Goal: Task Accomplishment & Management: Manage account settings

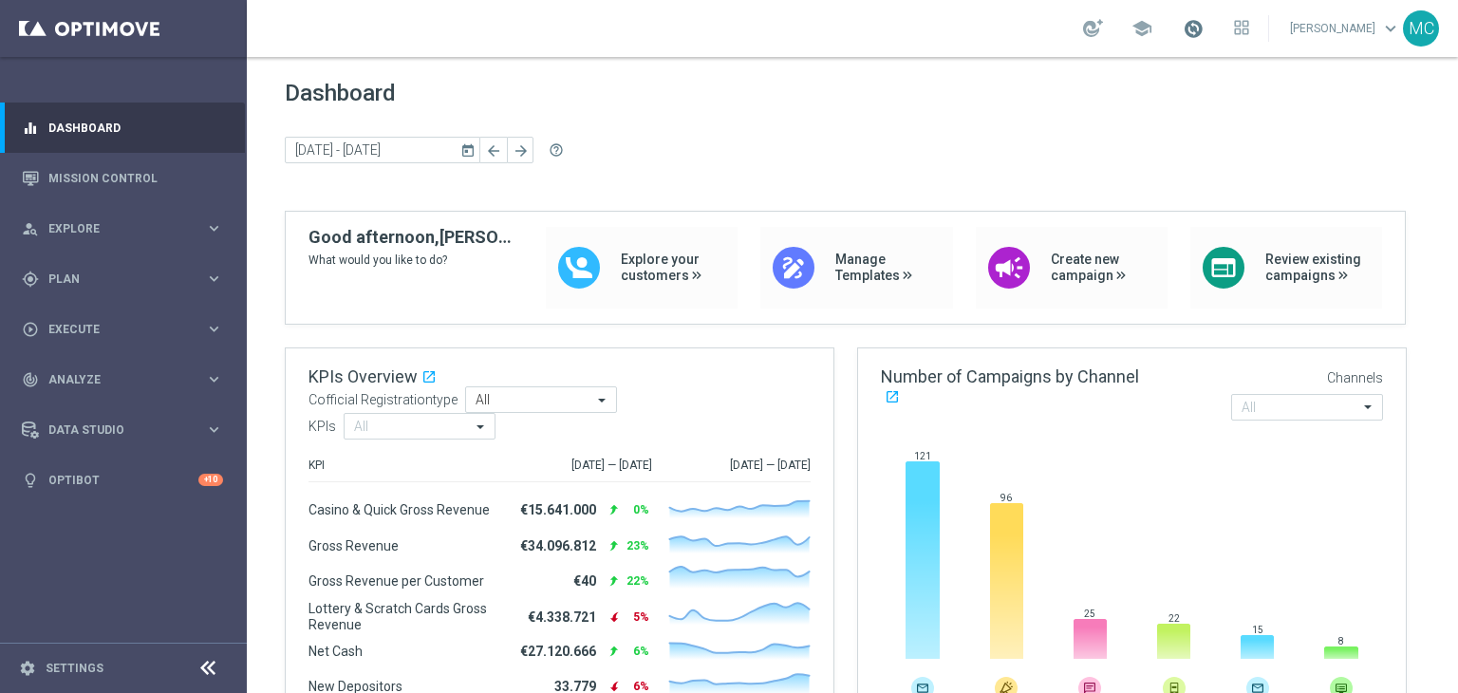
click at [1202, 33] on span at bounding box center [1192, 28] width 21 height 21
click at [1200, 33] on span at bounding box center [1192, 28] width 21 height 21
click at [839, 109] on div "Dashboard [DATE] [DATE] - [DATE] arrow_back arrow_forward help_outline" at bounding box center [852, 145] width 1135 height 131
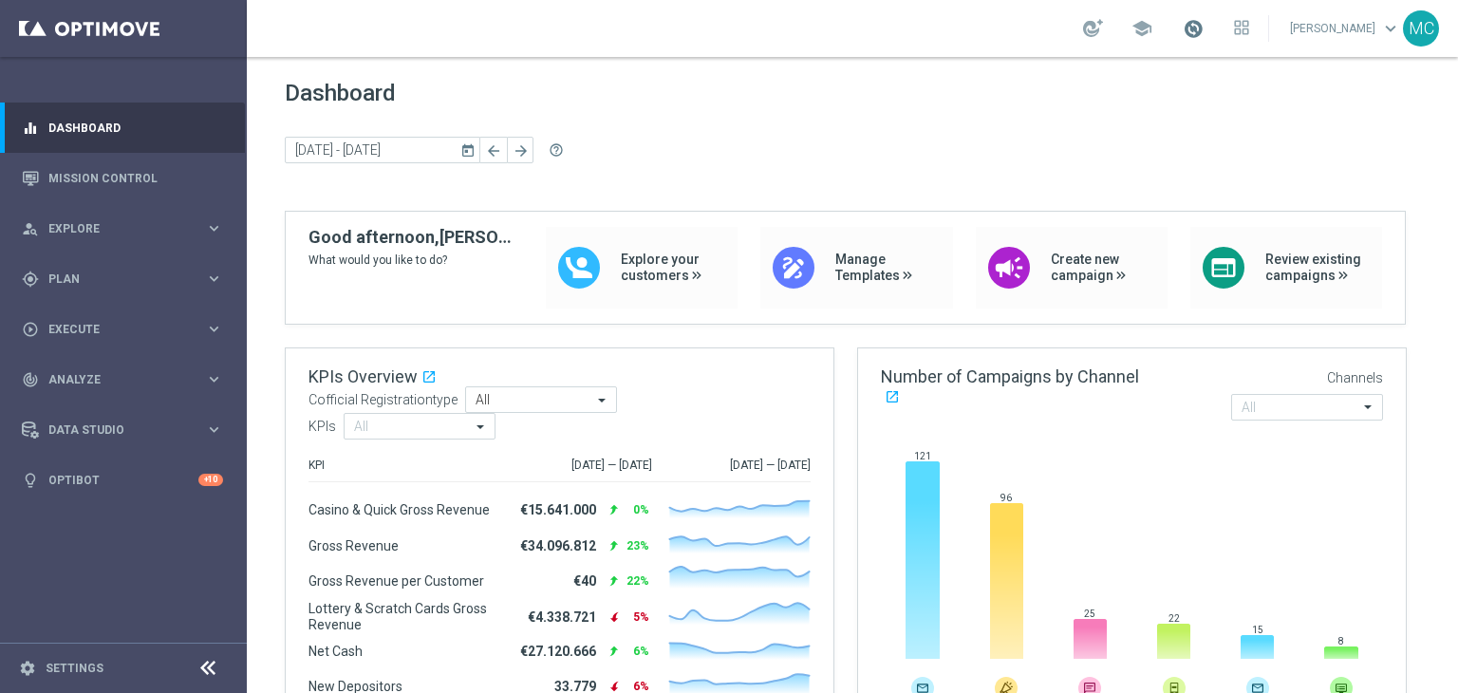
click at [1203, 25] on span at bounding box center [1192, 28] width 21 height 21
click at [1203, 26] on span at bounding box center [1192, 28] width 21 height 21
click at [202, 273] on span "Plan" at bounding box center [126, 278] width 157 height 11
click at [109, 320] on link "Target Groups" at bounding box center [123, 317] width 148 height 15
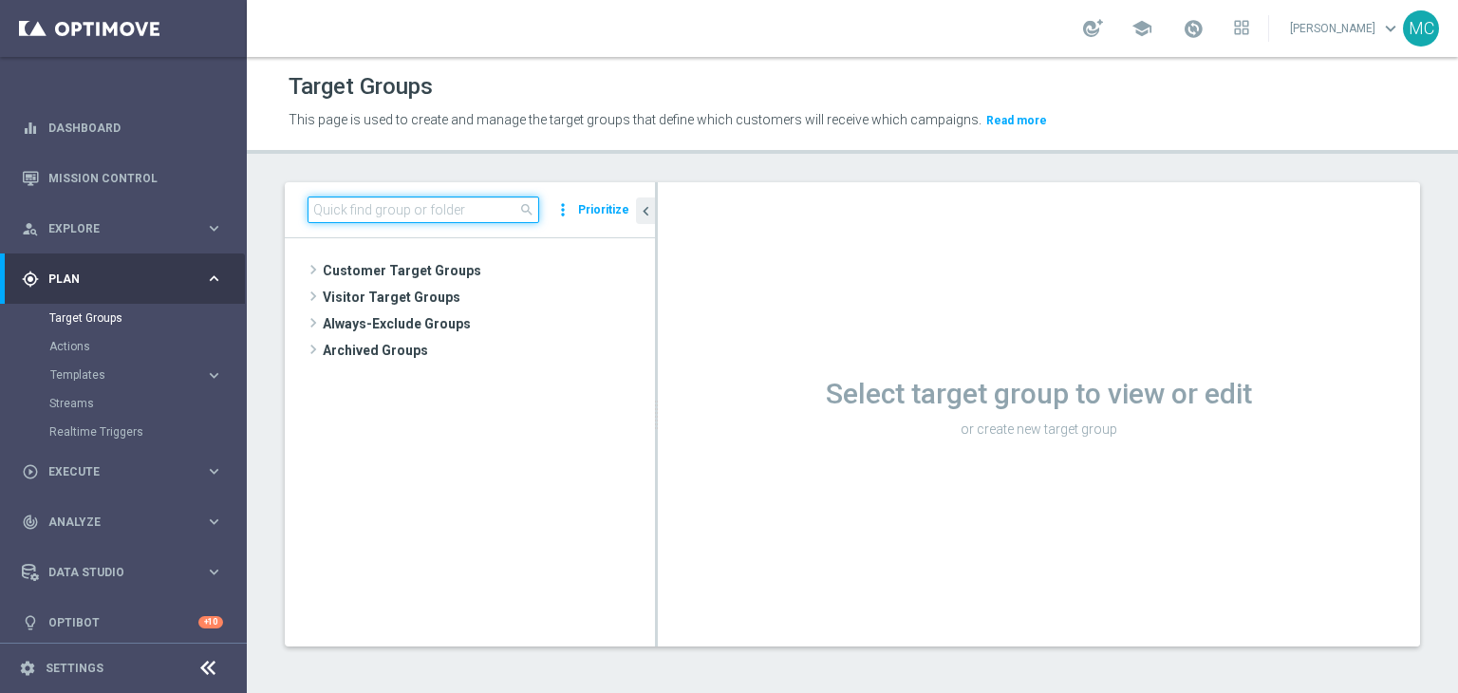
click at [391, 206] on input at bounding box center [423, 209] width 232 height 27
paste input "Talent 1st betting mpp lm ggr casino l3m > 0"
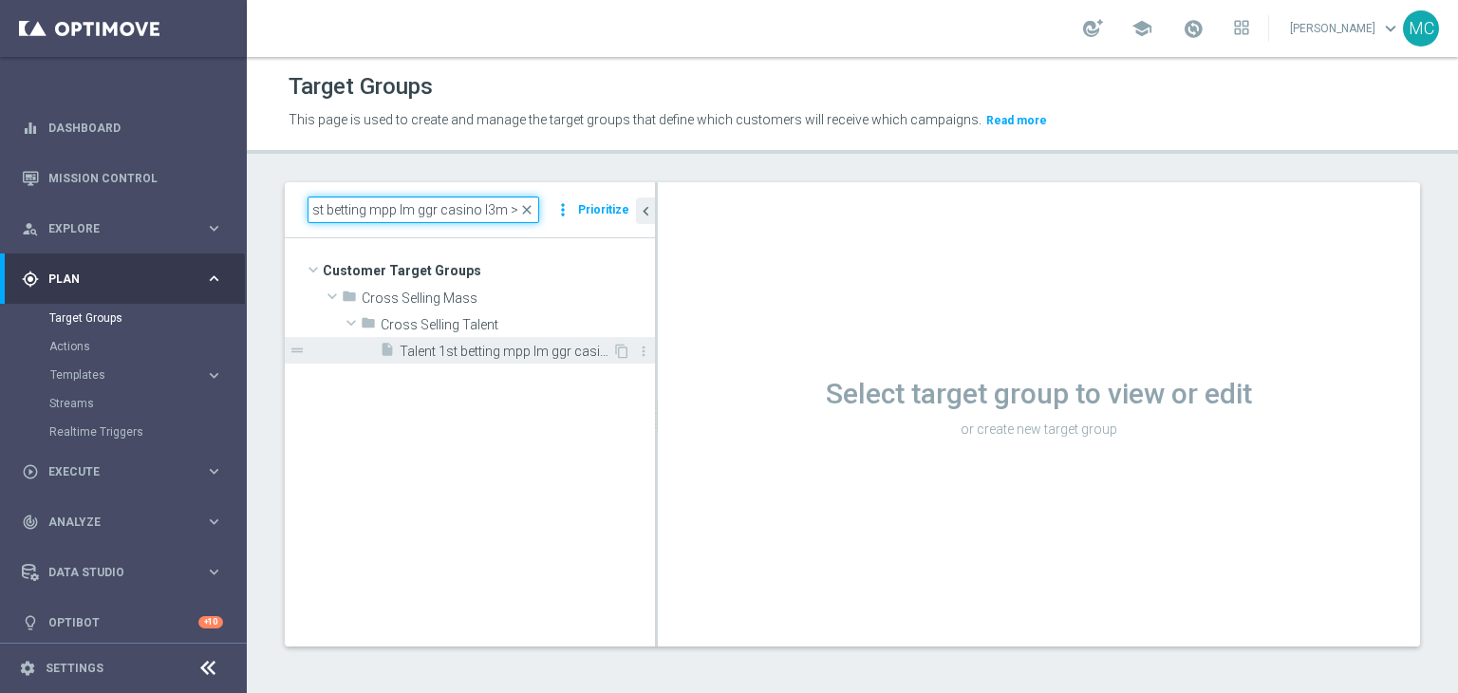
type input "Talent 1st betting mpp lm ggr casino l3m > 0"
click at [494, 347] on span "Talent 1st betting mpp lm ggr casino l3m > 0" at bounding box center [506, 352] width 213 height 16
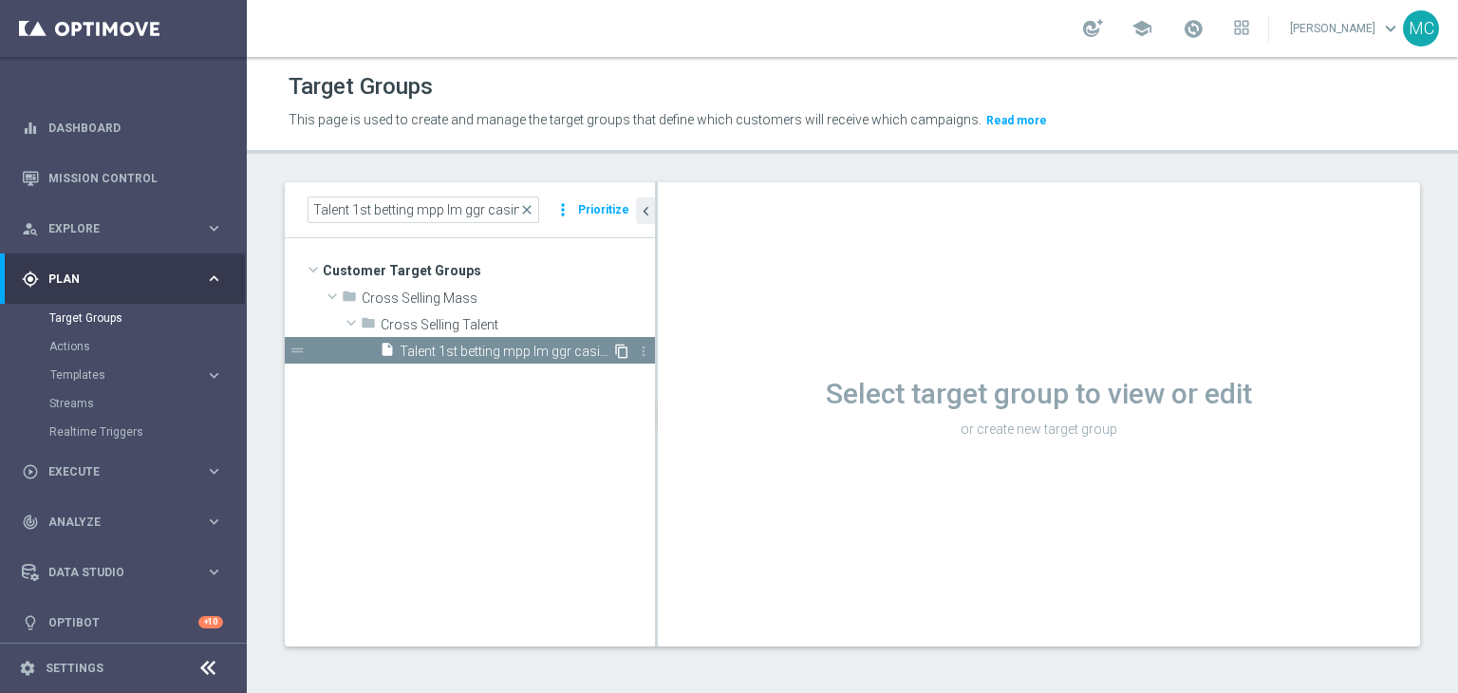
click at [623, 354] on icon "content_copy" at bounding box center [621, 351] width 15 height 15
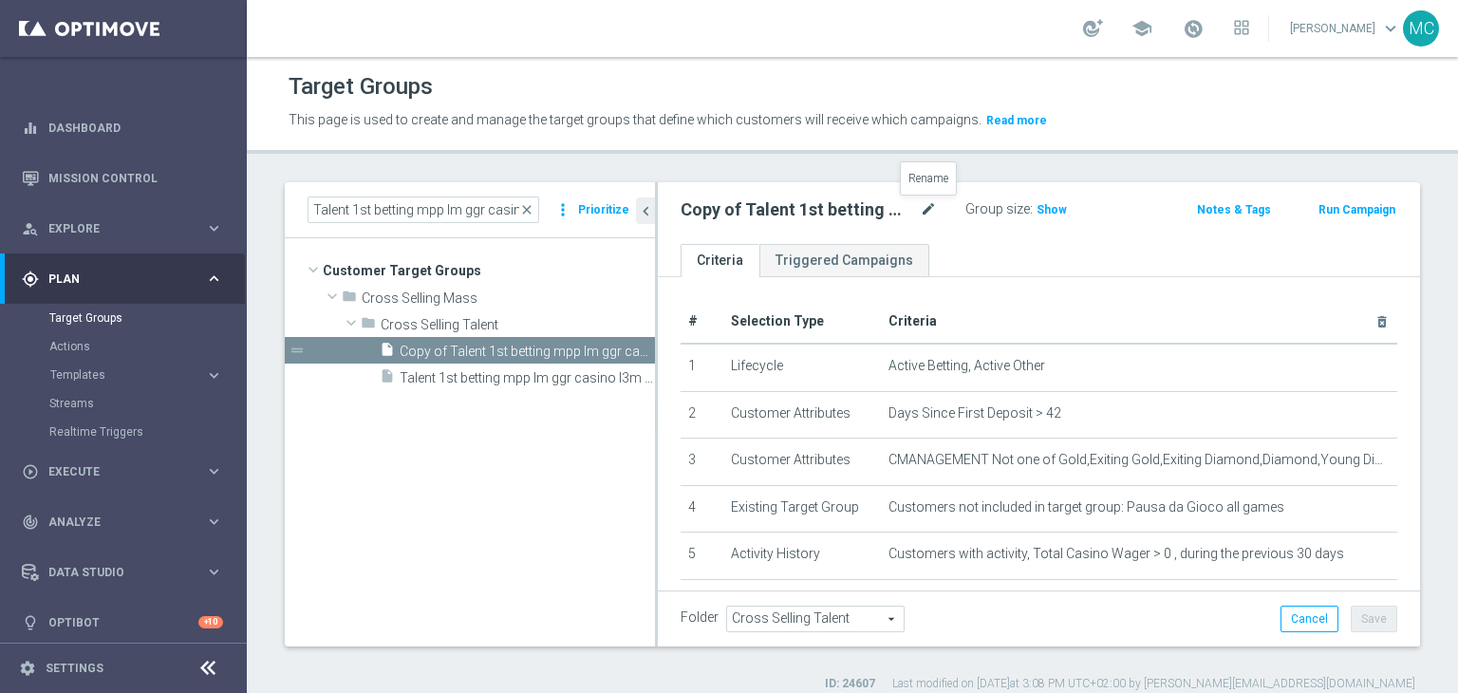
click at [930, 215] on icon "mode_edit" at bounding box center [928, 209] width 17 height 23
click at [724, 212] on input "Copy of Talent 1st betting mpp lm ggr casino l3m > 0" at bounding box center [808, 211] width 256 height 27
click at [879, 213] on input "Talent 1st betting mpp lm ggr > 0l3m" at bounding box center [808, 211] width 256 height 27
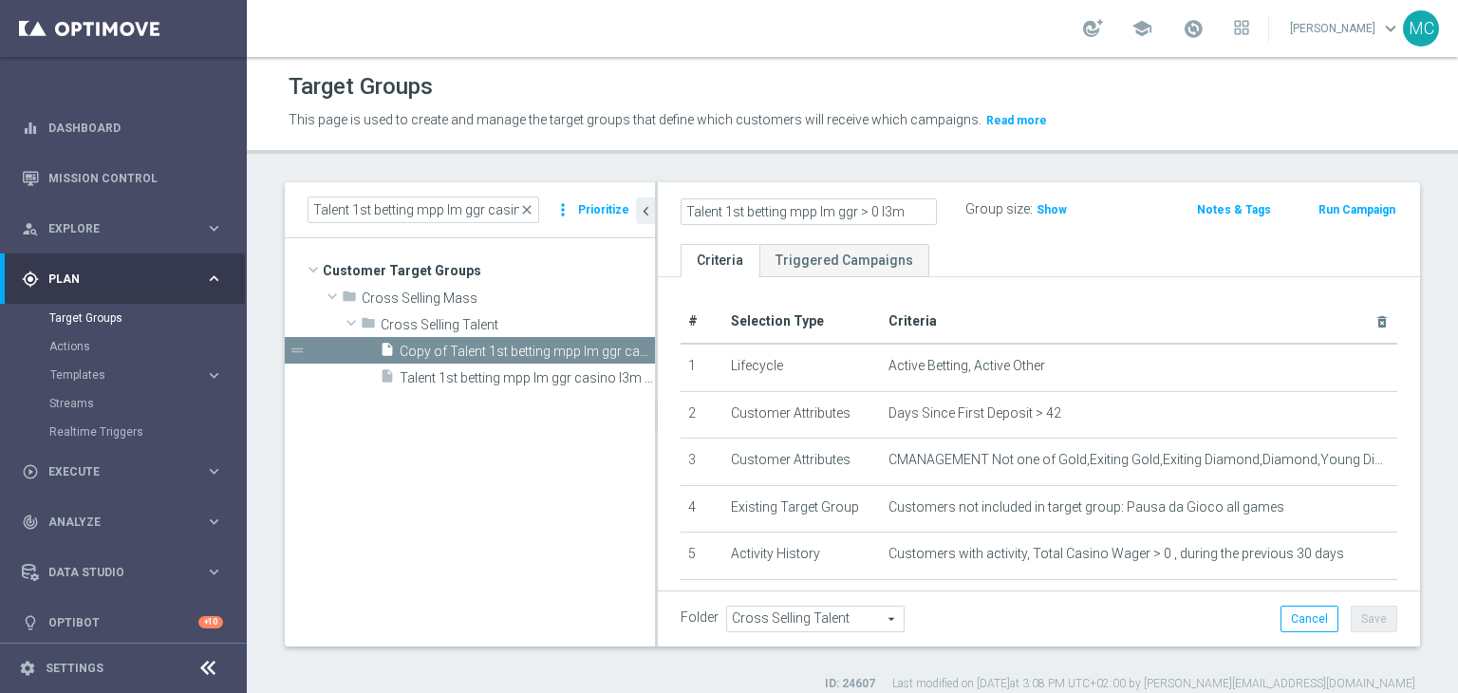
type input "Talent 1st betting mpp lm ggr > 0 l3m"
click at [864, 143] on header "Target Groups This page is used to create and manage the target groups that def…" at bounding box center [852, 105] width 1211 height 97
click at [926, 210] on icon "mode_edit" at bounding box center [928, 209] width 17 height 23
type input "Test fun bonus ottobre 2025 Talent 1st betting mpp lm ggr > 0 l3m"
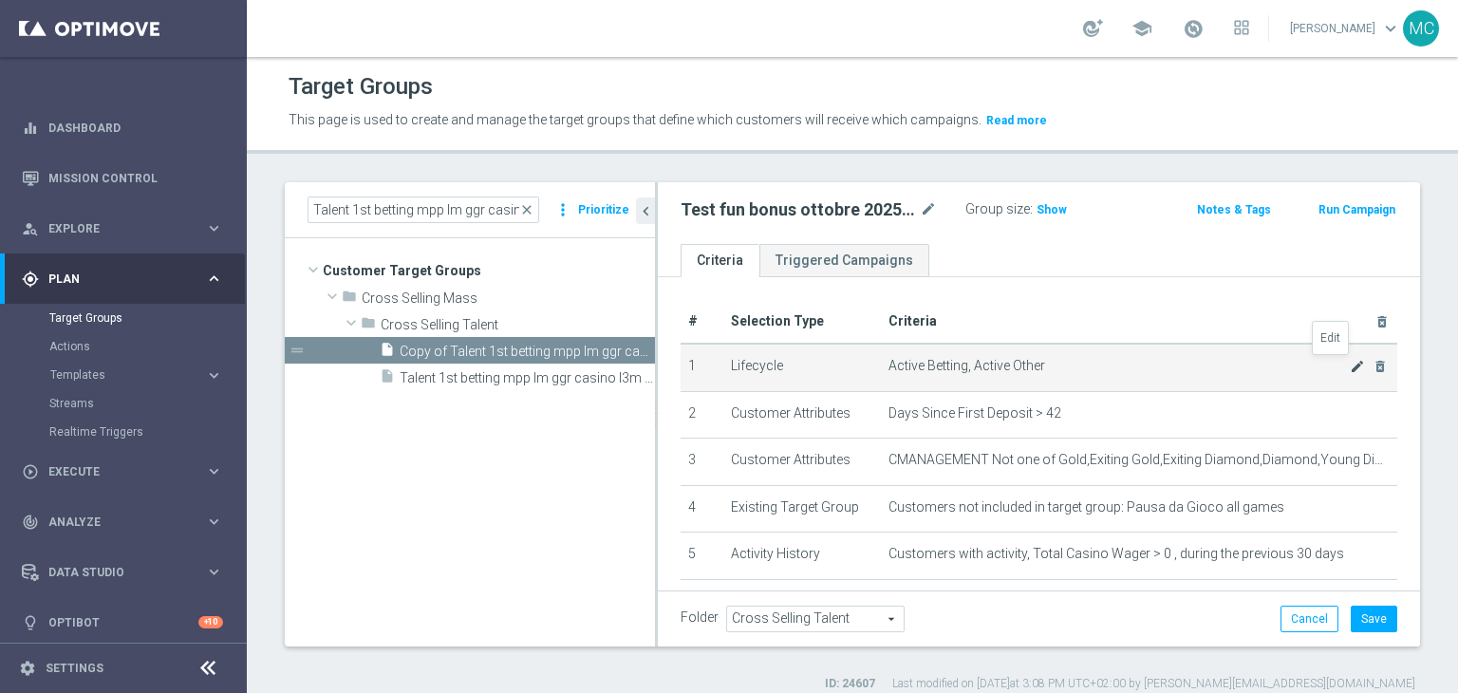
click at [1349, 363] on icon "mode_edit" at bounding box center [1356, 366] width 15 height 15
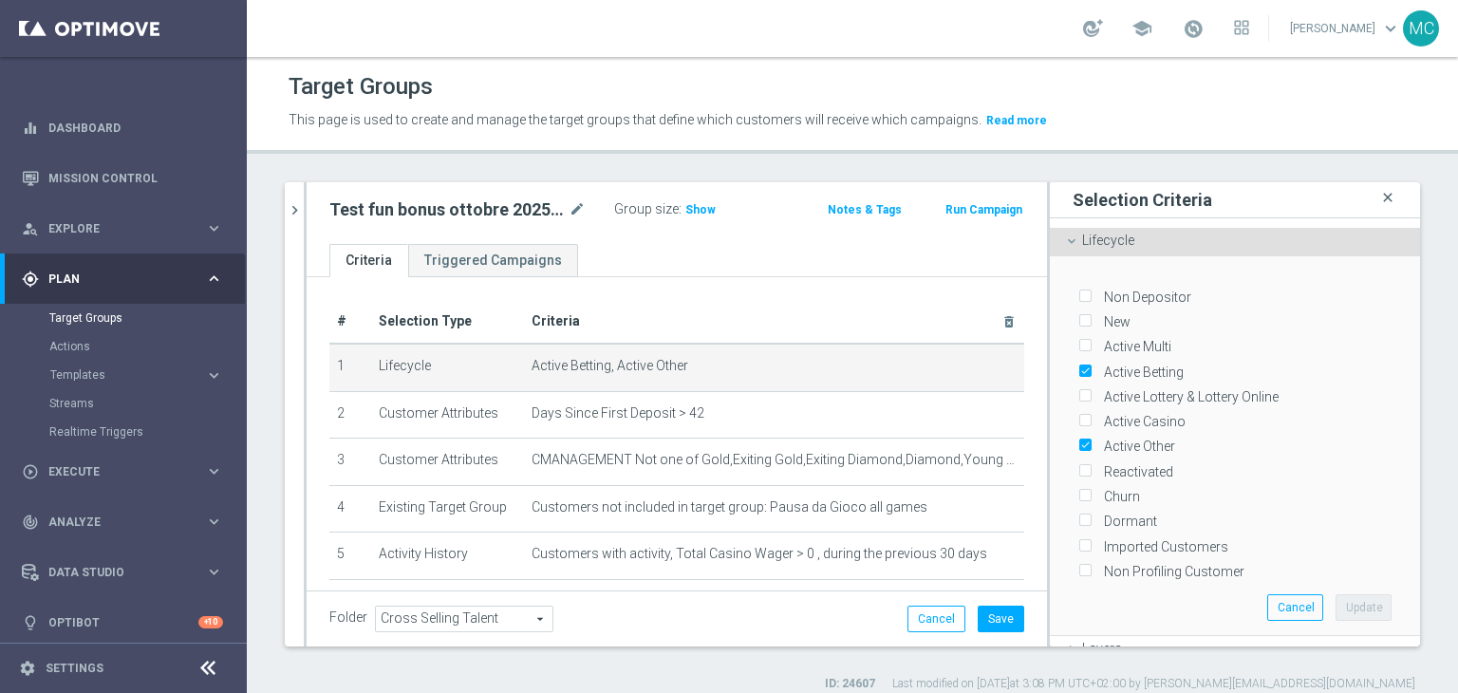
click at [1378, 201] on icon "close" at bounding box center [1387, 198] width 19 height 26
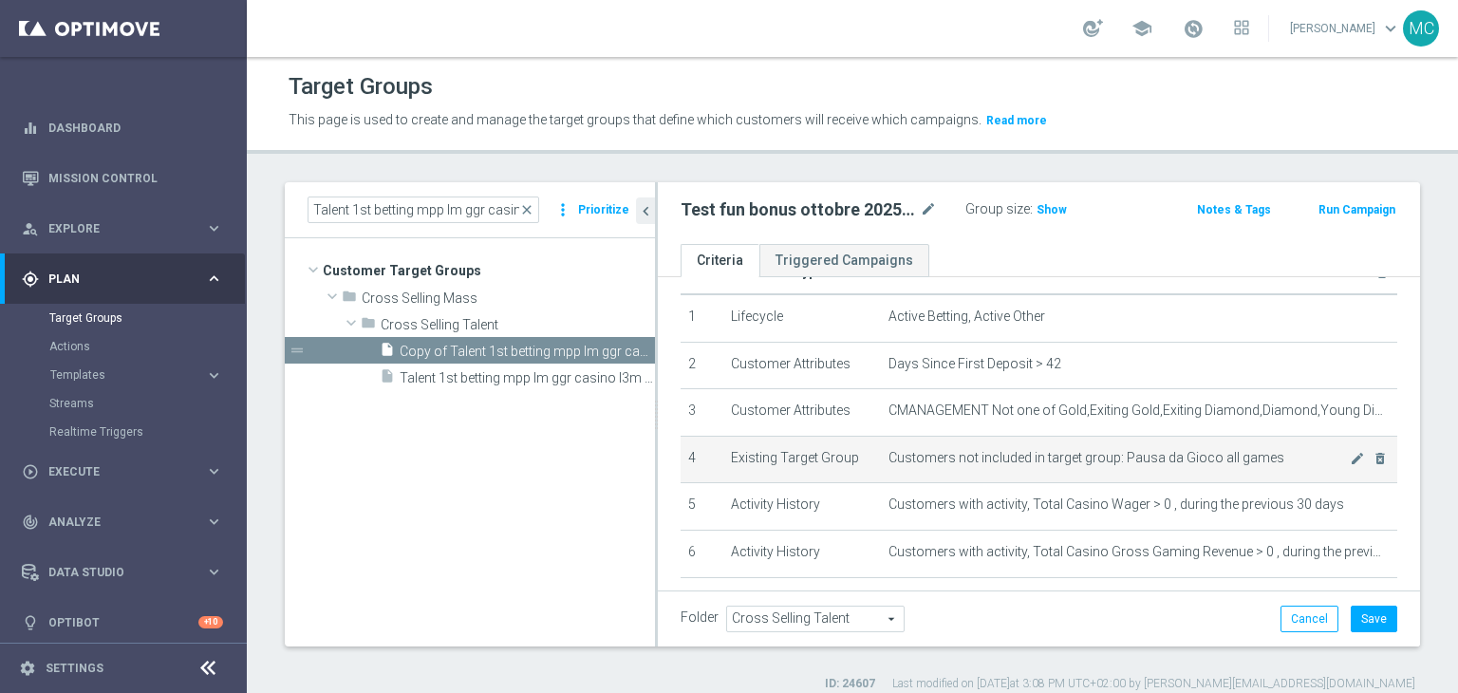
scroll to position [101, 0]
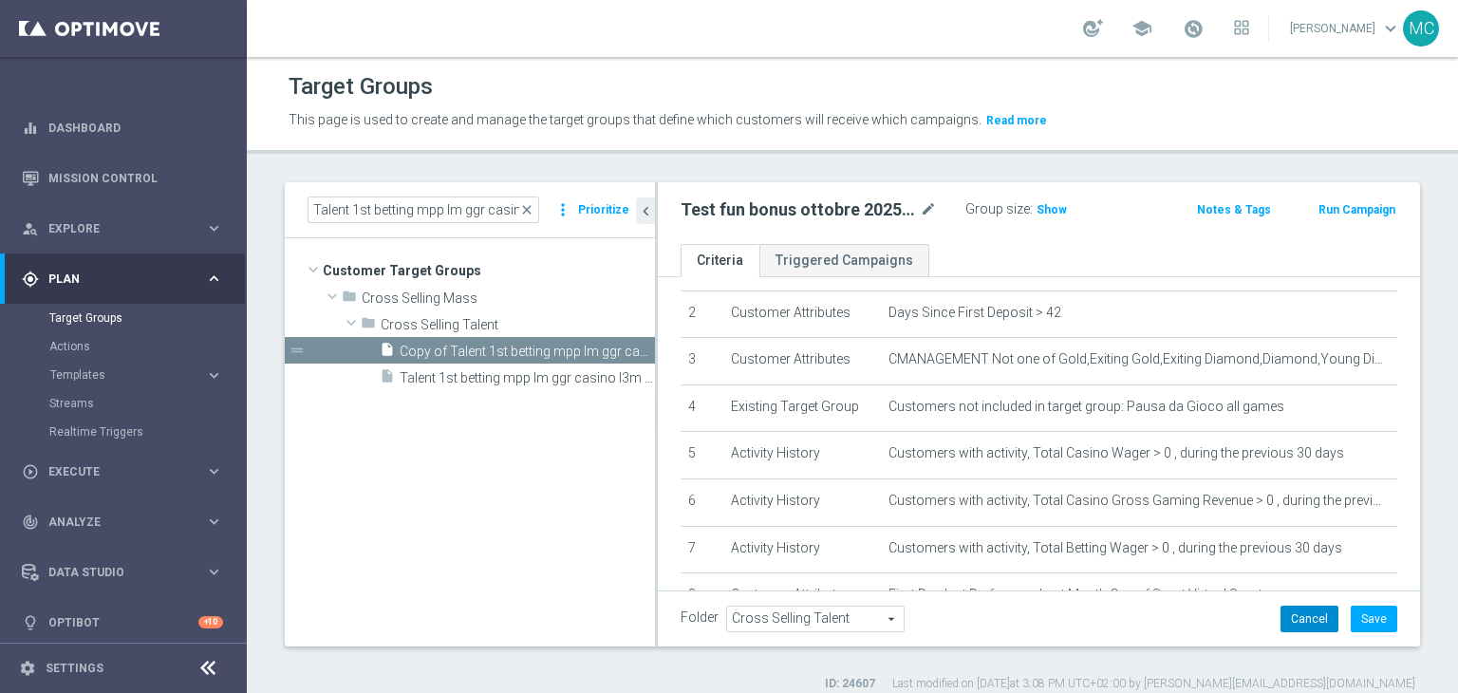
click at [1310, 616] on button "Cancel" at bounding box center [1309, 618] width 58 height 27
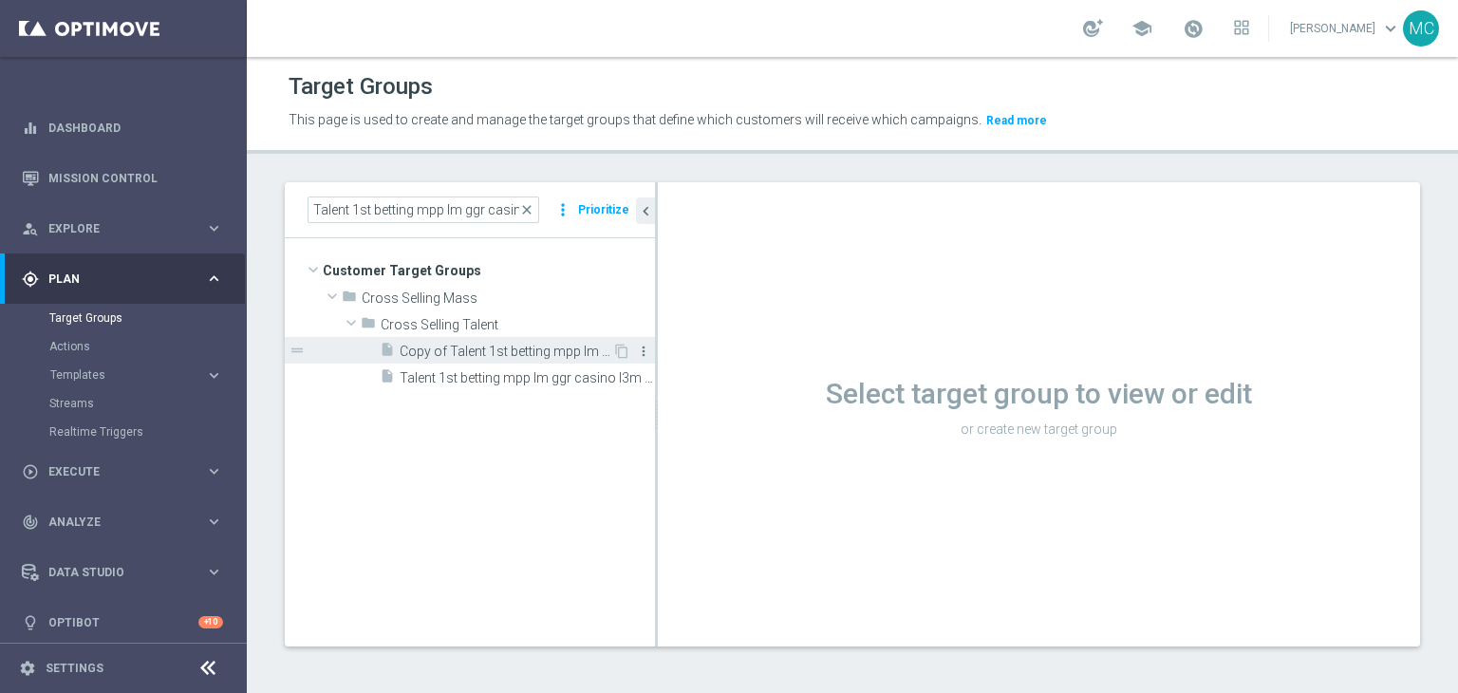
click at [639, 351] on icon "more_vert" at bounding box center [643, 351] width 15 height 15
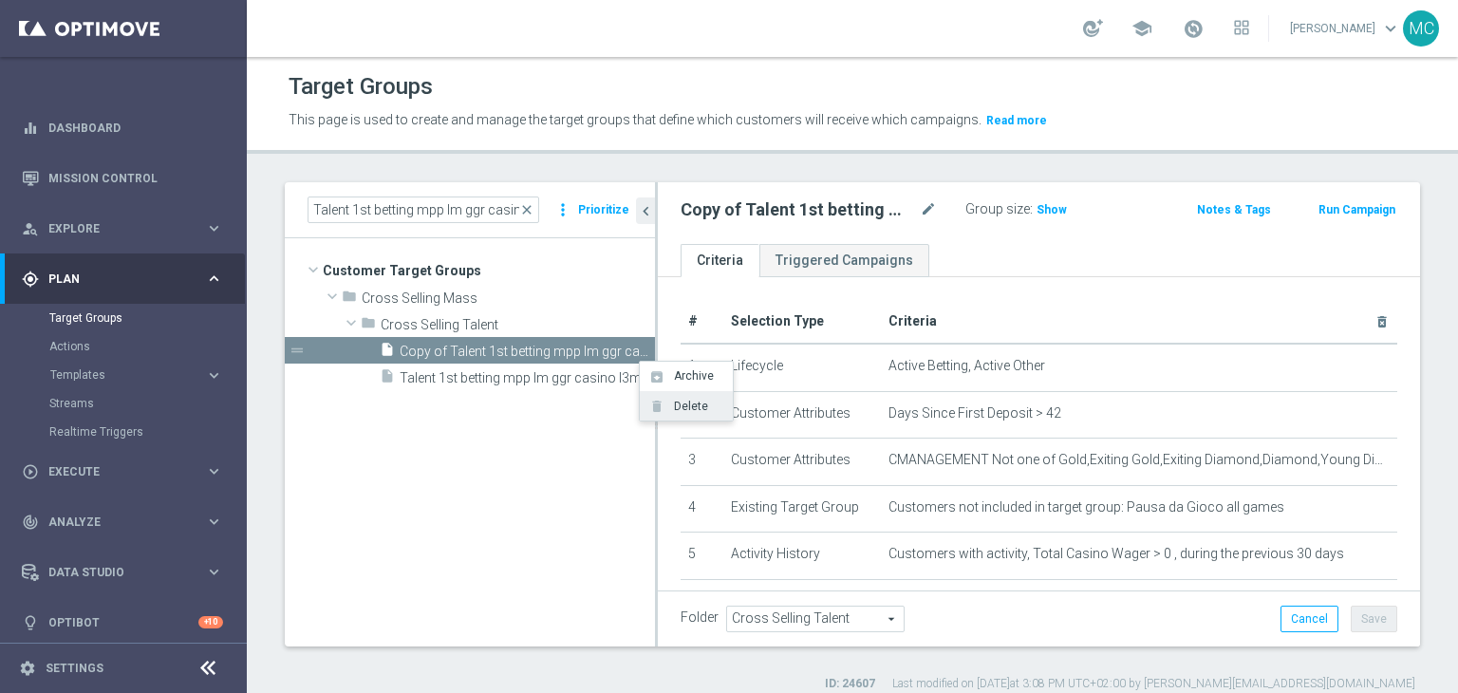
click at [679, 400] on span "Delete" at bounding box center [687, 406] width 41 height 13
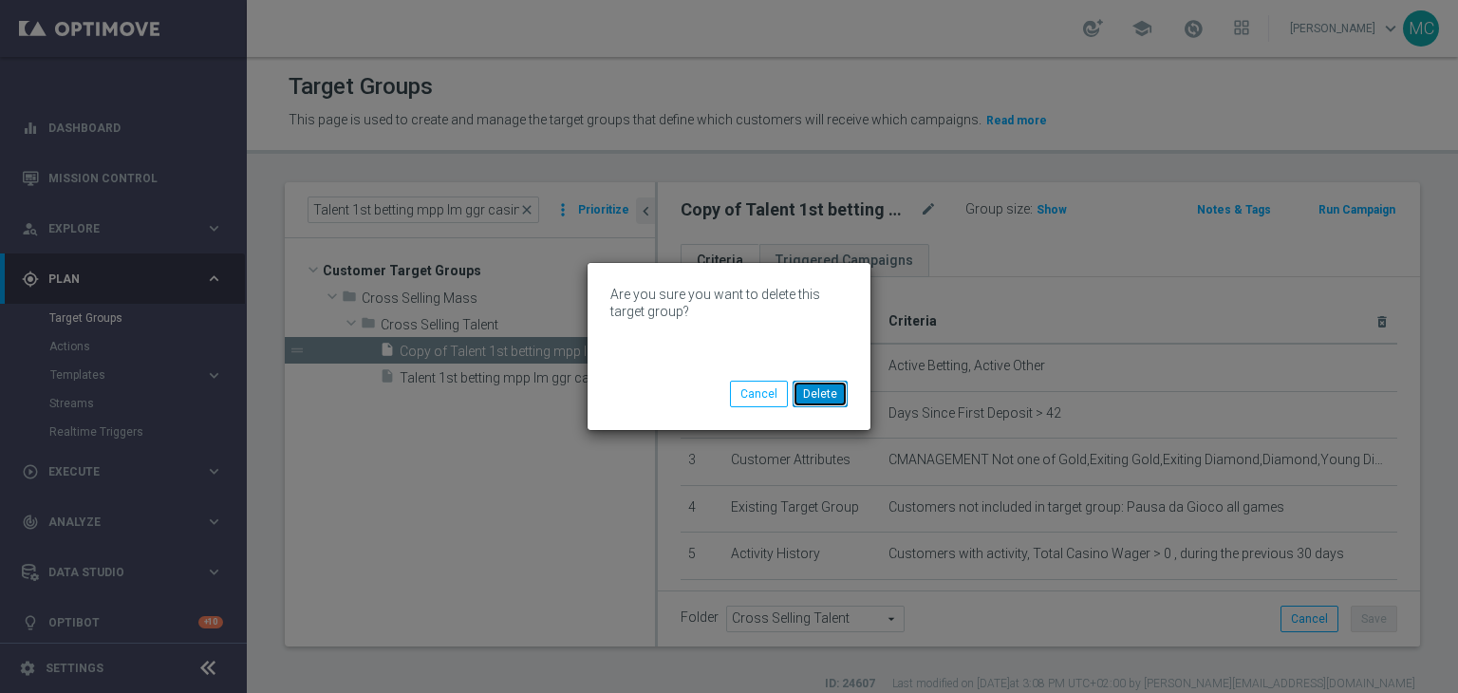
click at [830, 395] on button "Delete" at bounding box center [819, 394] width 55 height 27
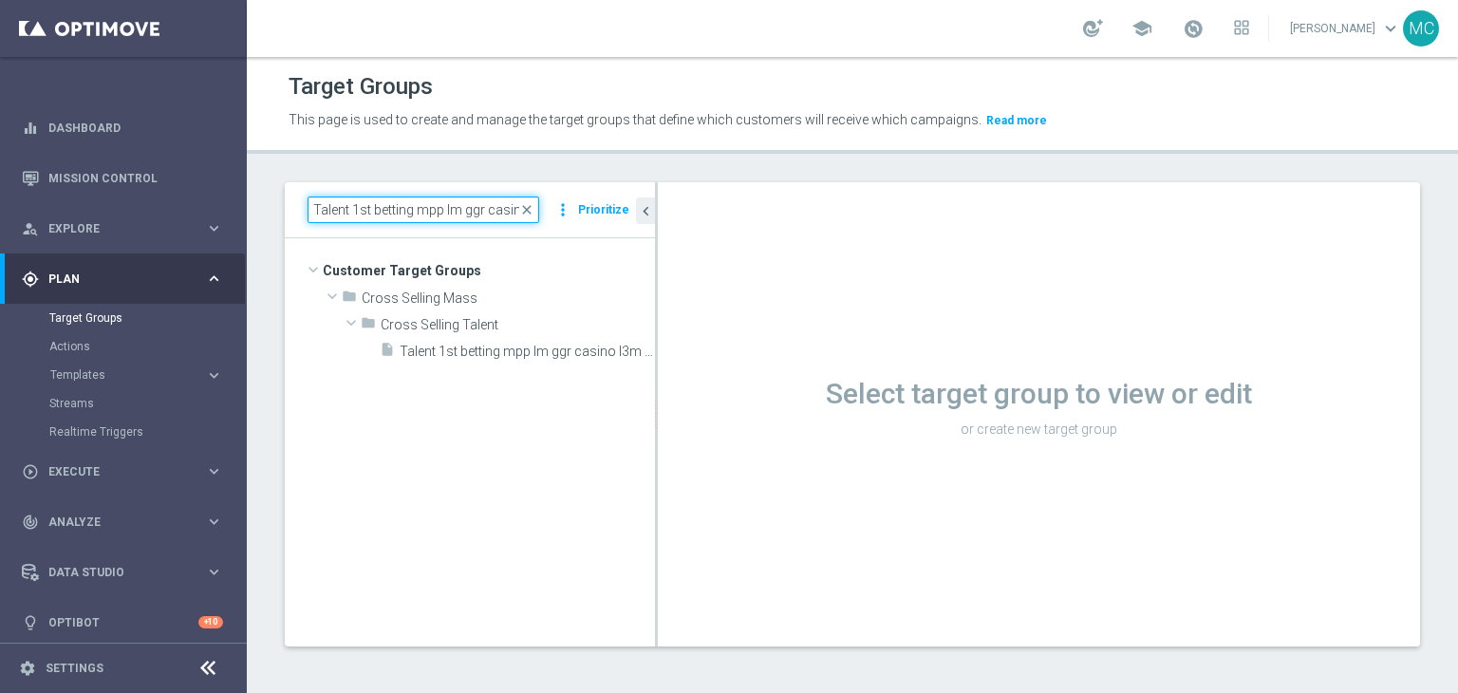
click at [471, 203] on input "Talent 1st betting mpp lm ggr casino l3m > 0" at bounding box center [423, 209] width 232 height 27
paste input "only 1st pref betting lm ggr nb lm > 0 excl prev camp"
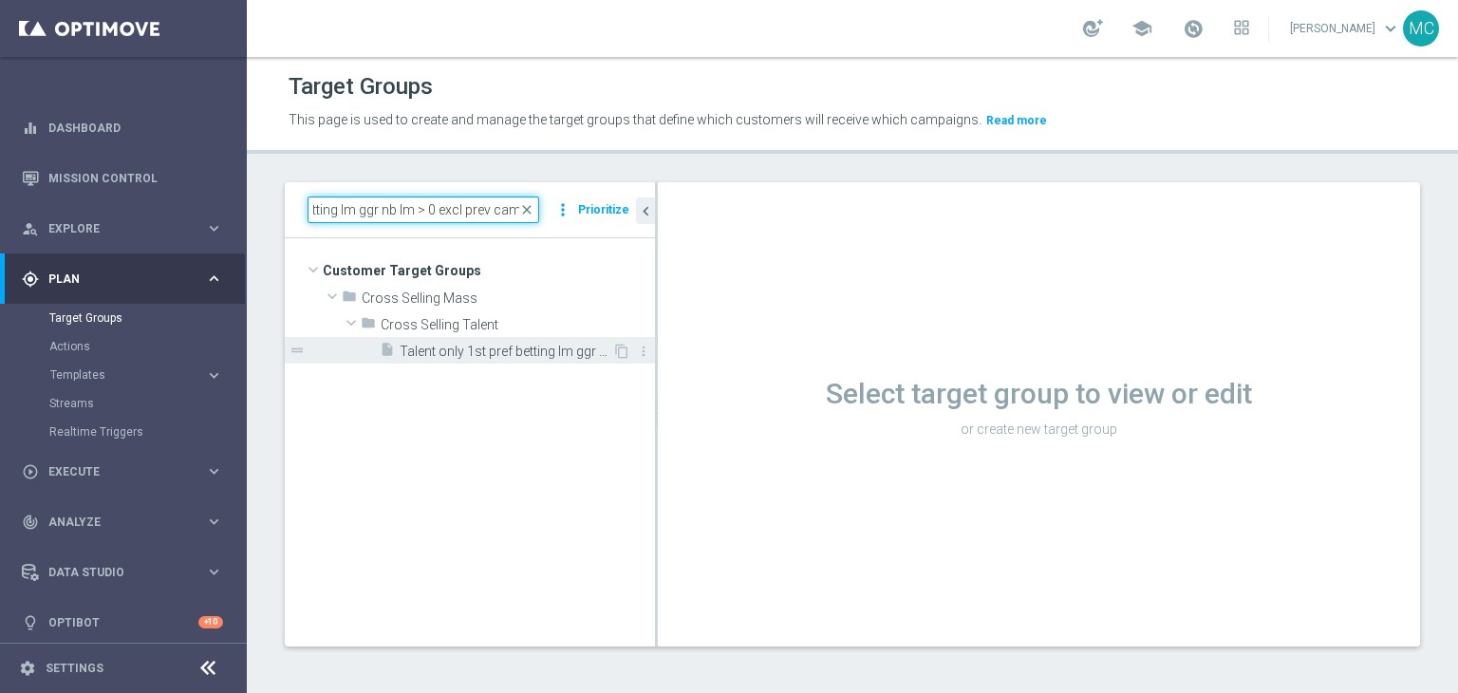
type input "Talent only 1st pref betting lm ggr nb lm > 0 excl prev camp"
click at [507, 355] on span "Talent only 1st pref betting lm ggr nb lm > 0 excl prev camp" at bounding box center [506, 352] width 213 height 16
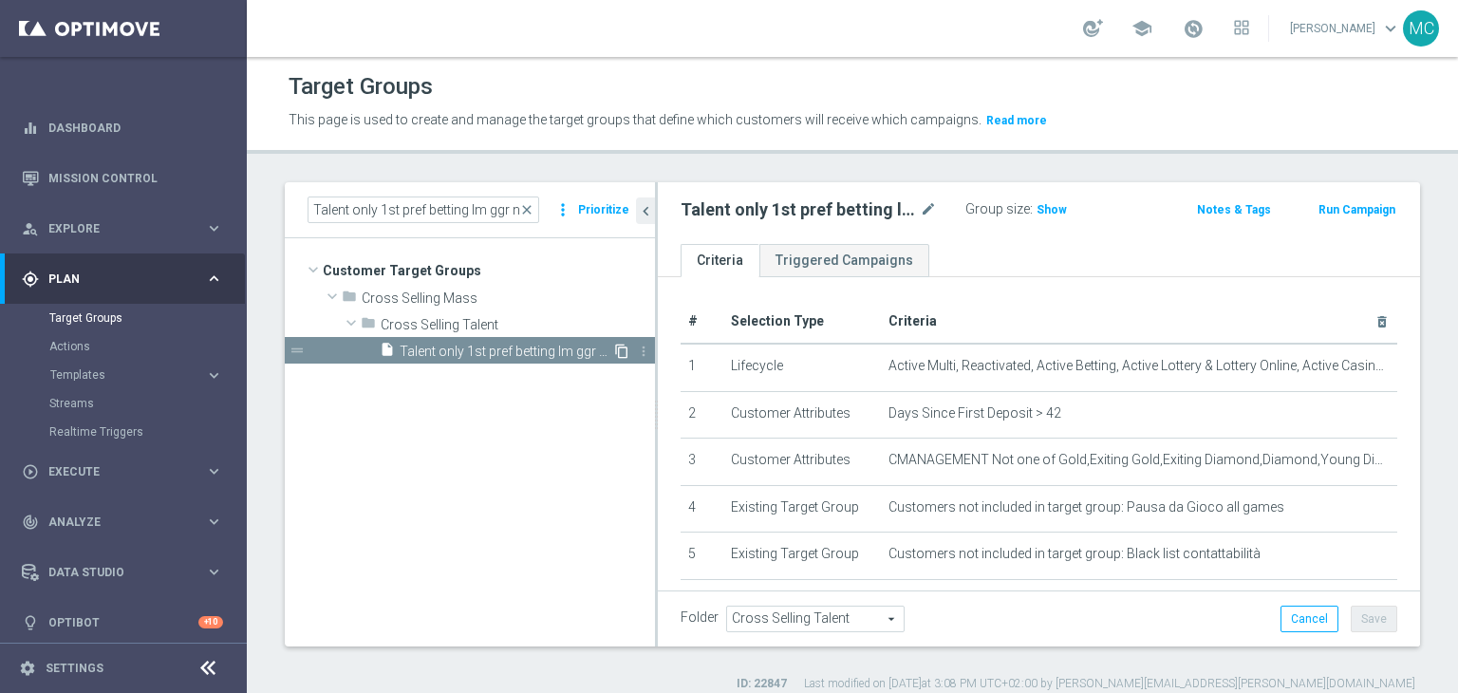
click at [615, 350] on icon "content_copy" at bounding box center [621, 351] width 15 height 15
click at [932, 211] on icon "mode_edit" at bounding box center [928, 209] width 17 height 23
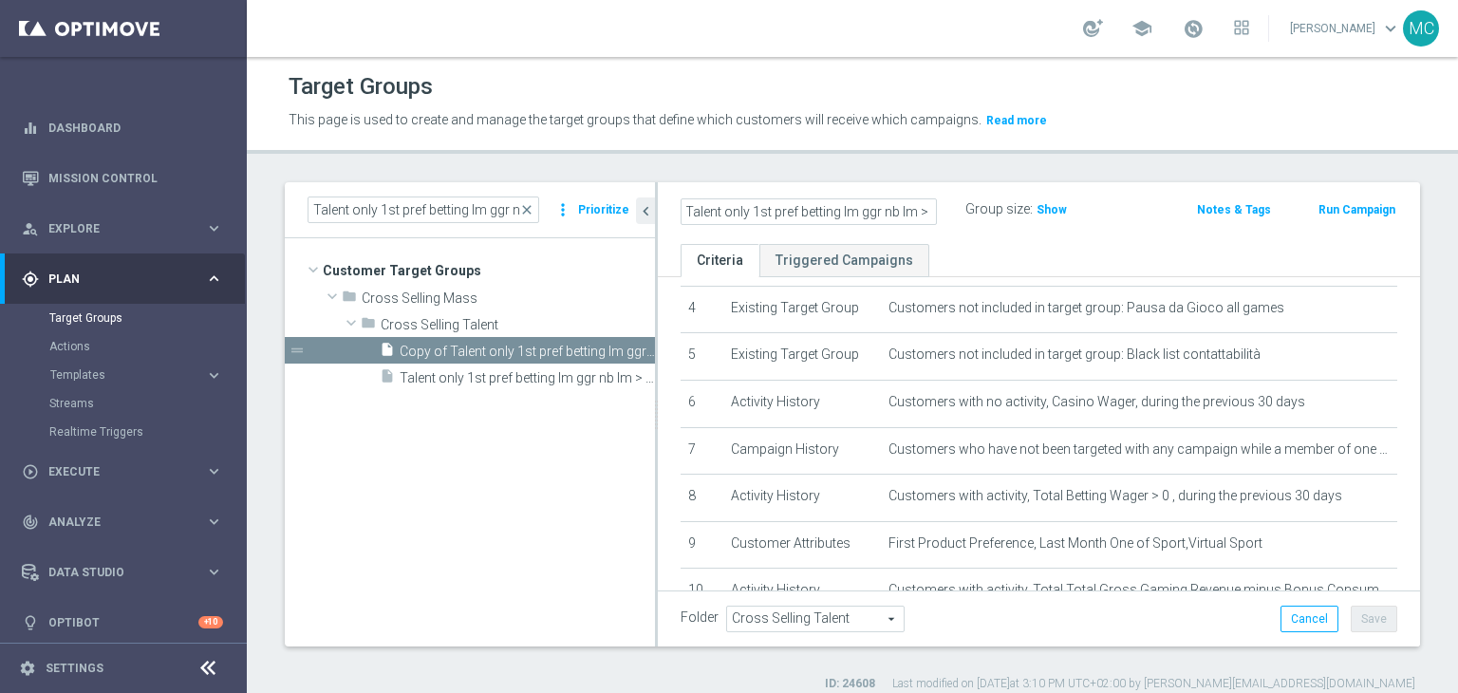
scroll to position [200, 0]
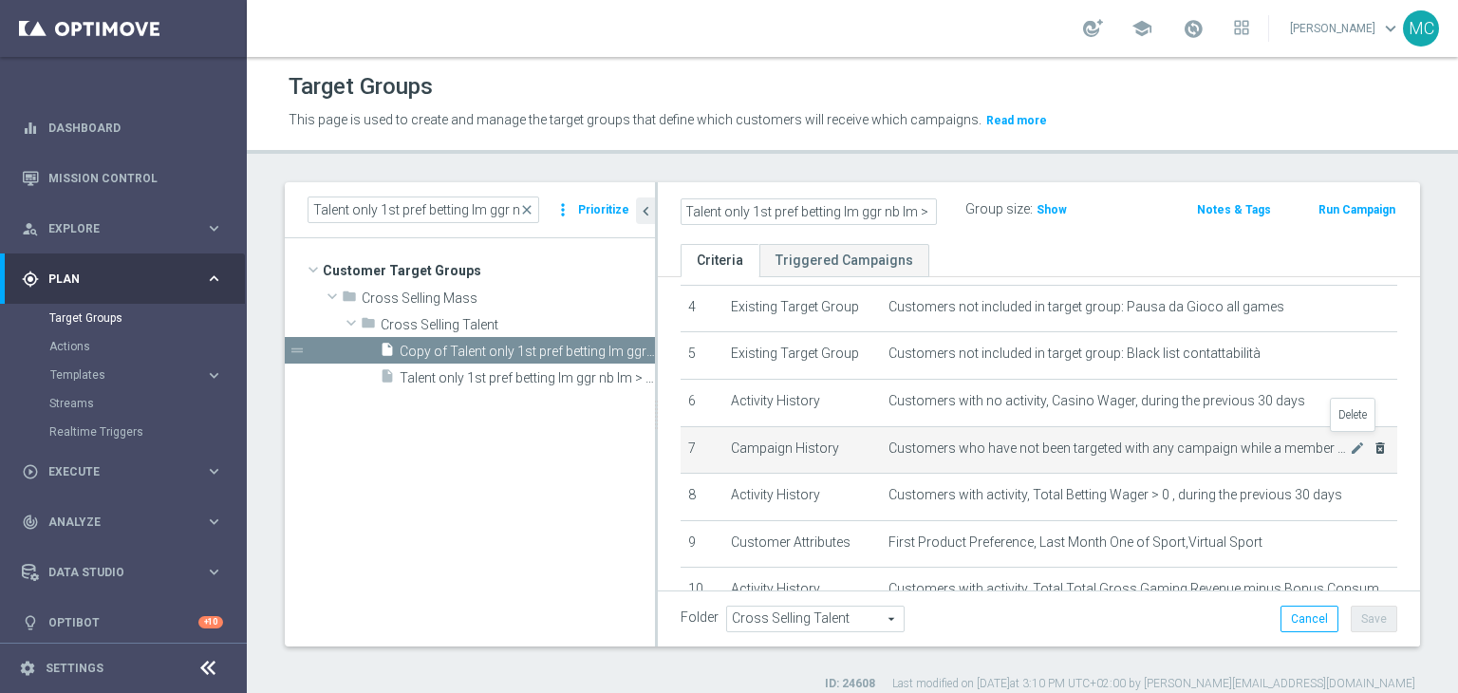
type input "Test fun bonus ottobre 2025 Talent only 1st pref betting lm ggr nb lm > 0"
click at [1372, 440] on icon "delete_forever" at bounding box center [1379, 447] width 15 height 15
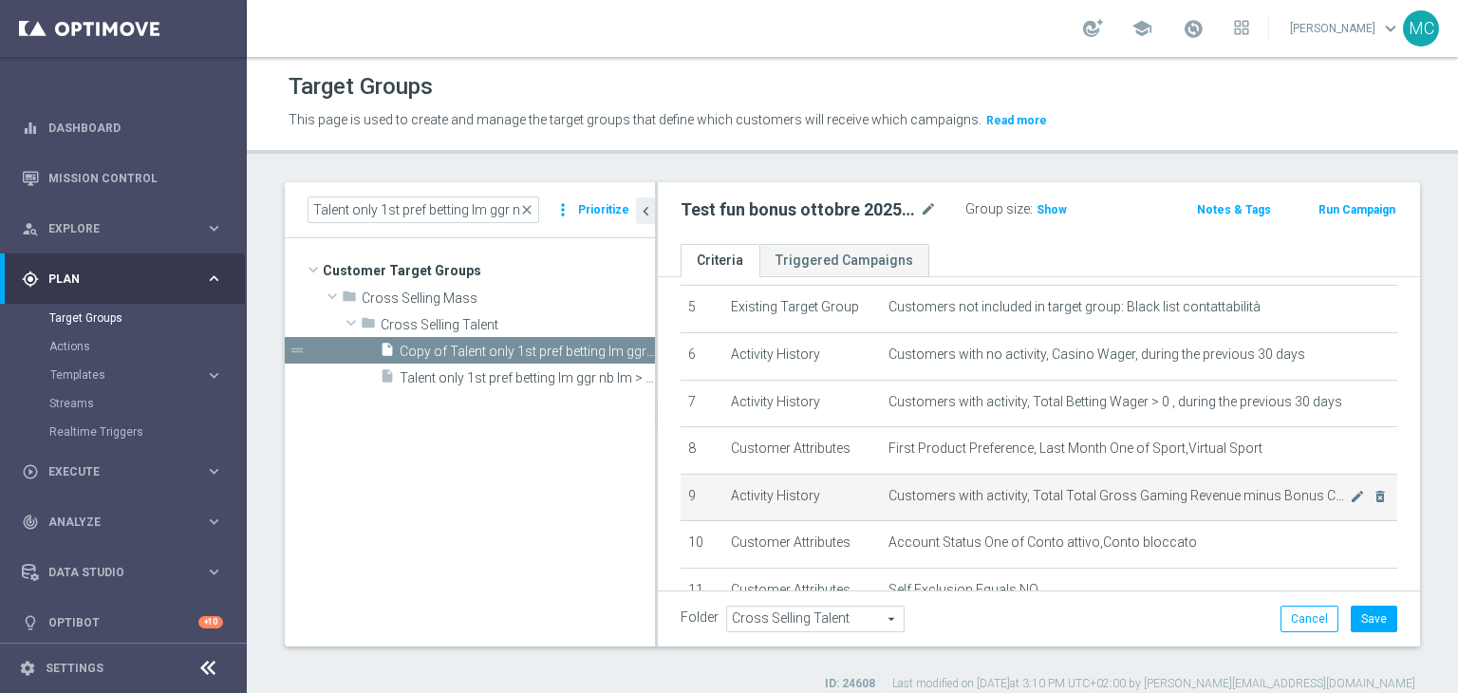
scroll to position [304, 0]
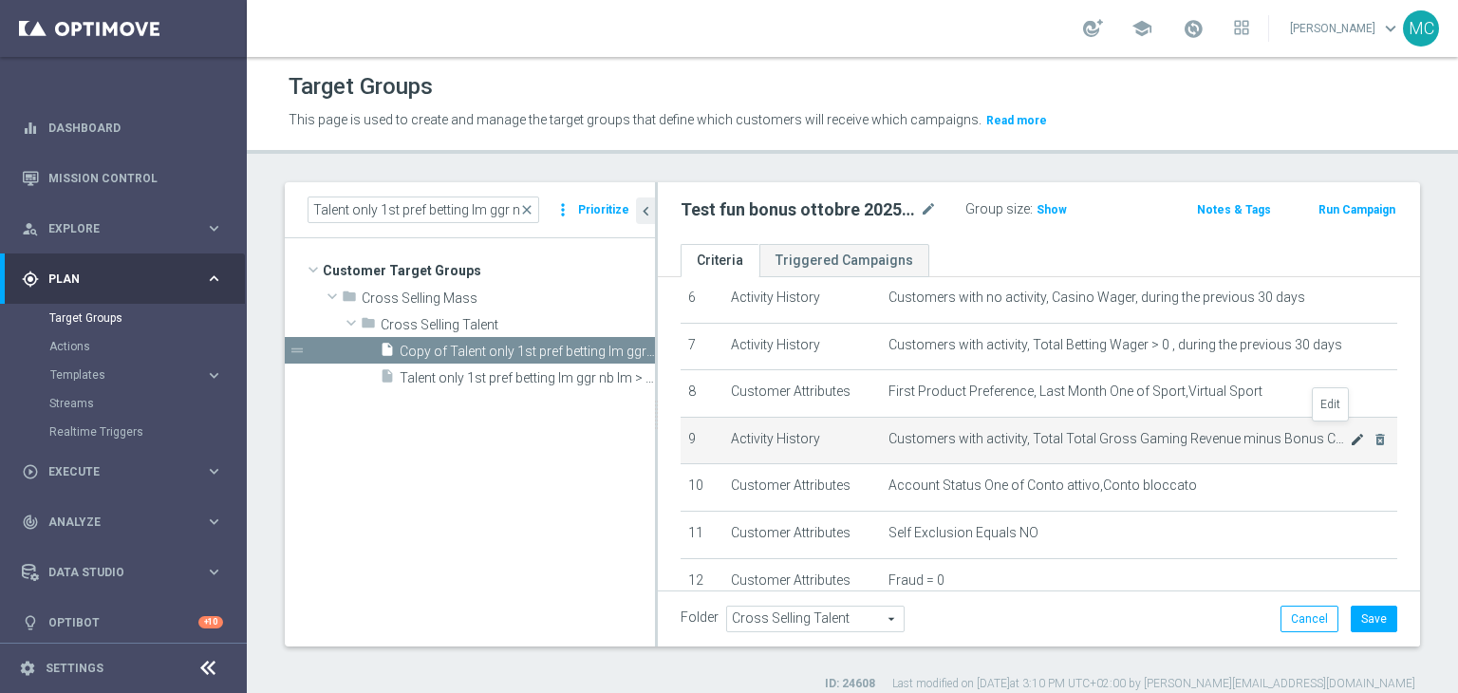
click at [1349, 435] on icon "mode_edit" at bounding box center [1356, 439] width 15 height 15
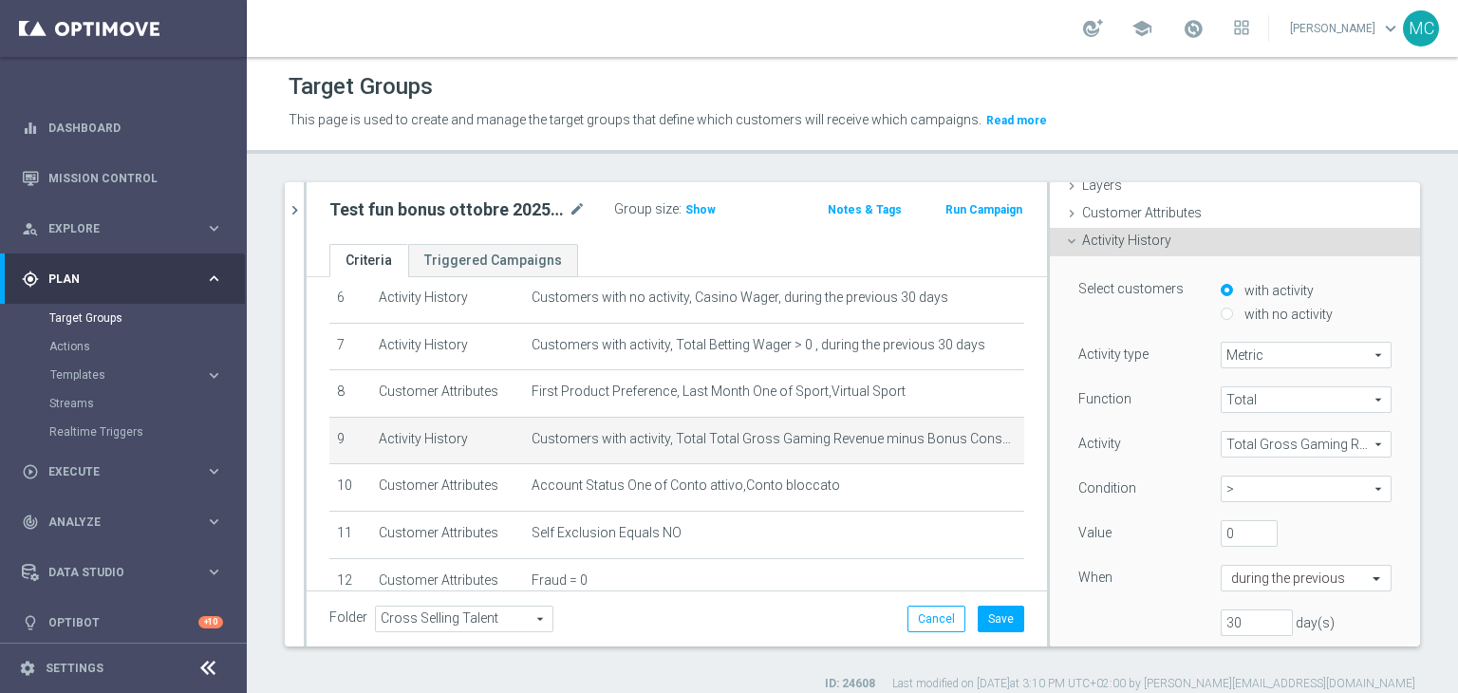
scroll to position [0, 0]
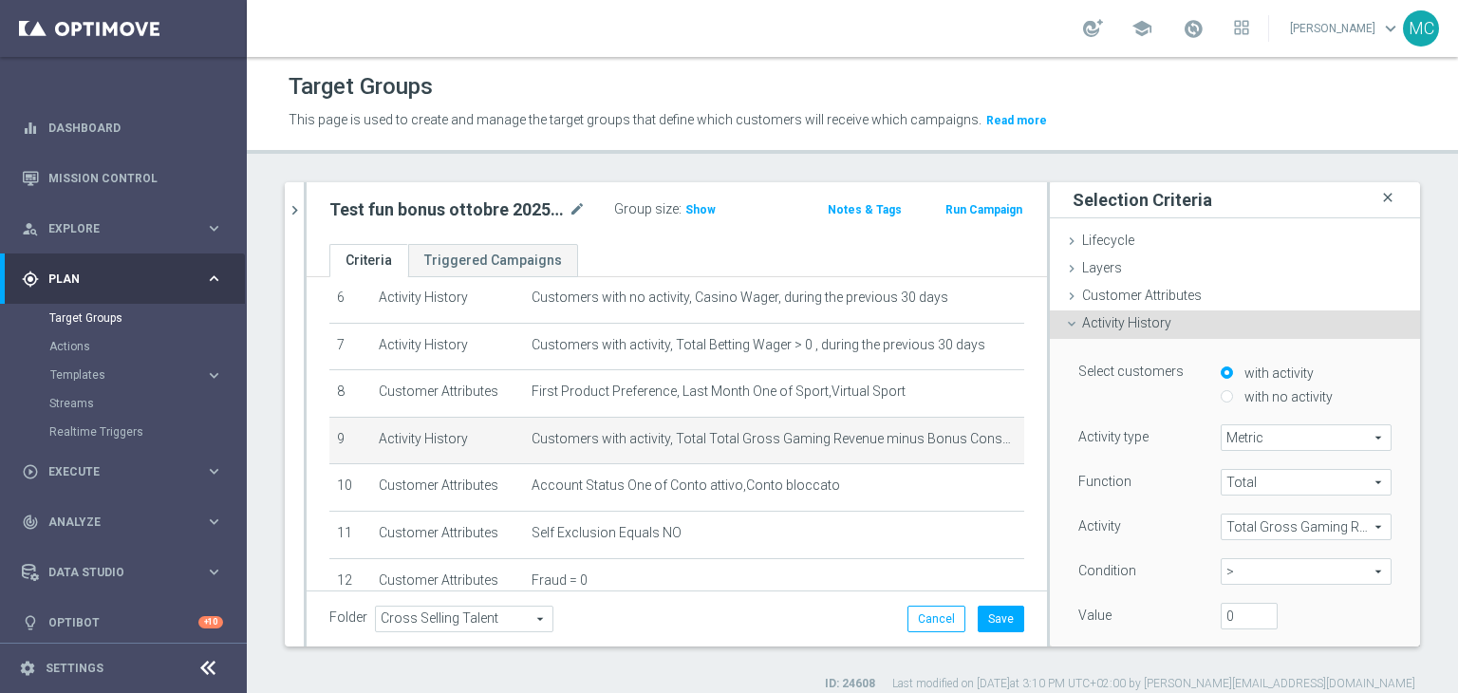
click at [1378, 198] on icon "close" at bounding box center [1387, 198] width 19 height 26
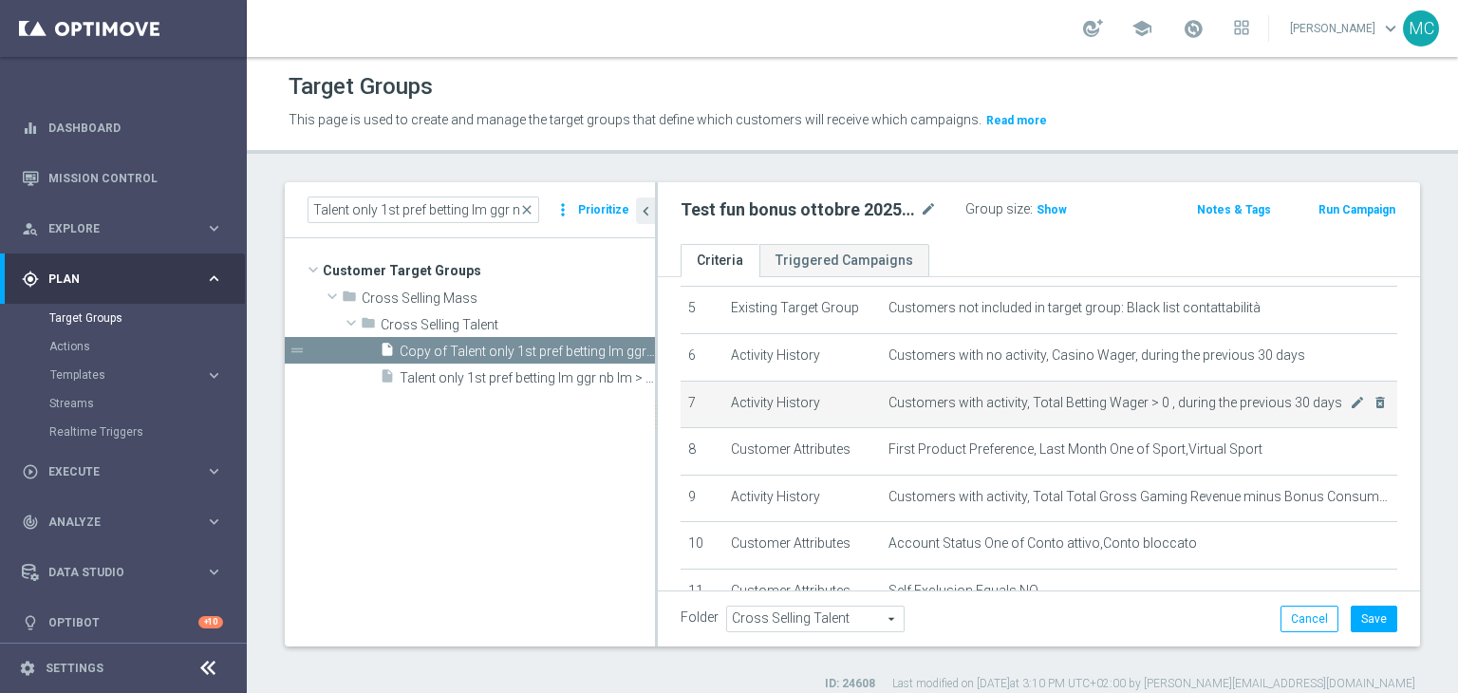
scroll to position [204, 0]
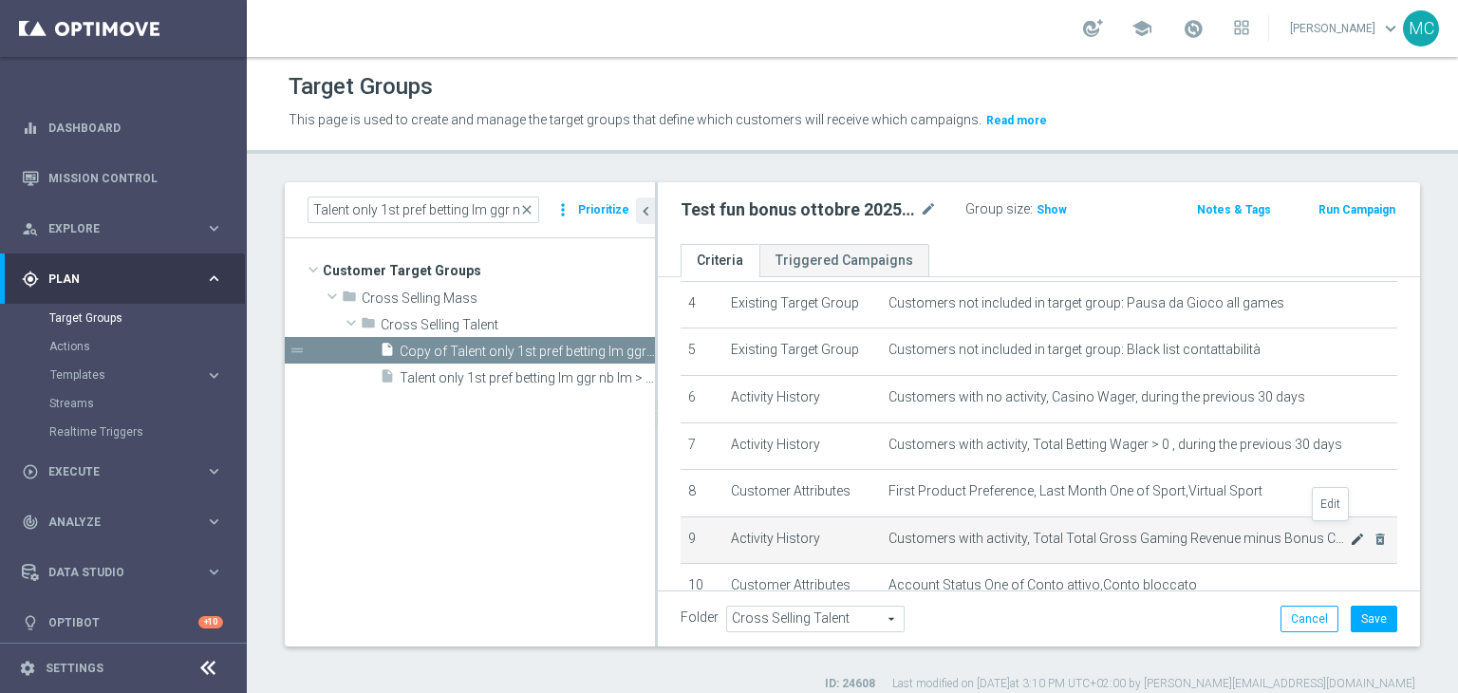
click at [1349, 535] on icon "mode_edit" at bounding box center [1356, 538] width 15 height 15
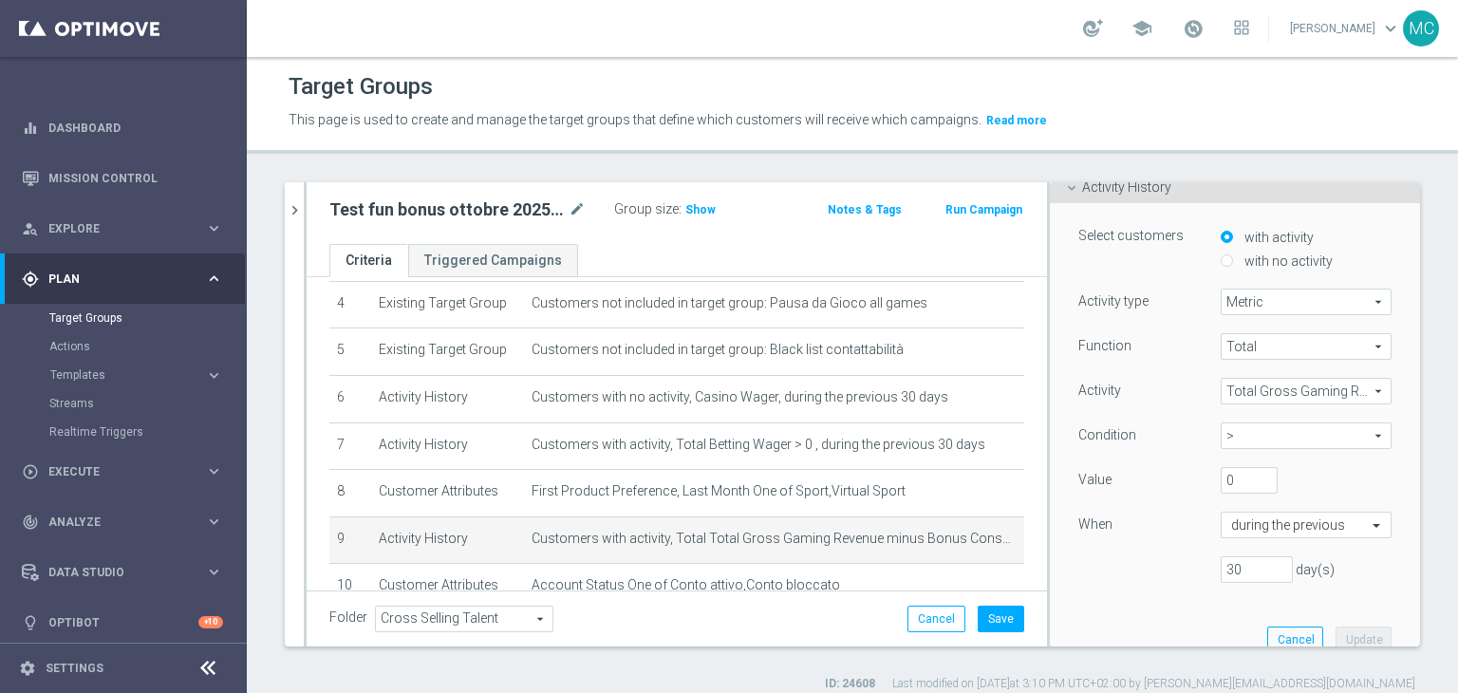
scroll to position [0, 0]
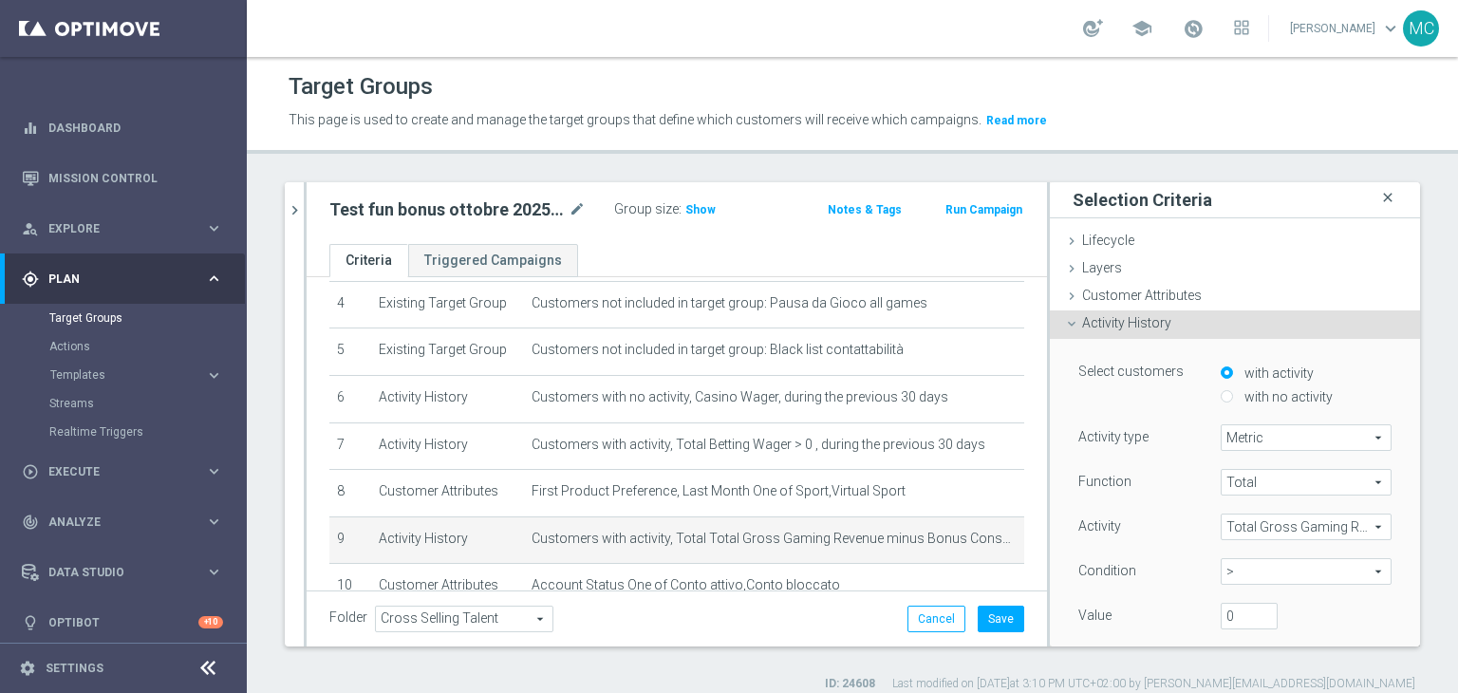
click at [1378, 202] on icon "close" at bounding box center [1387, 198] width 19 height 26
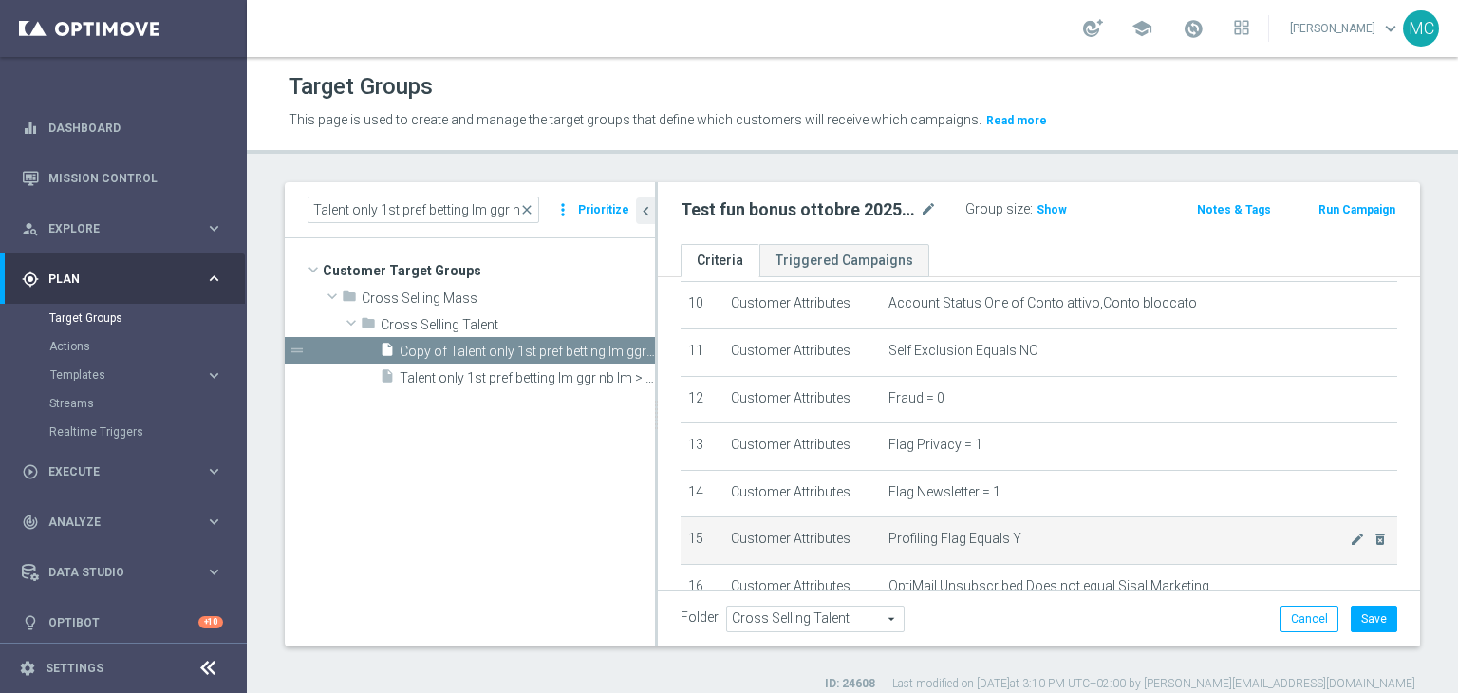
scroll to position [596, 0]
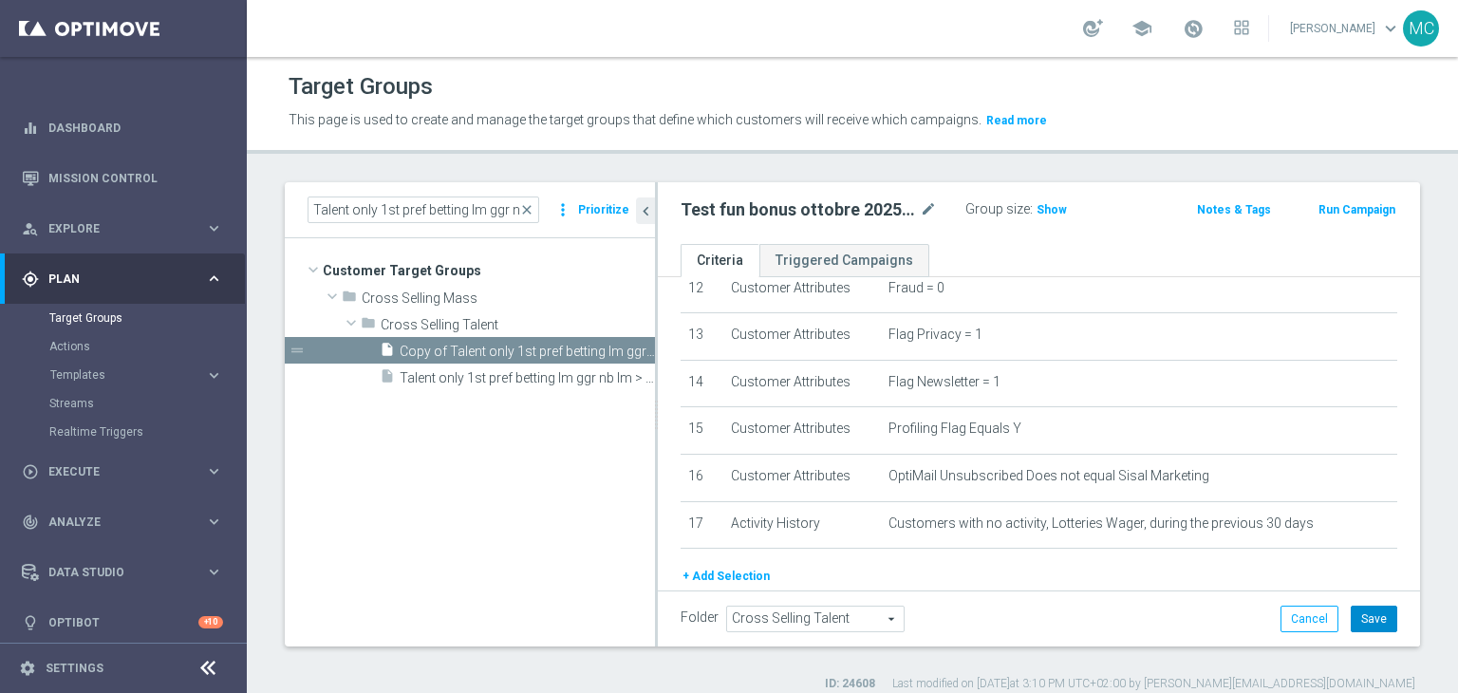
click at [1366, 631] on div "Folder Cross Selling Talent Cross Selling Talent arrow_drop_down search Cancel …" at bounding box center [1039, 618] width 762 height 56
click at [1366, 627] on button "Save" at bounding box center [1373, 618] width 46 height 27
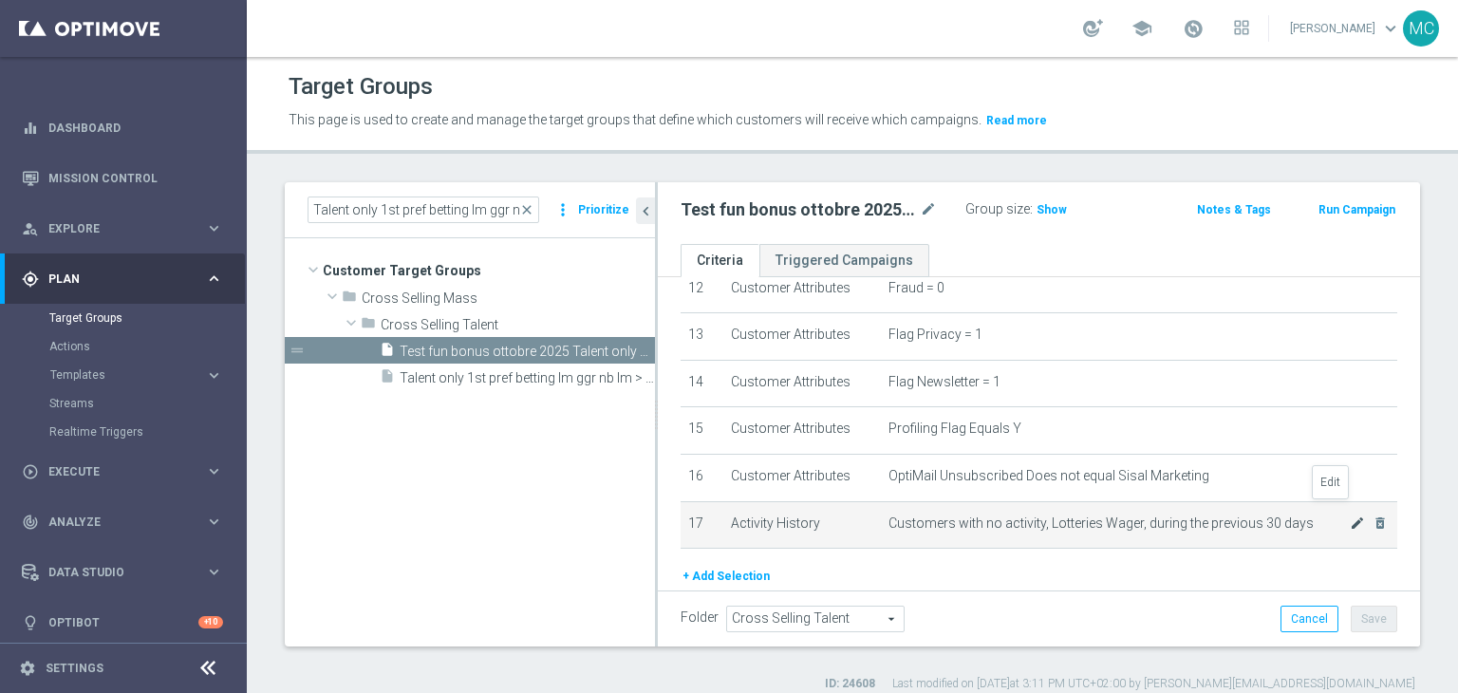
click at [1349, 515] on icon "mode_edit" at bounding box center [1356, 522] width 15 height 15
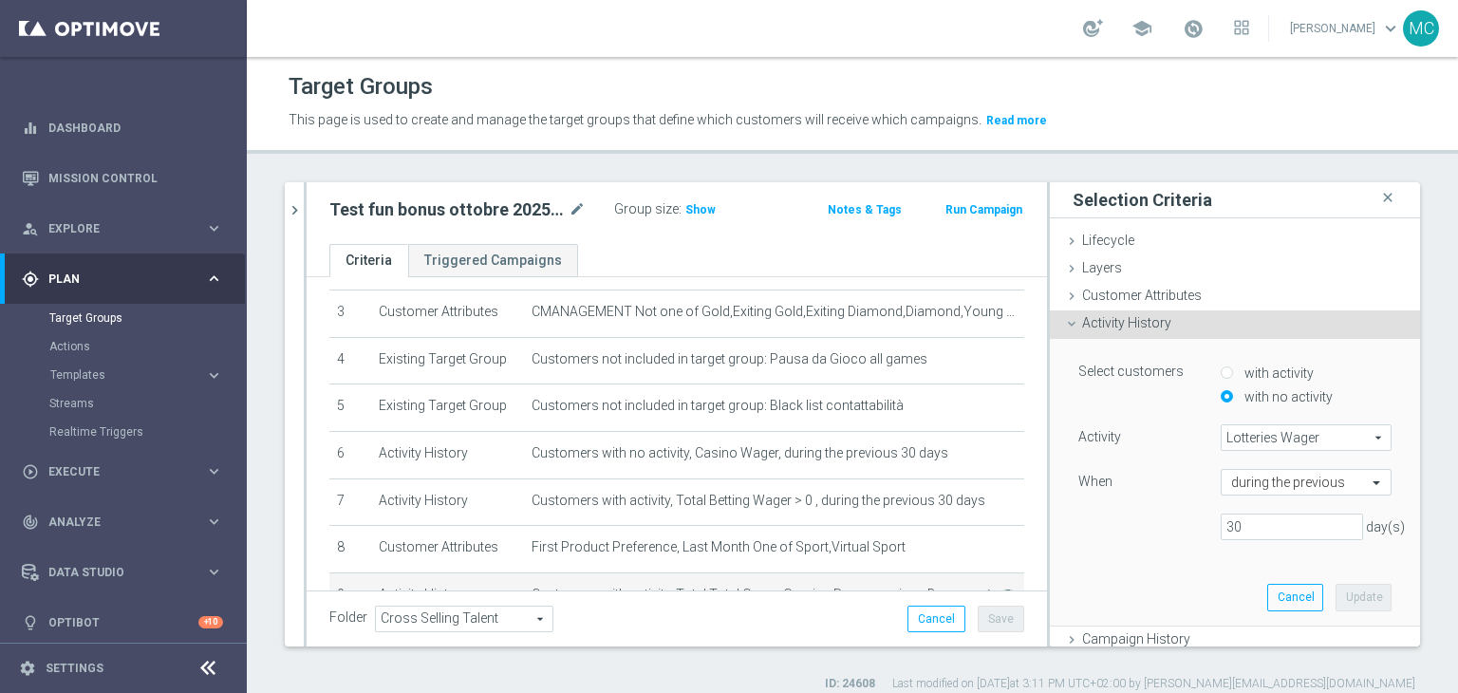
scroll to position [118, 0]
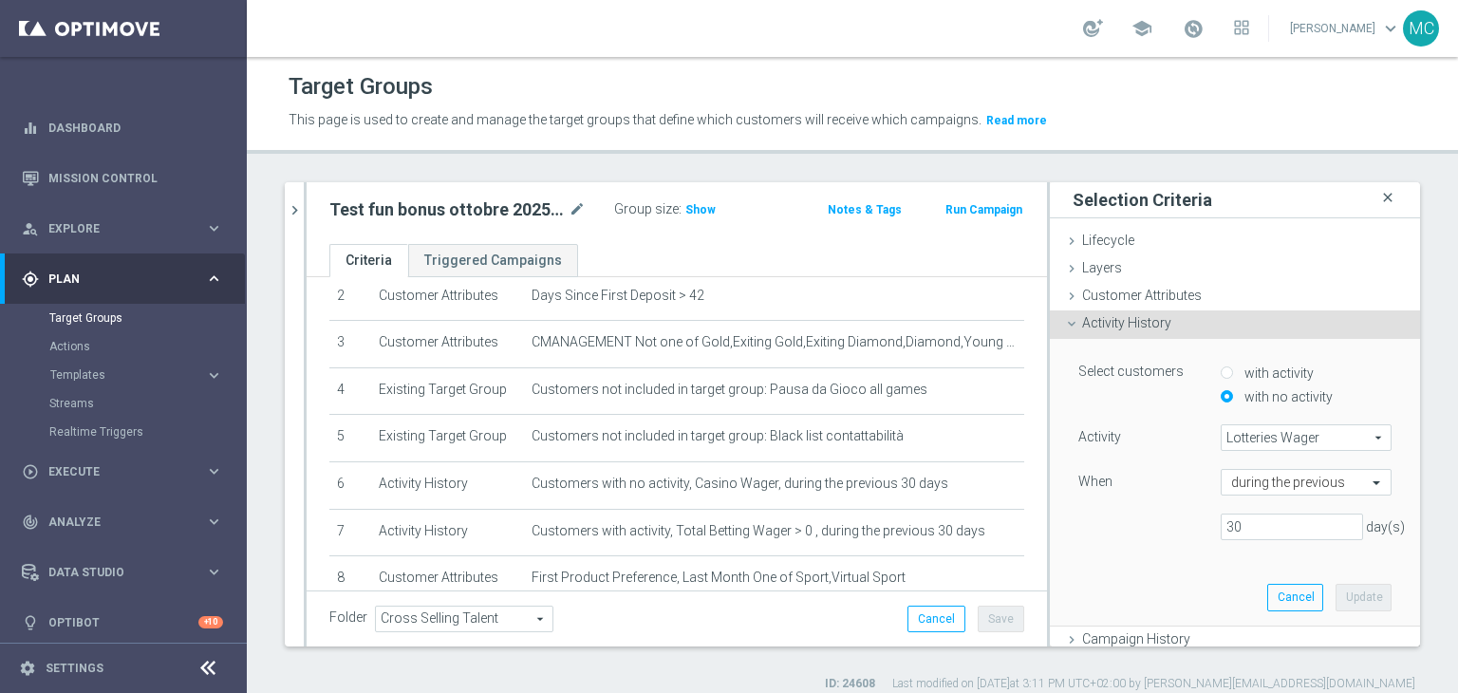
click at [1378, 203] on icon "close" at bounding box center [1387, 198] width 19 height 26
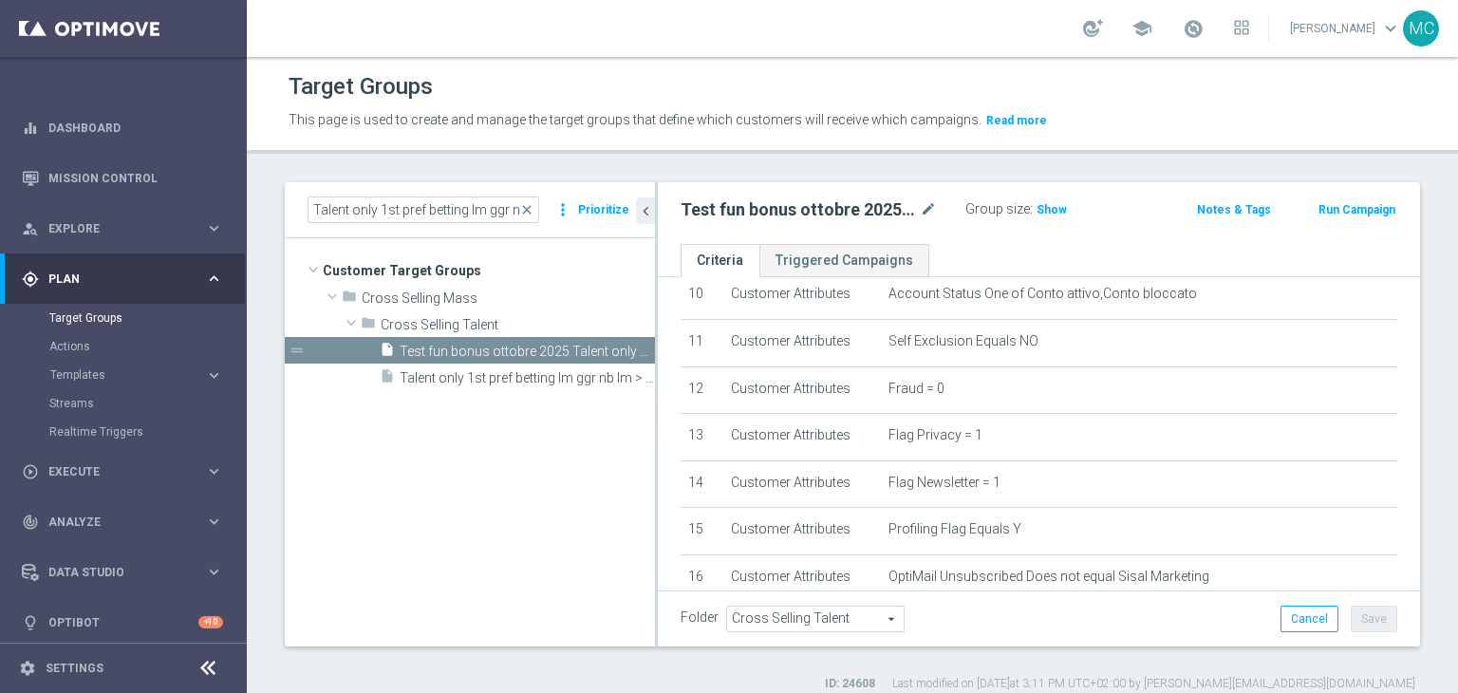
scroll to position [497, 0]
click at [1052, 209] on span "Show" at bounding box center [1051, 209] width 30 height 13
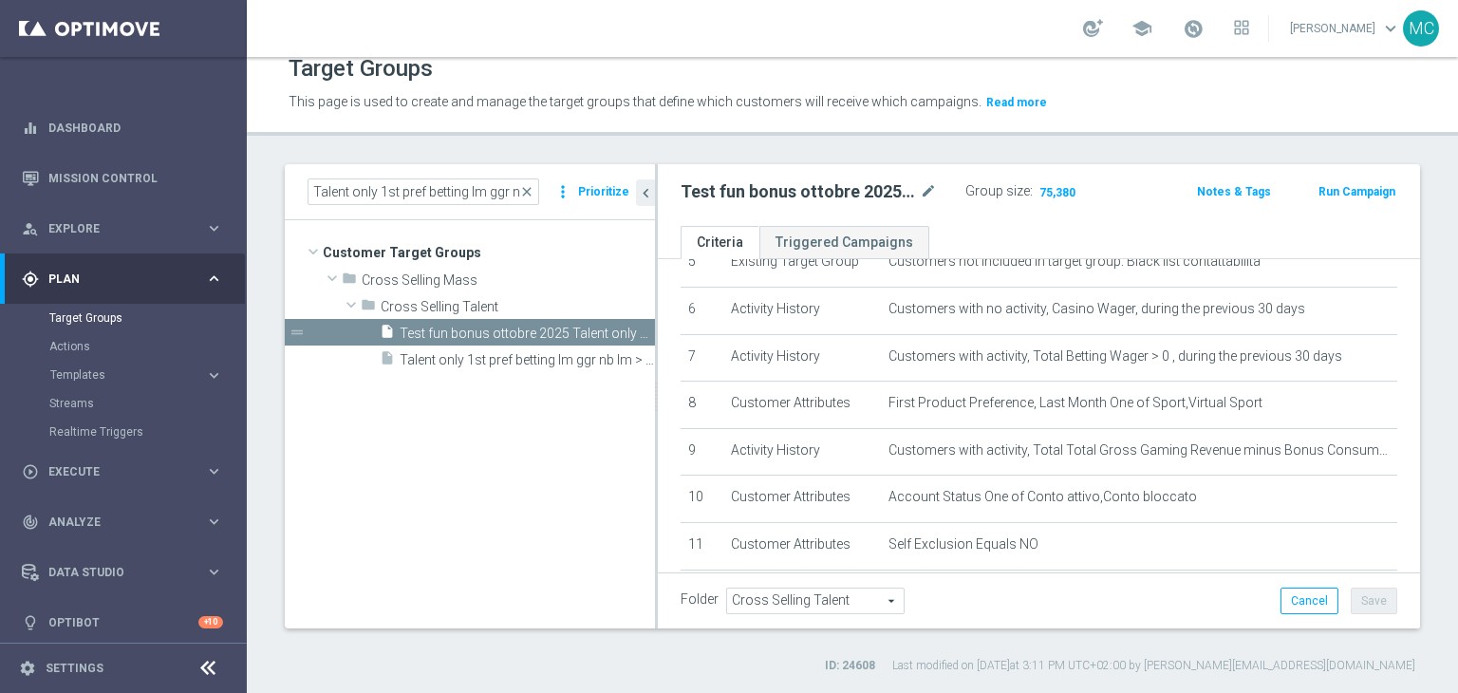
scroll to position [275, 0]
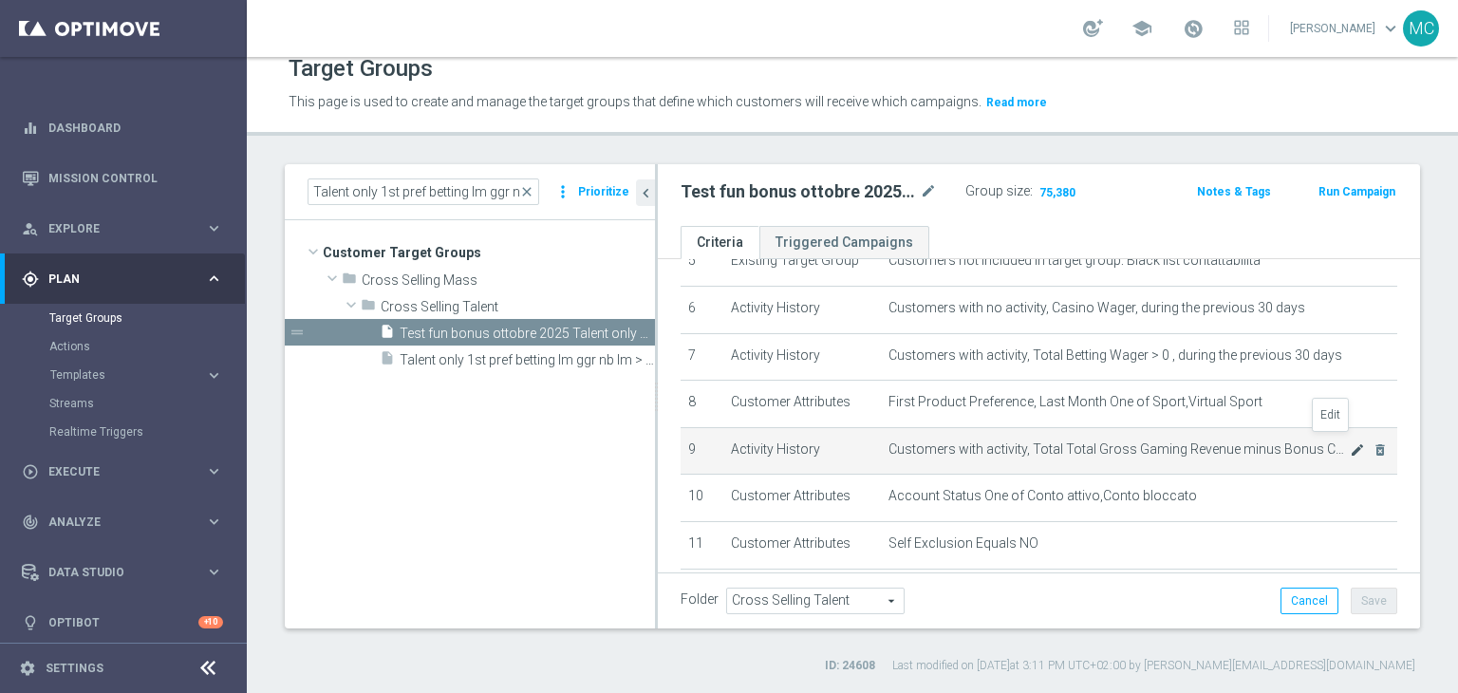
click at [1349, 442] on icon "mode_edit" at bounding box center [1356, 449] width 15 height 15
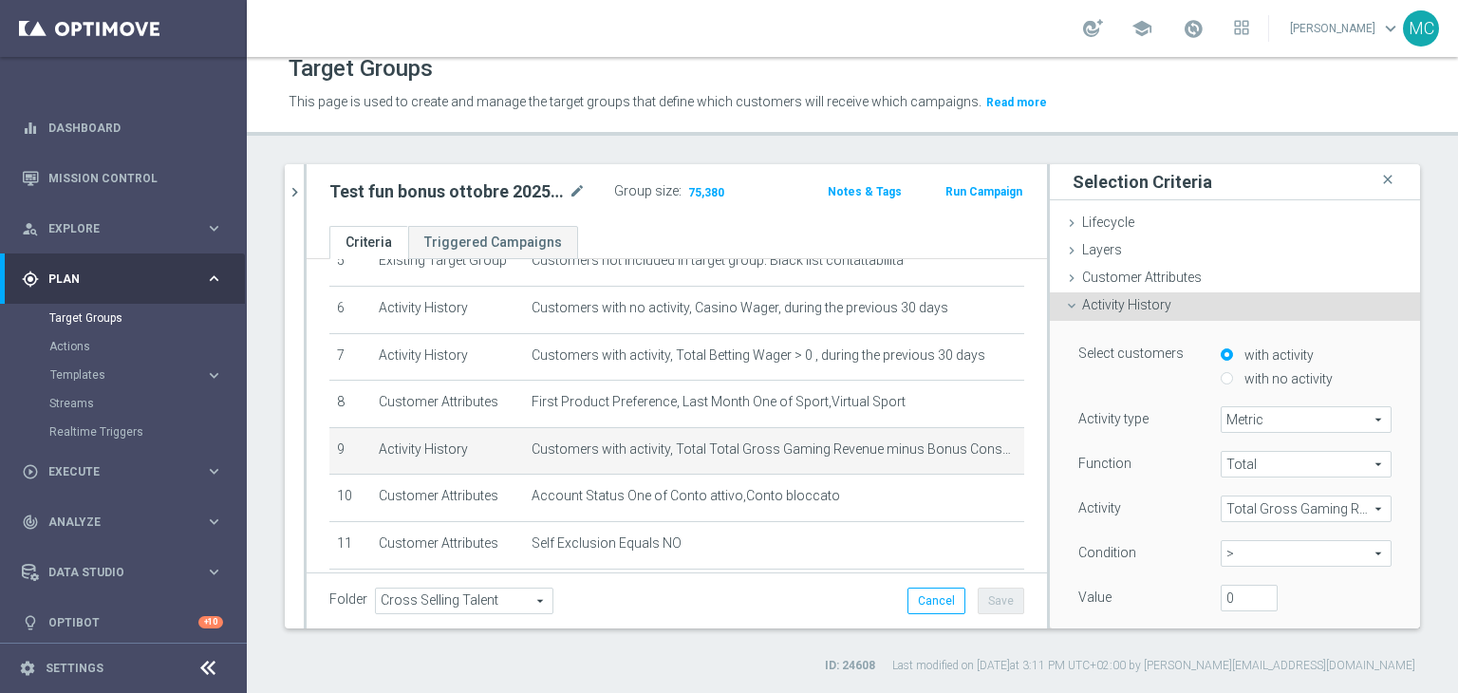
scroll to position [53, 0]
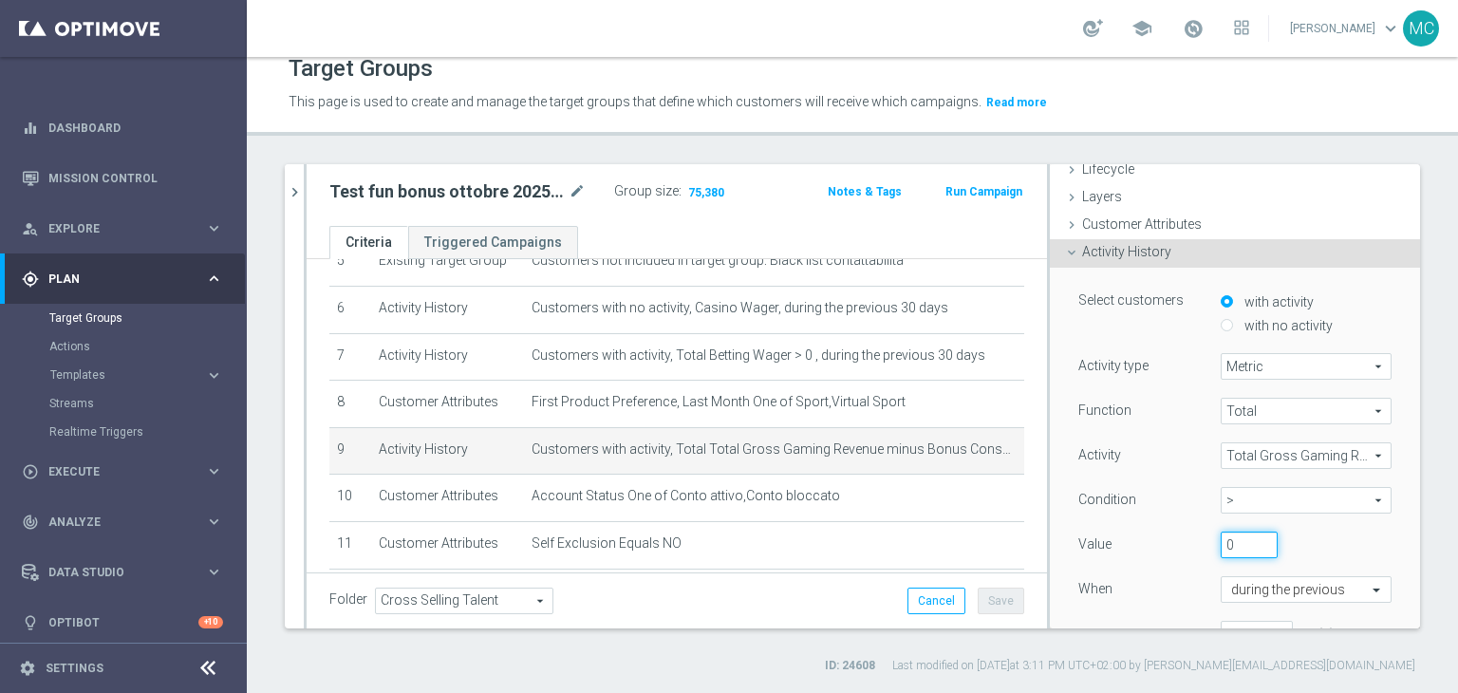
click at [1220, 542] on input "0" at bounding box center [1248, 544] width 57 height 27
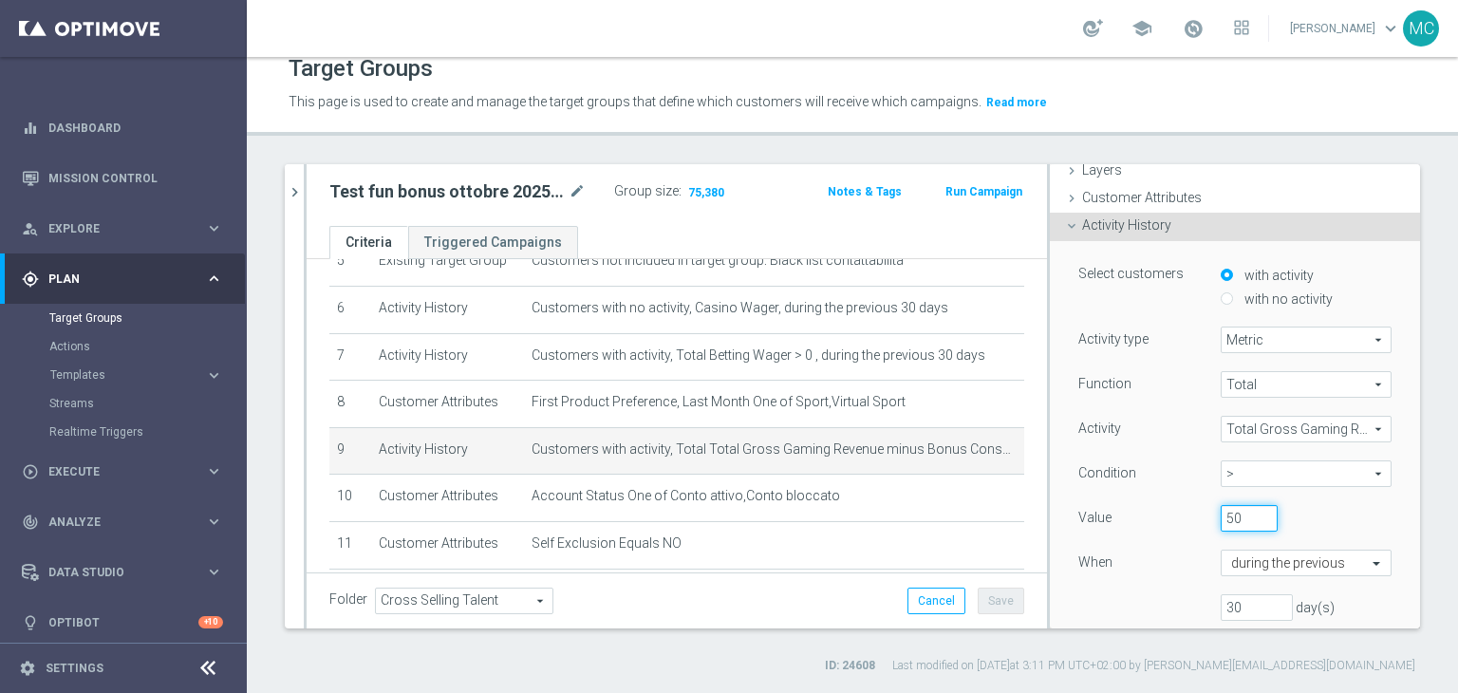
scroll to position [148, 0]
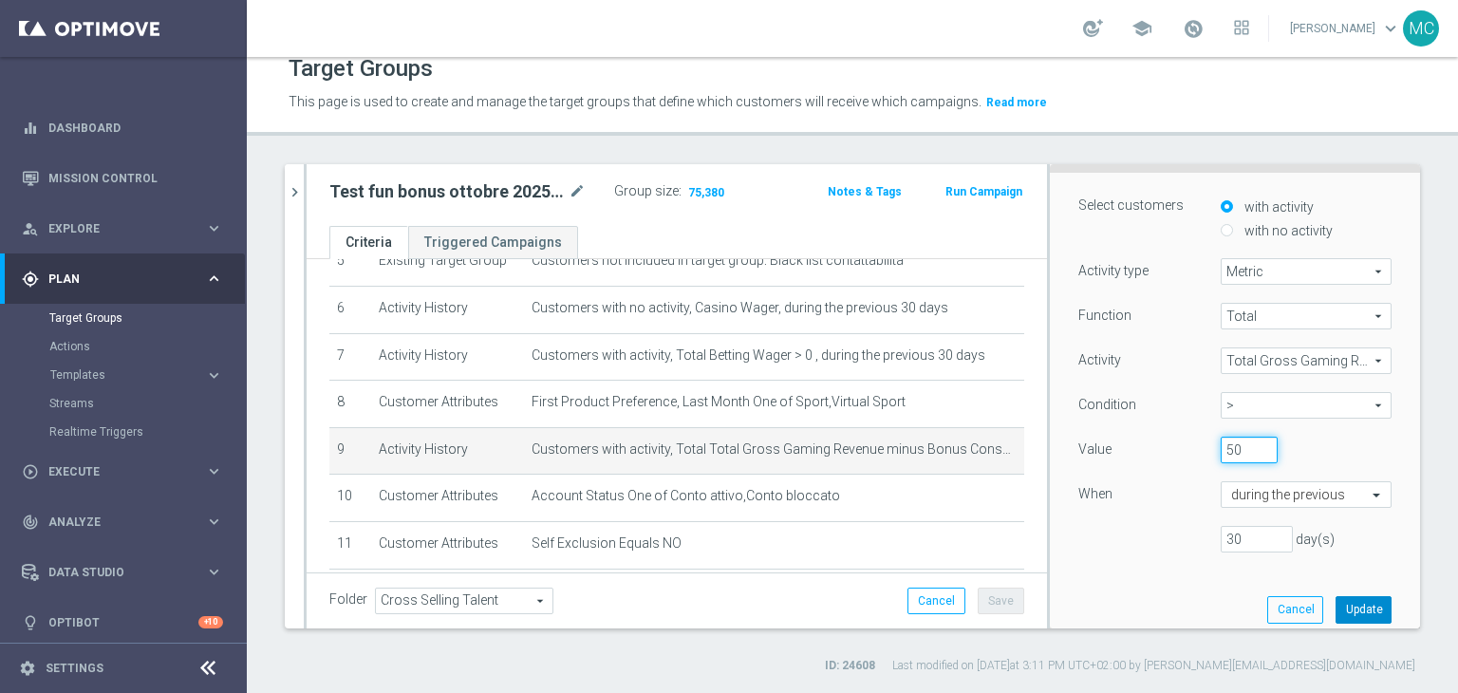
type input "50"
click at [1335, 608] on button "Update" at bounding box center [1363, 609] width 56 height 27
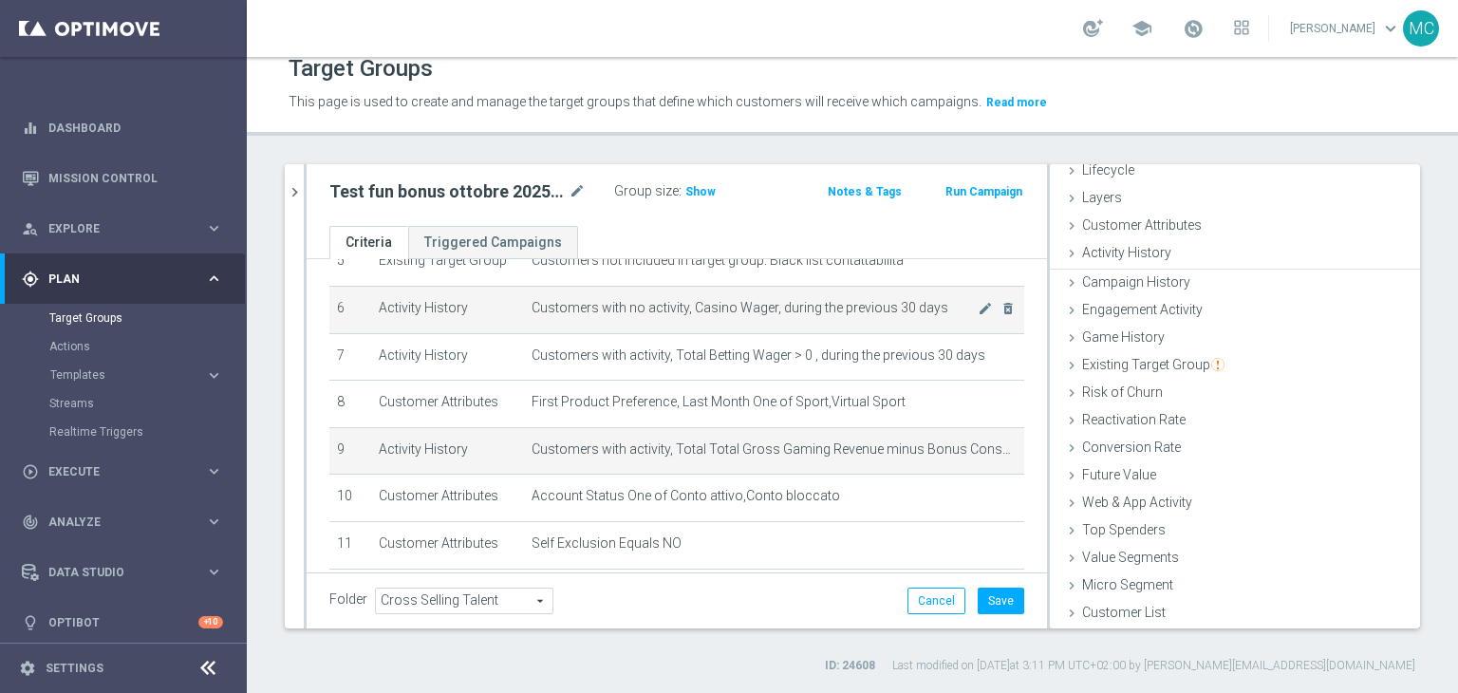
scroll to position [49, 0]
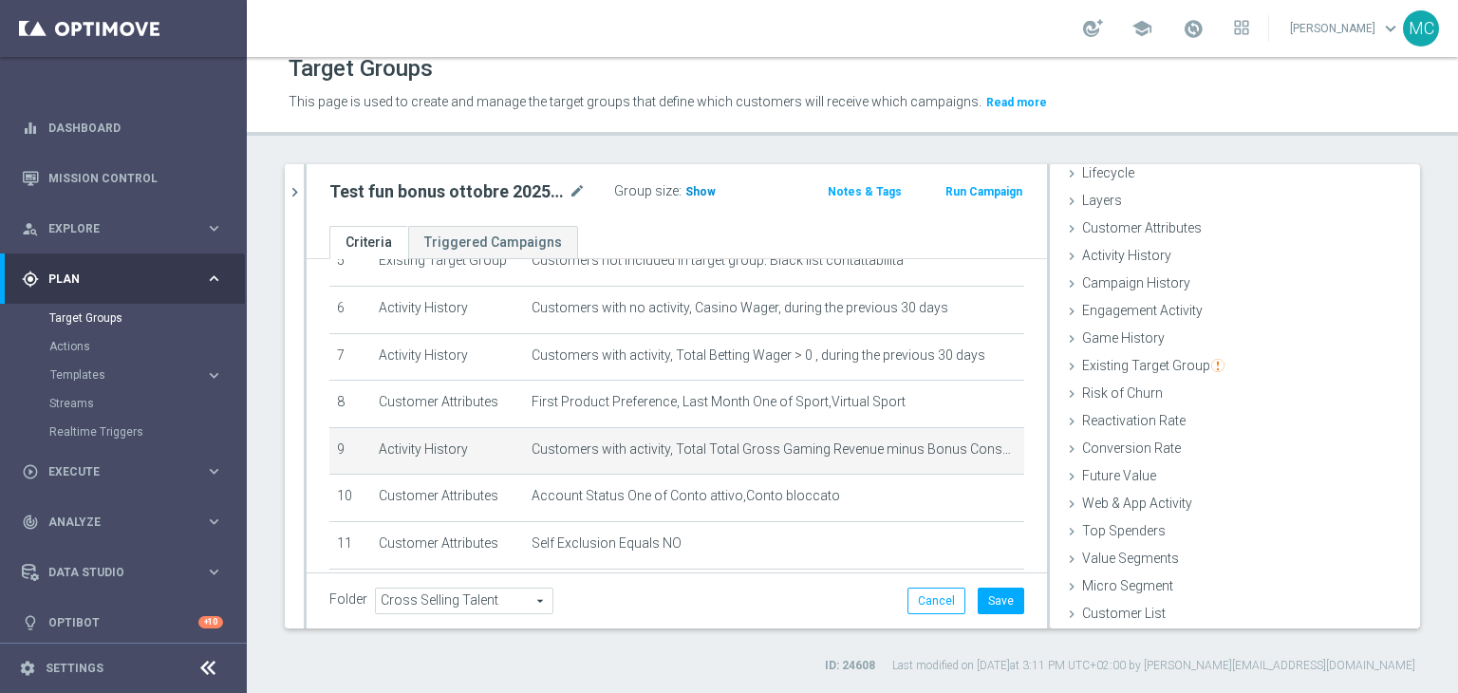
click at [698, 188] on span "Show" at bounding box center [700, 191] width 30 height 13
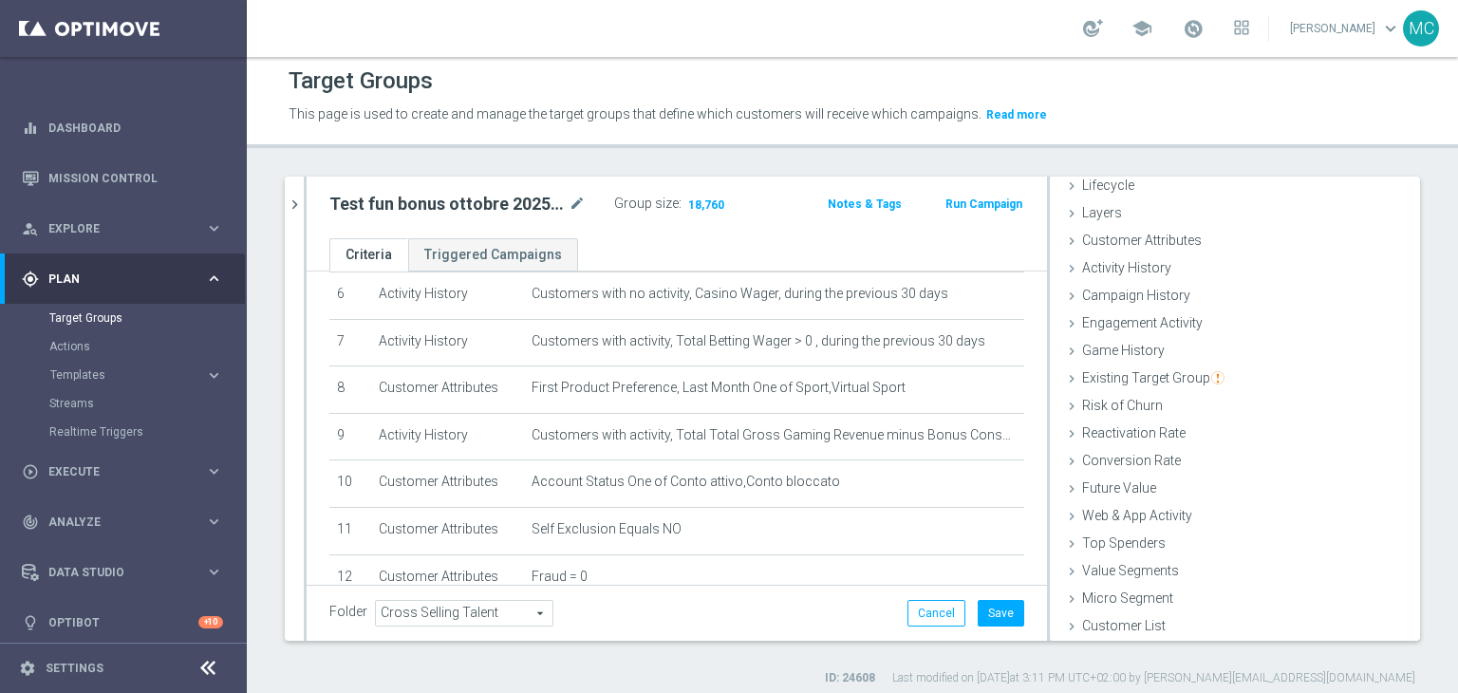
scroll to position [303, 0]
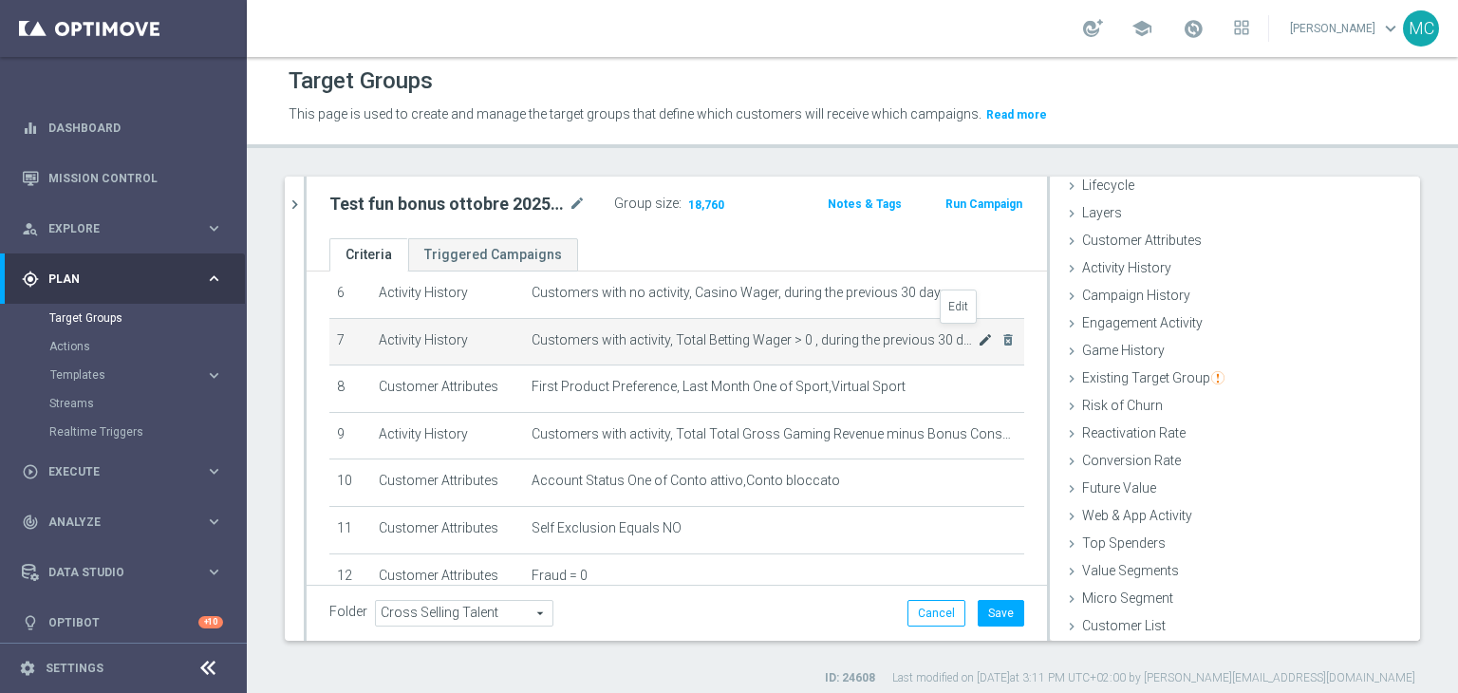
click at [977, 336] on icon "mode_edit" at bounding box center [984, 339] width 15 height 15
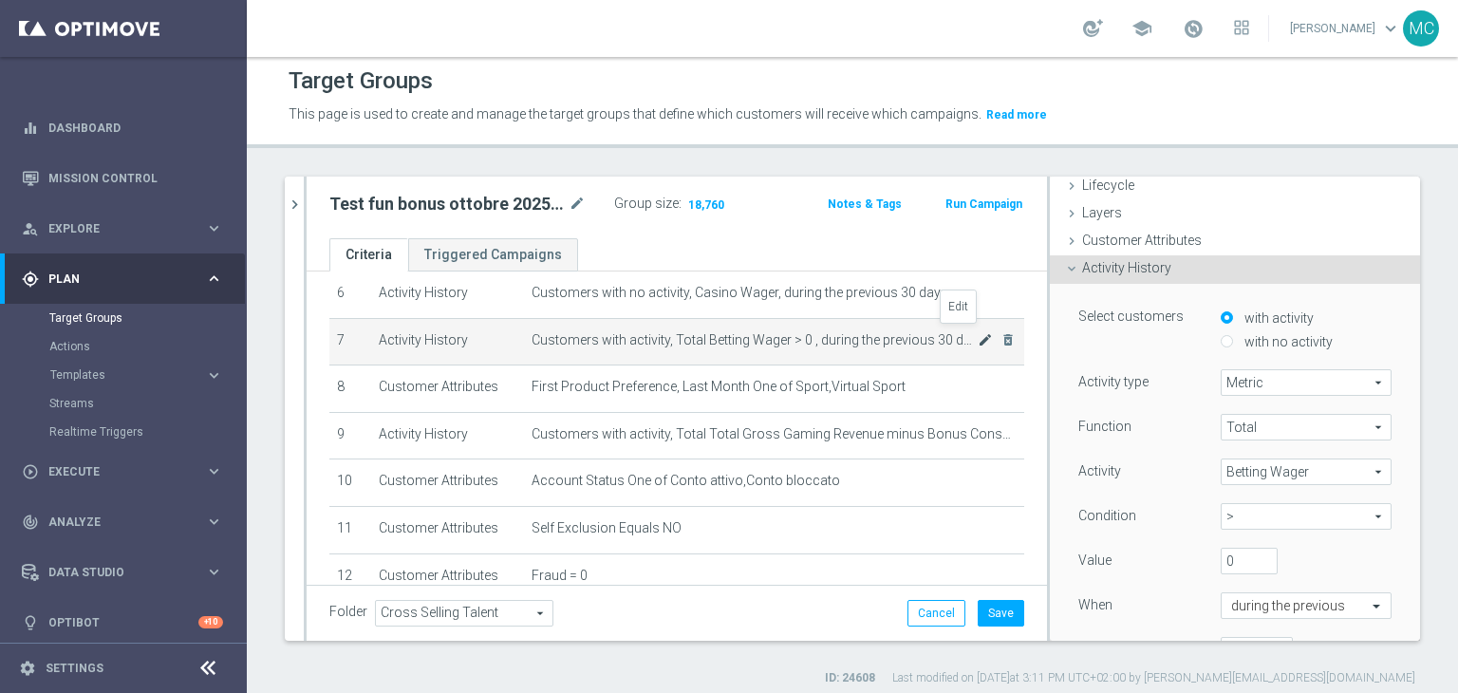
scroll to position [148, 0]
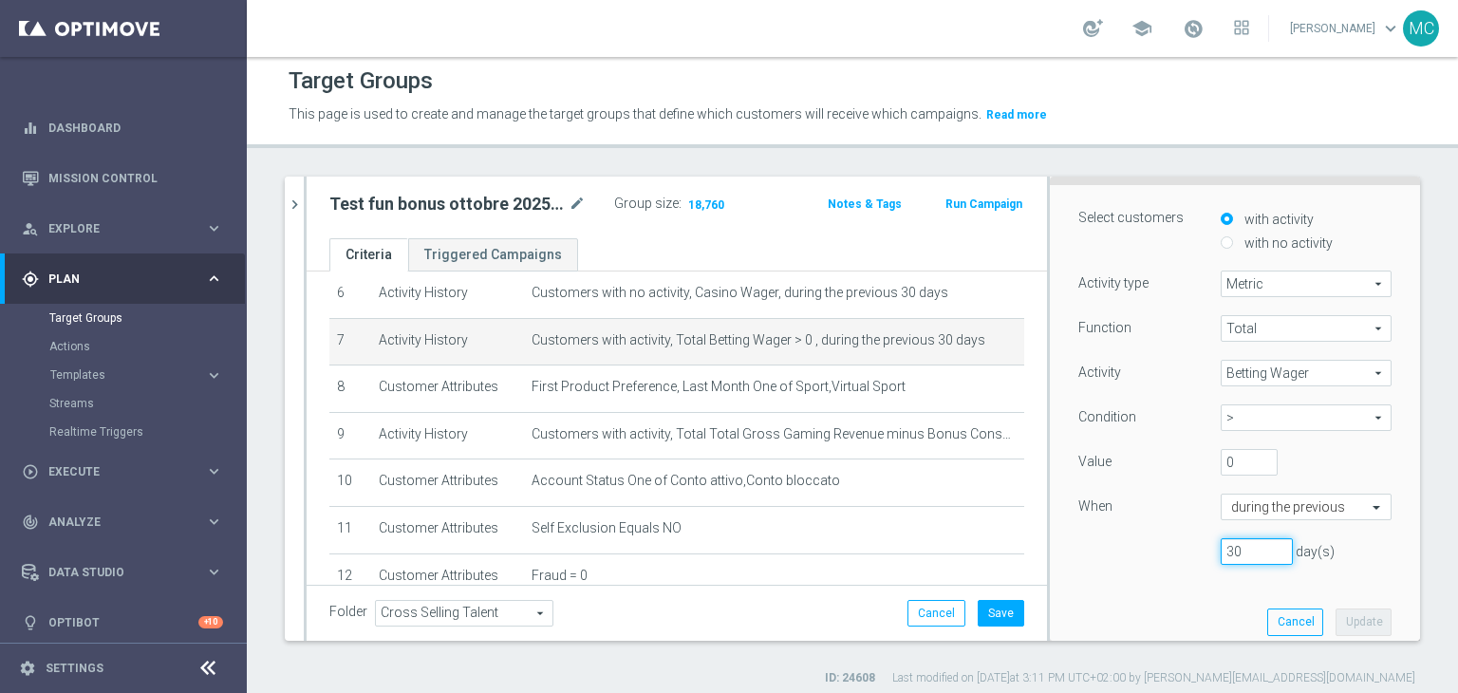
click at [1220, 548] on input "30" at bounding box center [1256, 551] width 72 height 27
type input "10"
click at [1335, 608] on button "Update" at bounding box center [1363, 621] width 56 height 27
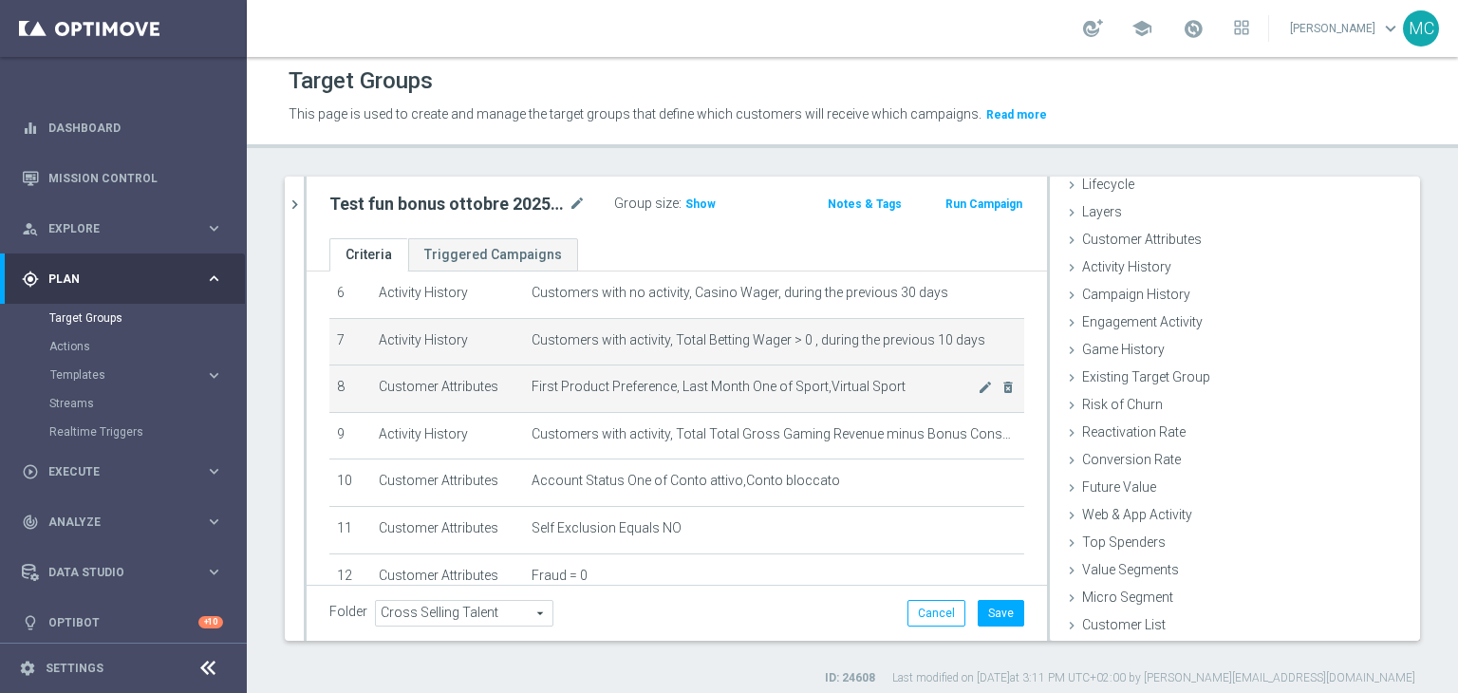
scroll to position [49, 0]
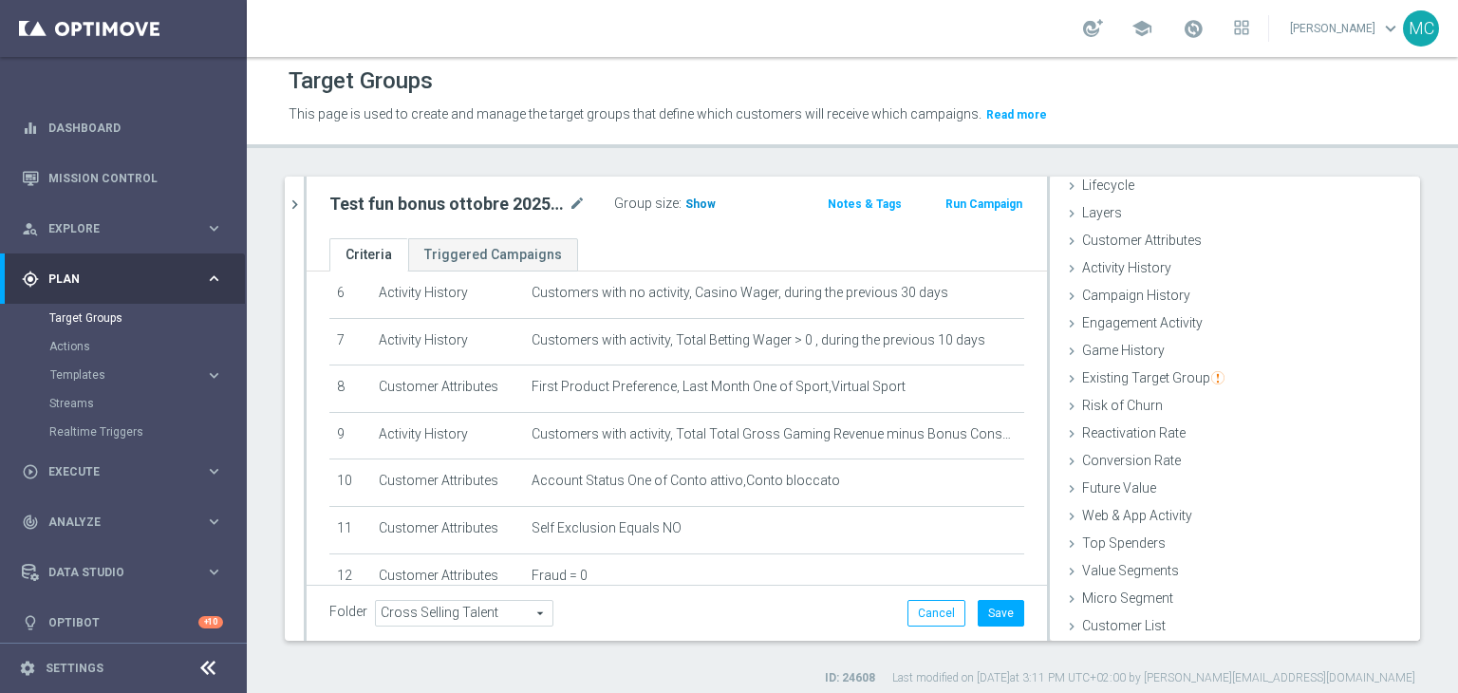
click at [706, 206] on span "Show" at bounding box center [700, 203] width 30 height 13
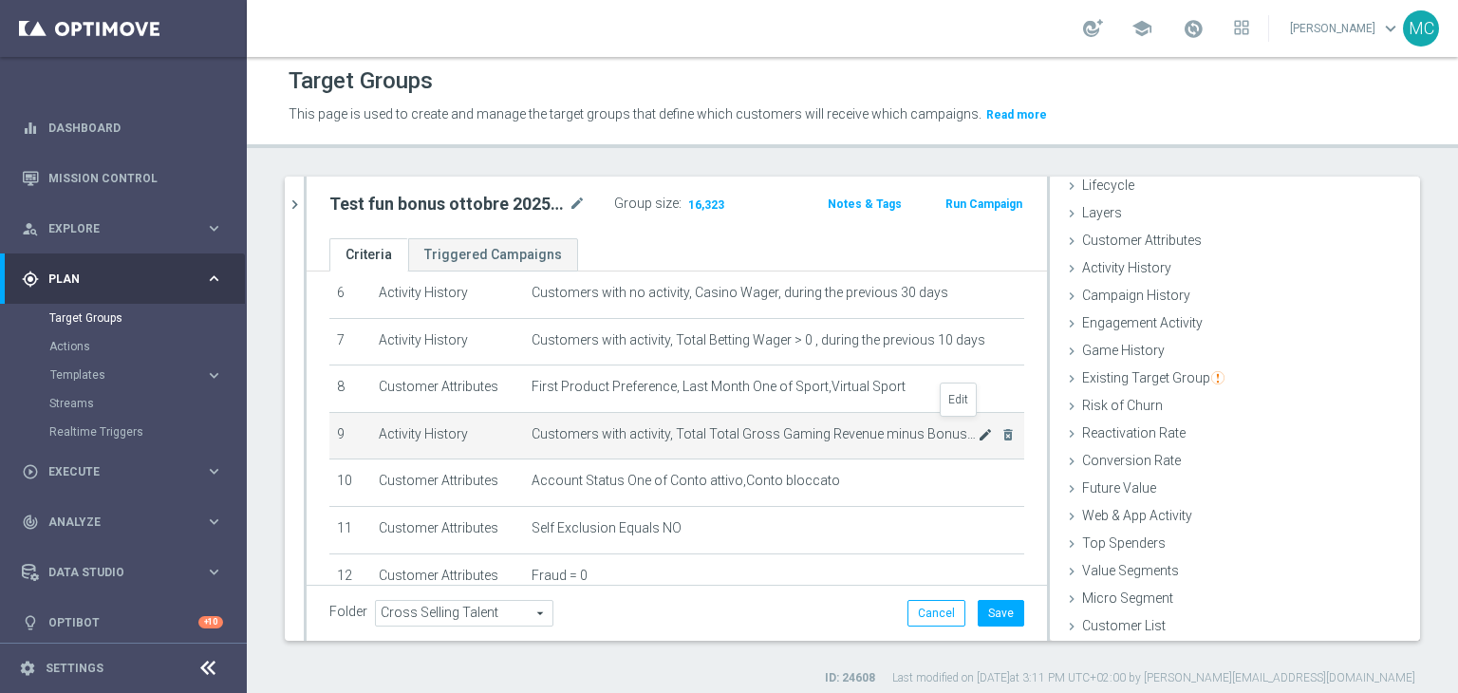
click at [977, 427] on icon "mode_edit" at bounding box center [984, 434] width 15 height 15
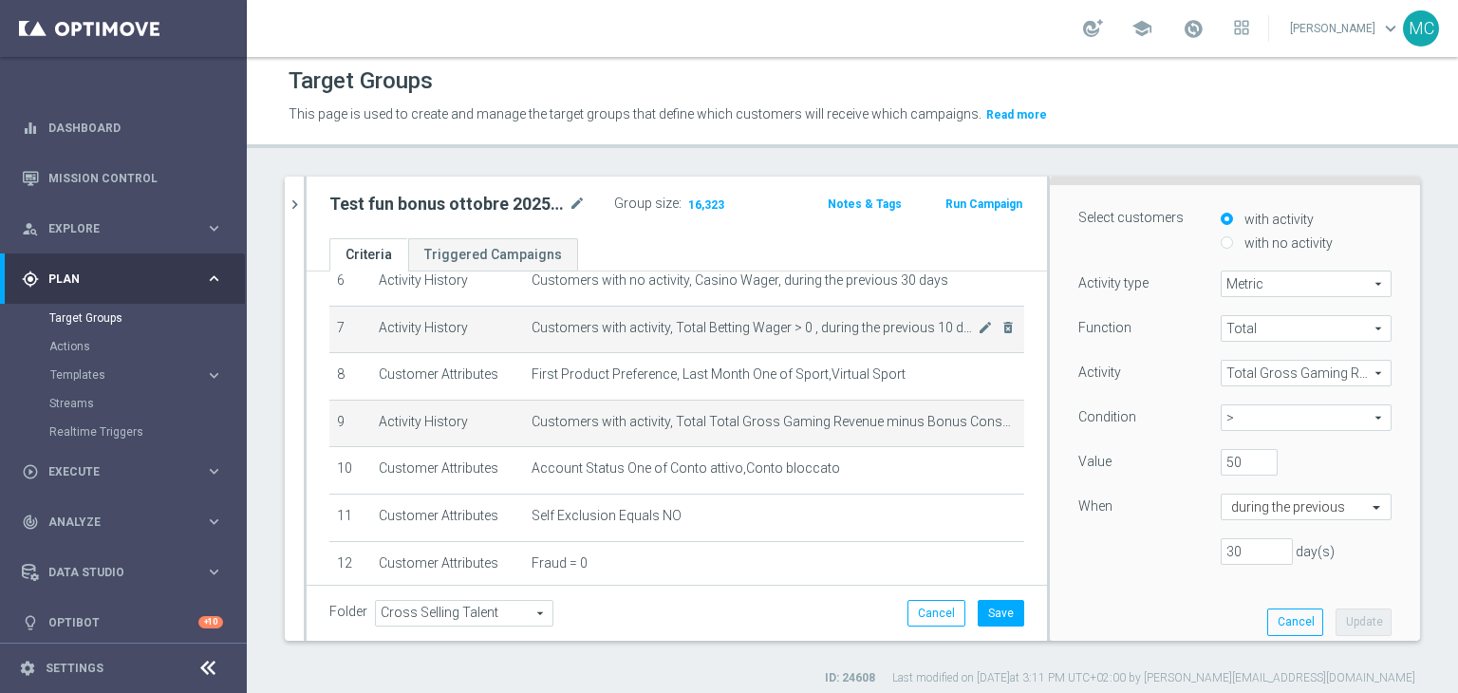
scroll to position [323, 0]
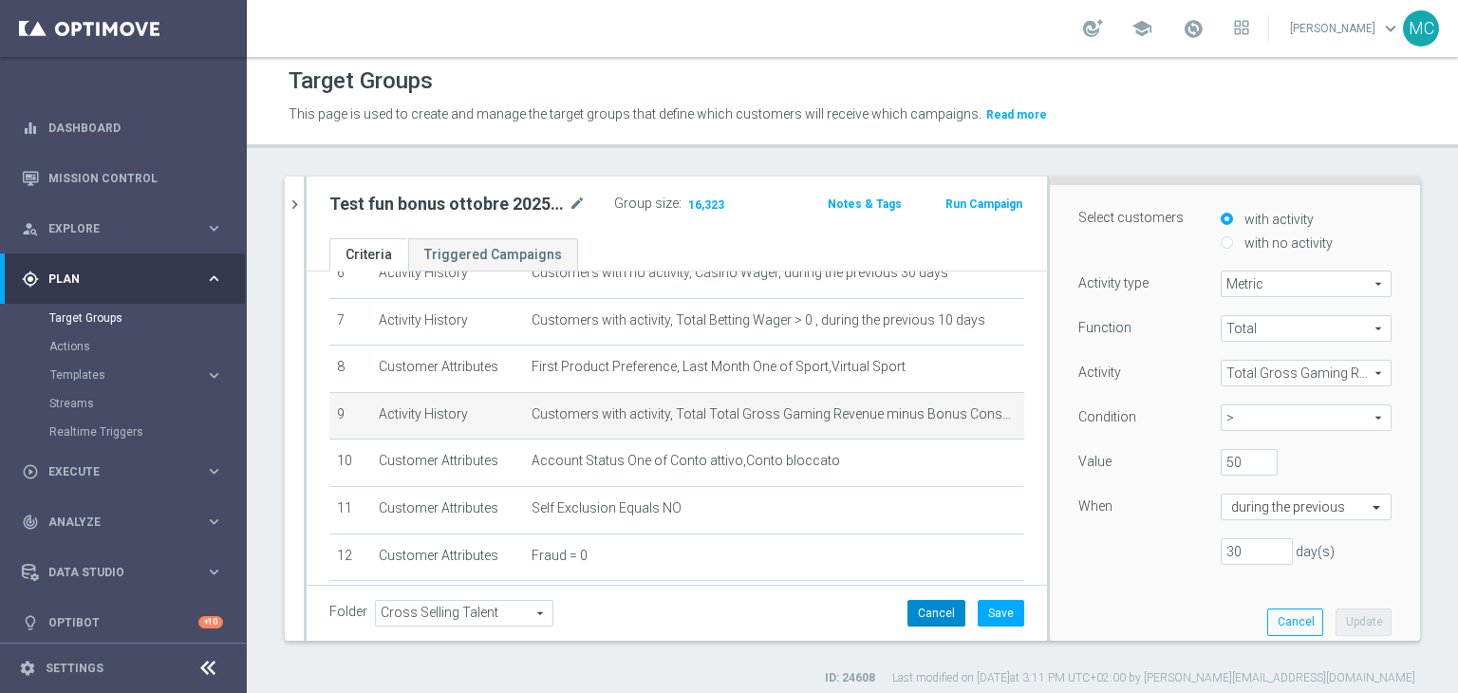
click at [916, 609] on button "Cancel" at bounding box center [936, 613] width 58 height 27
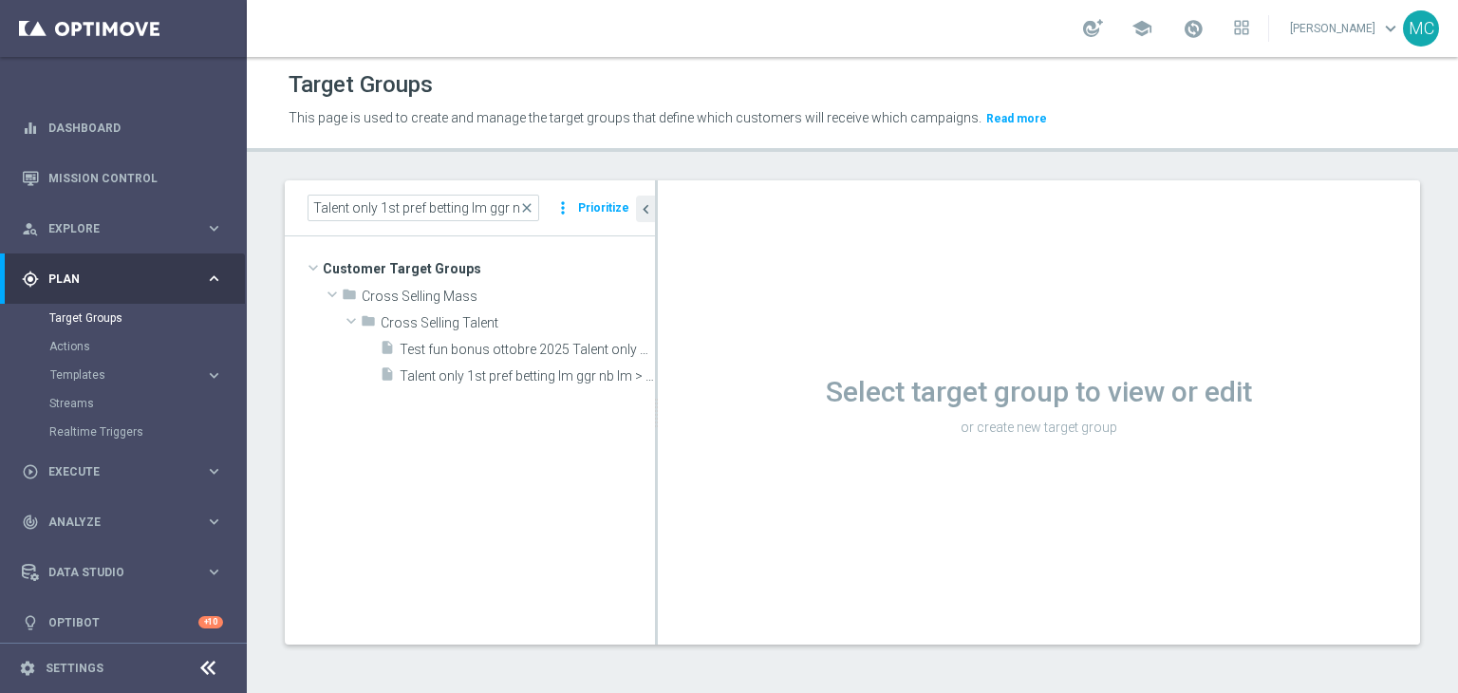
scroll to position [1, 0]
click at [551, 350] on span "Test fun bonus ottobre 2025 Talent only 1st pref betting lm ggr nb lm > 0" at bounding box center [506, 351] width 213 height 16
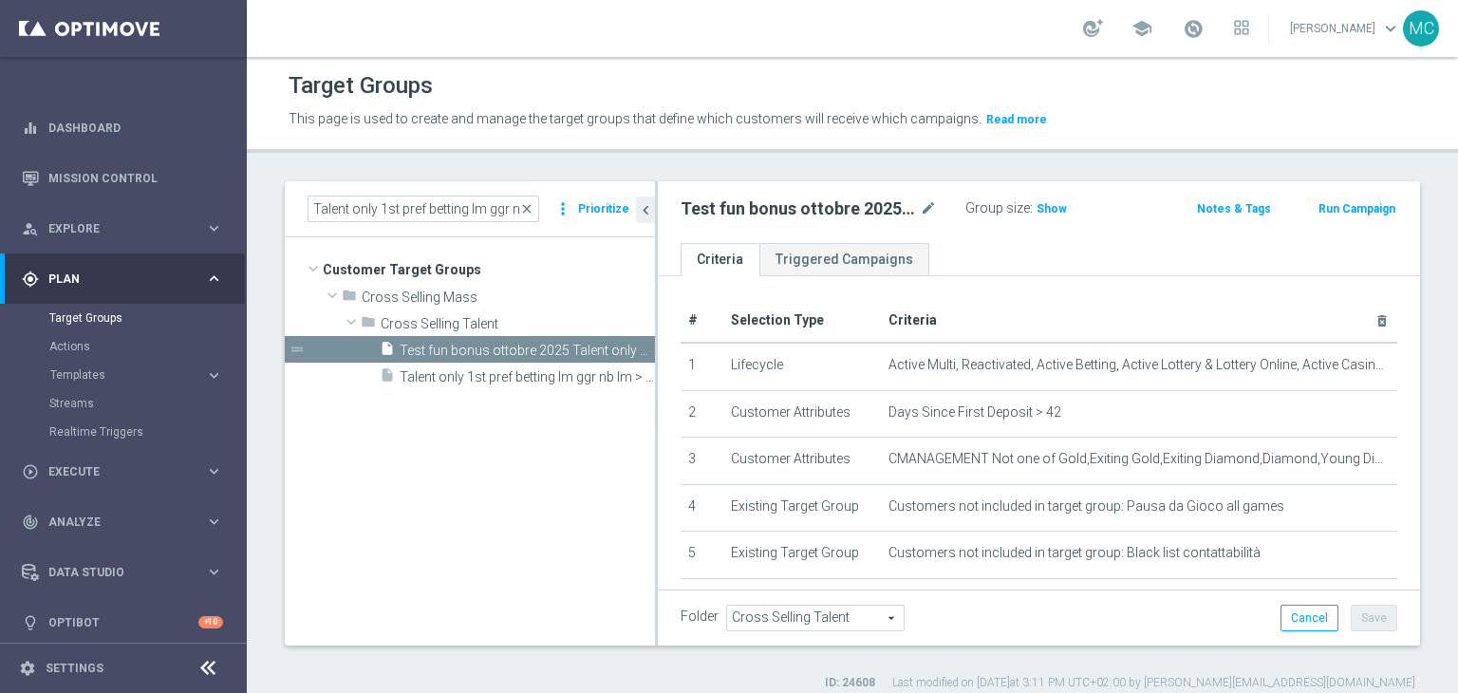
click at [1056, 195] on div "Group size : Show" at bounding box center [1060, 206] width 190 height 23
click at [1053, 209] on span "Show" at bounding box center [1051, 208] width 30 height 13
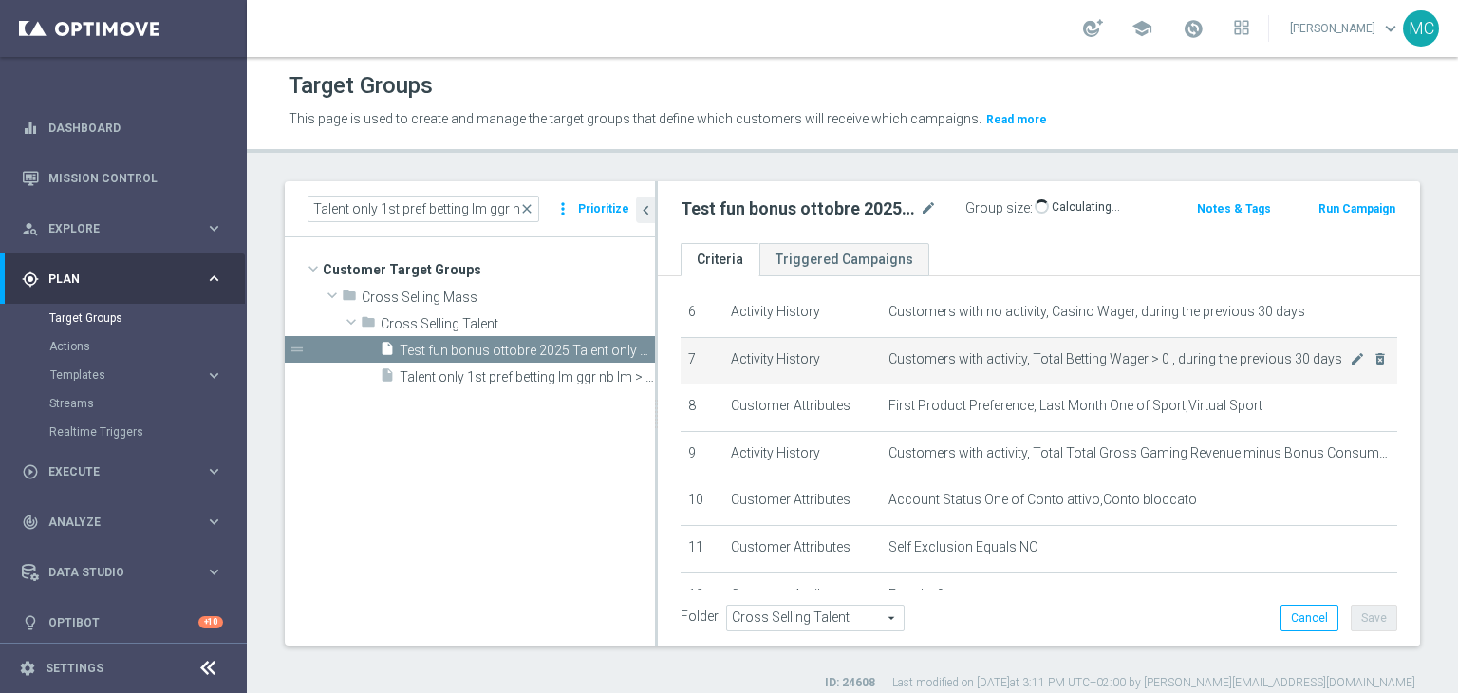
scroll to position [292, 0]
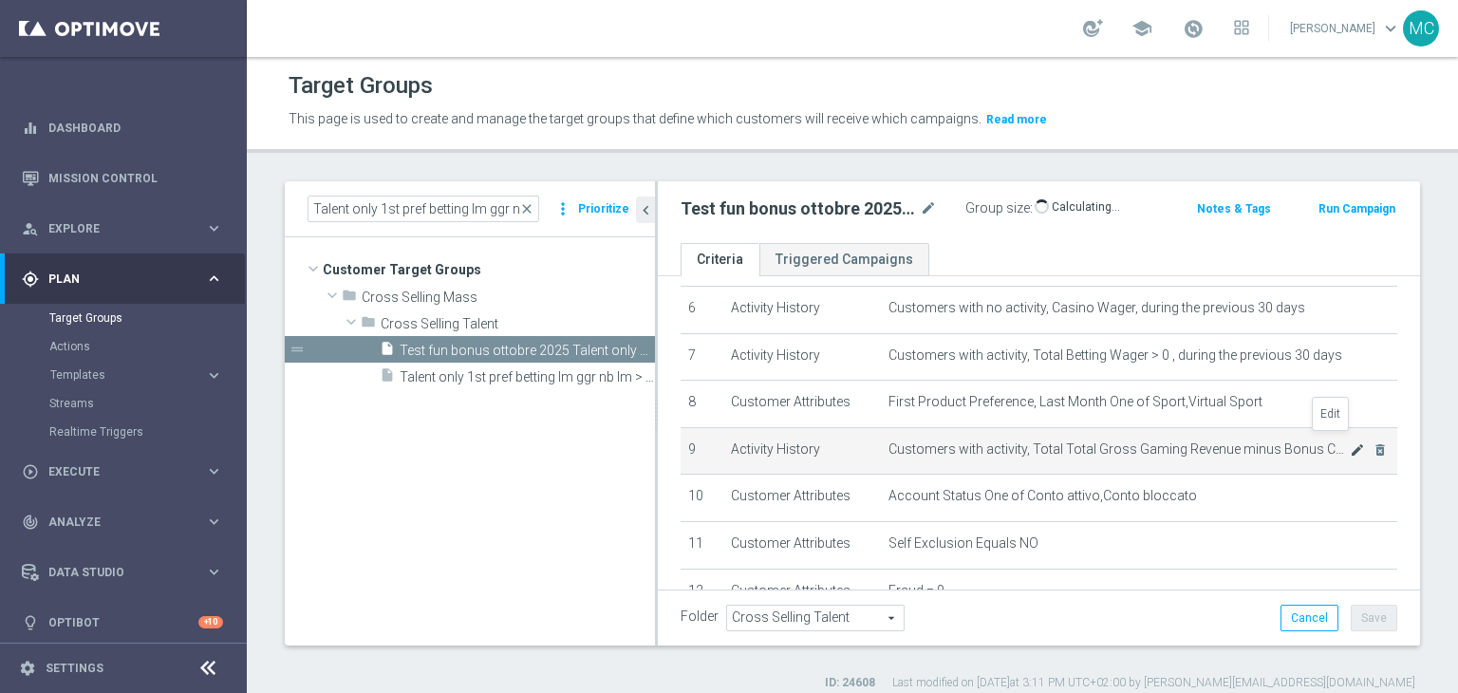
click at [1349, 442] on icon "mode_edit" at bounding box center [1356, 449] width 15 height 15
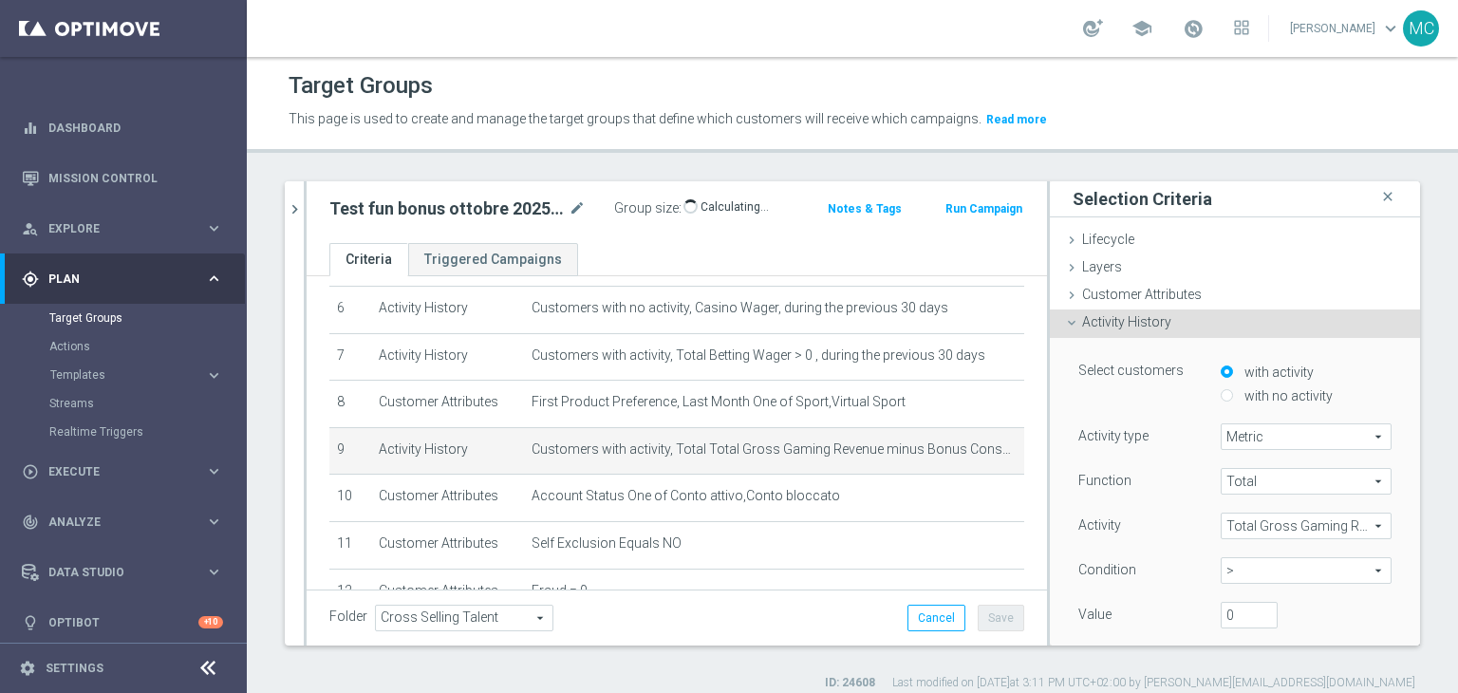
scroll to position [30, 0]
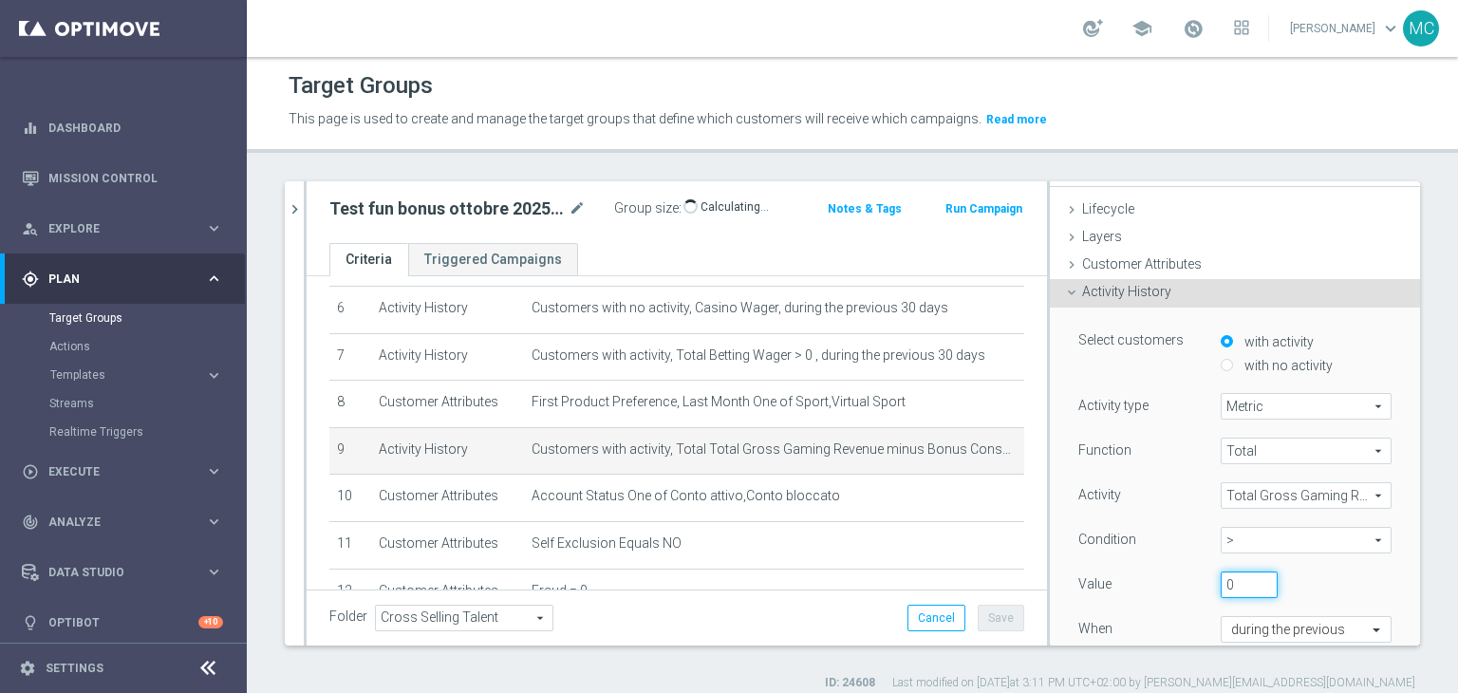
click at [1220, 581] on input "0" at bounding box center [1248, 584] width 57 height 27
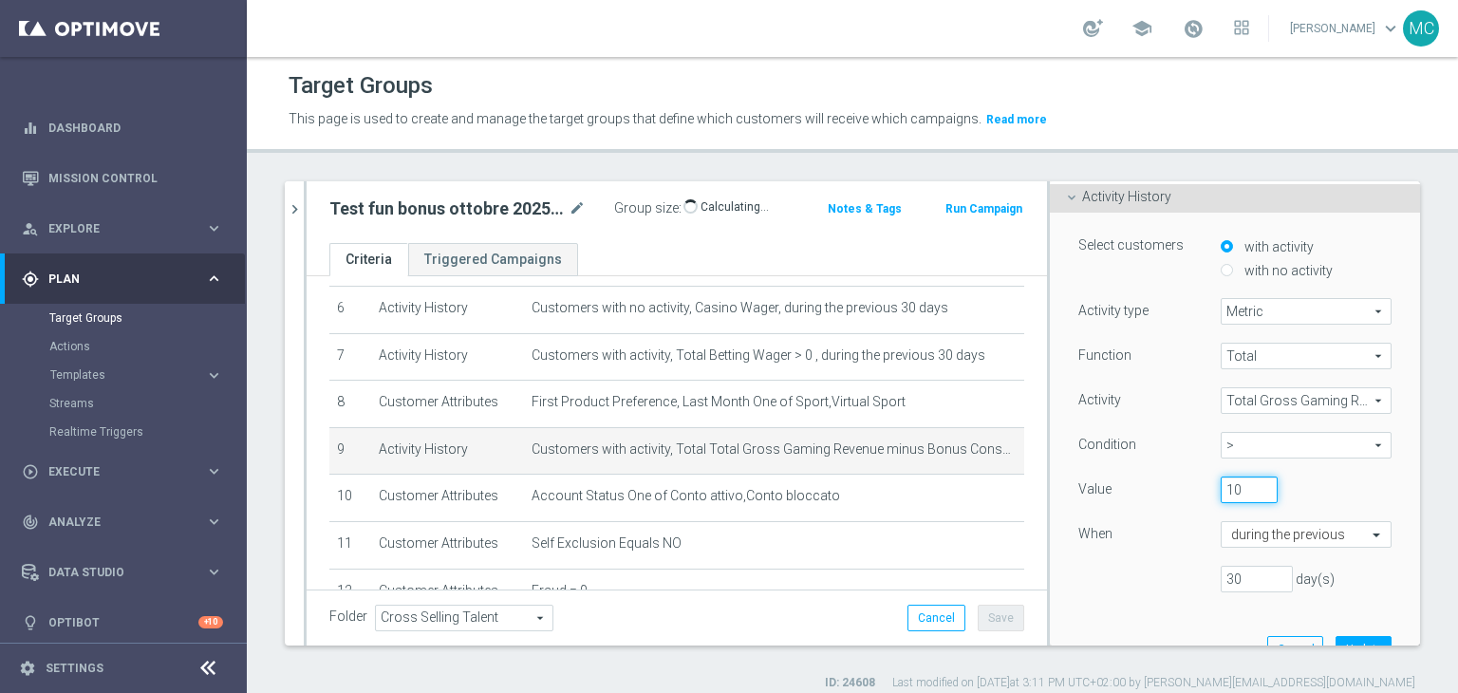
scroll to position [142, 0]
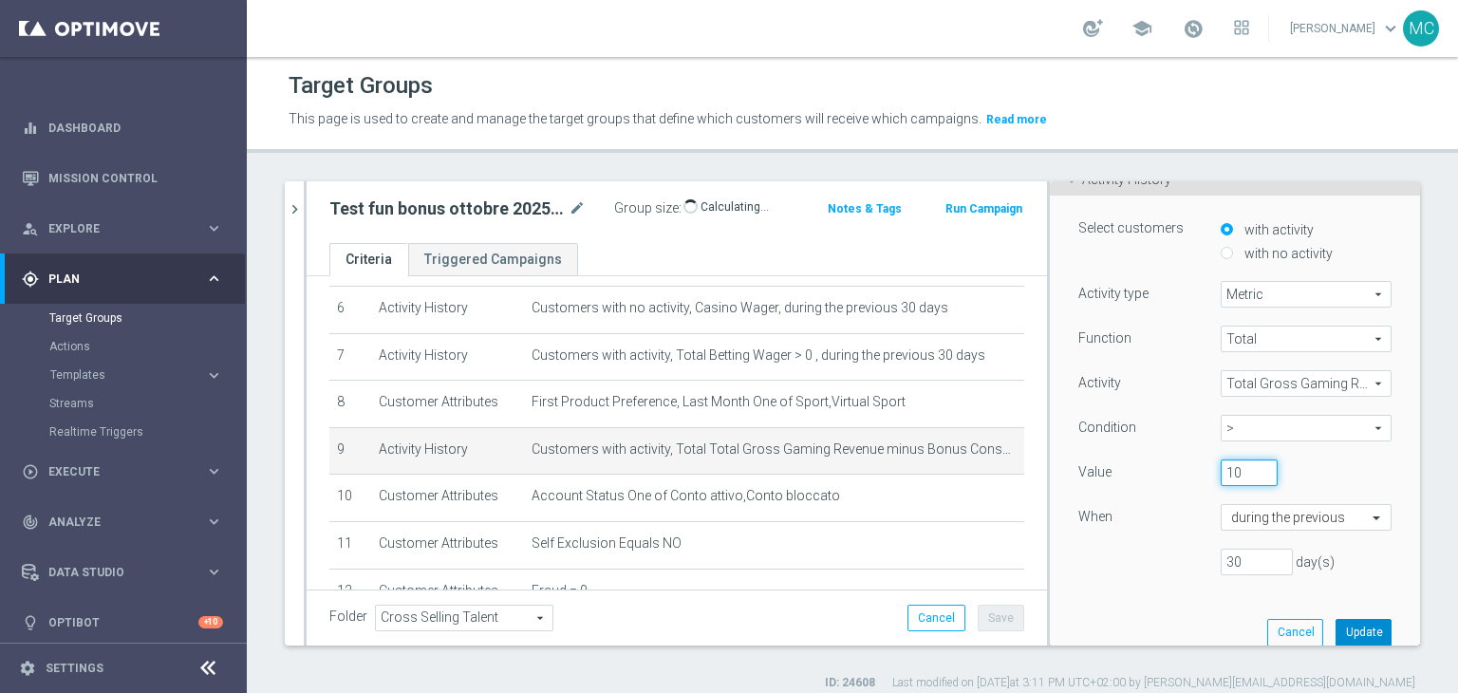
type input "10"
click at [1335, 625] on button "Update" at bounding box center [1363, 632] width 56 height 27
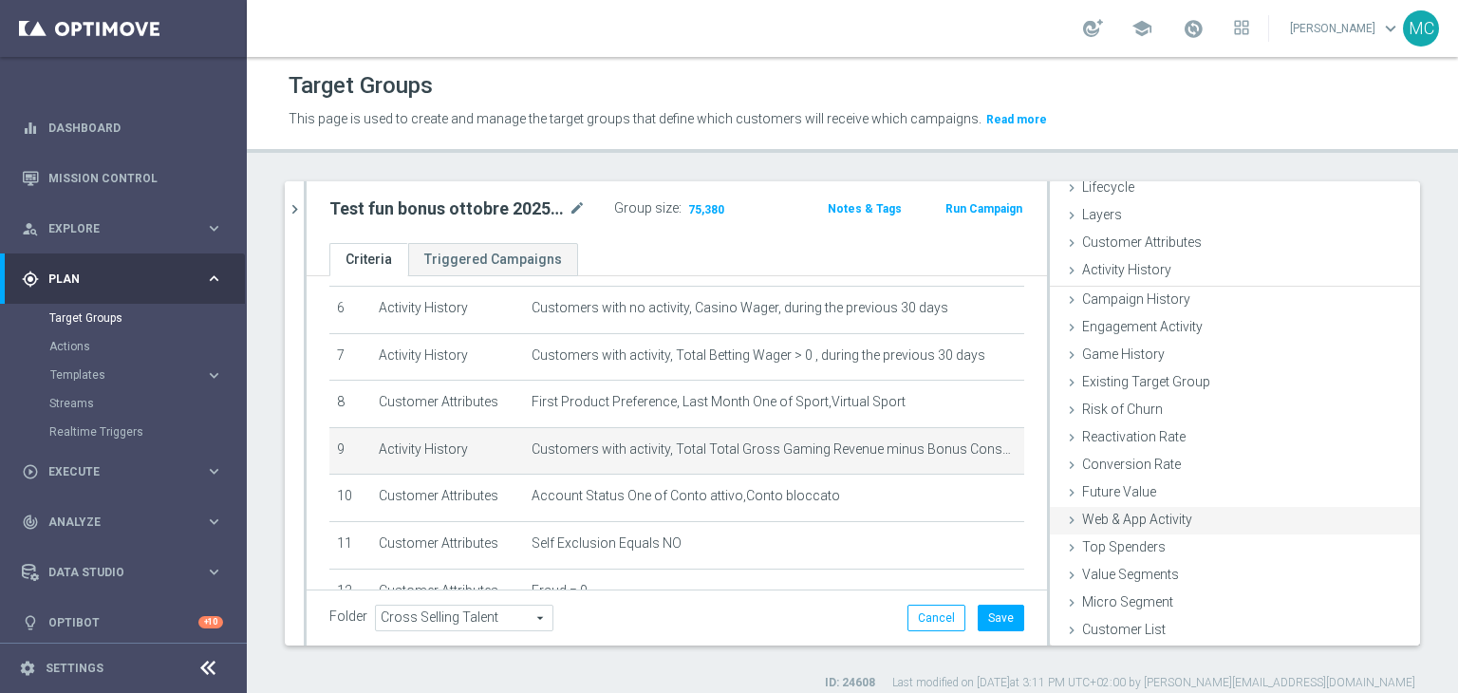
scroll to position [49, 0]
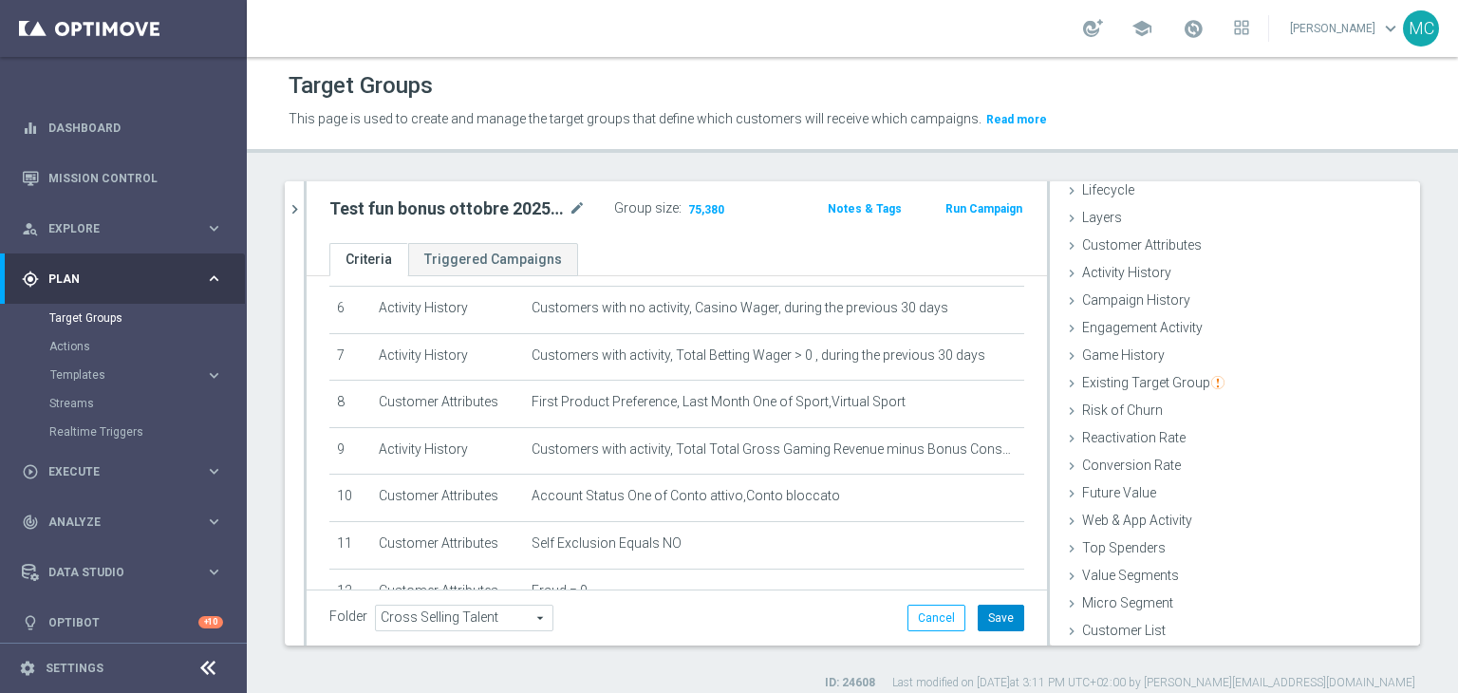
click at [977, 615] on button "Save" at bounding box center [1000, 617] width 46 height 27
click at [288, 209] on icon "chevron_right" at bounding box center [295, 209] width 18 height 18
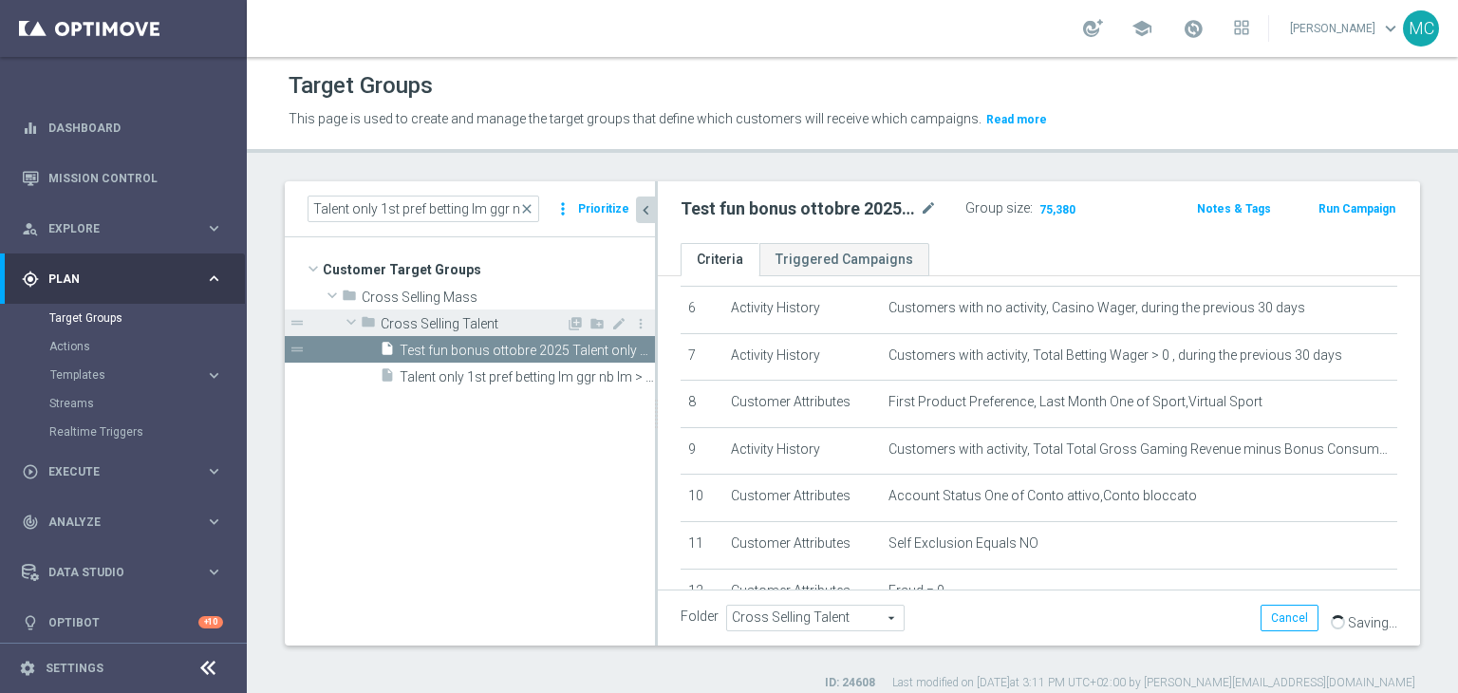
scroll to position [81, 0]
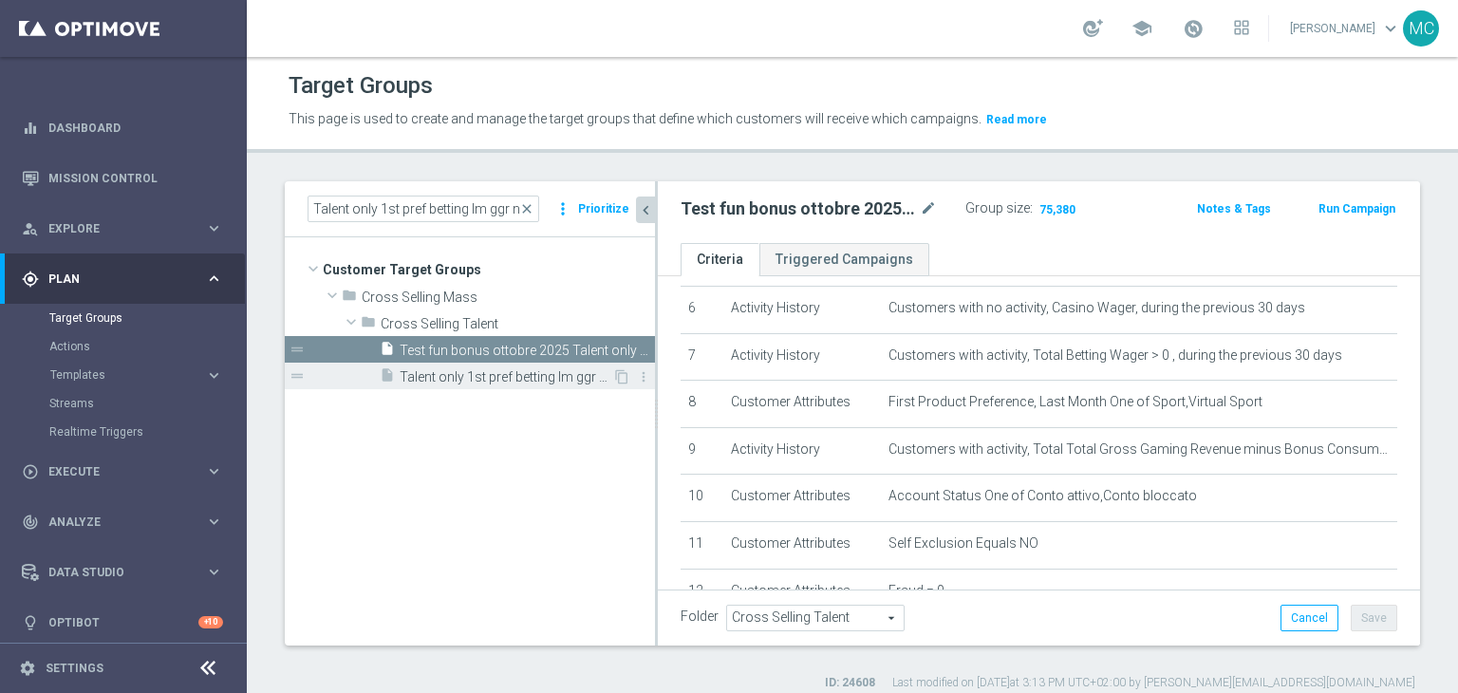
click at [482, 369] on span "Talent only 1st pref betting lm ggr nb lm > 0 excl prev camp" at bounding box center [506, 377] width 213 height 16
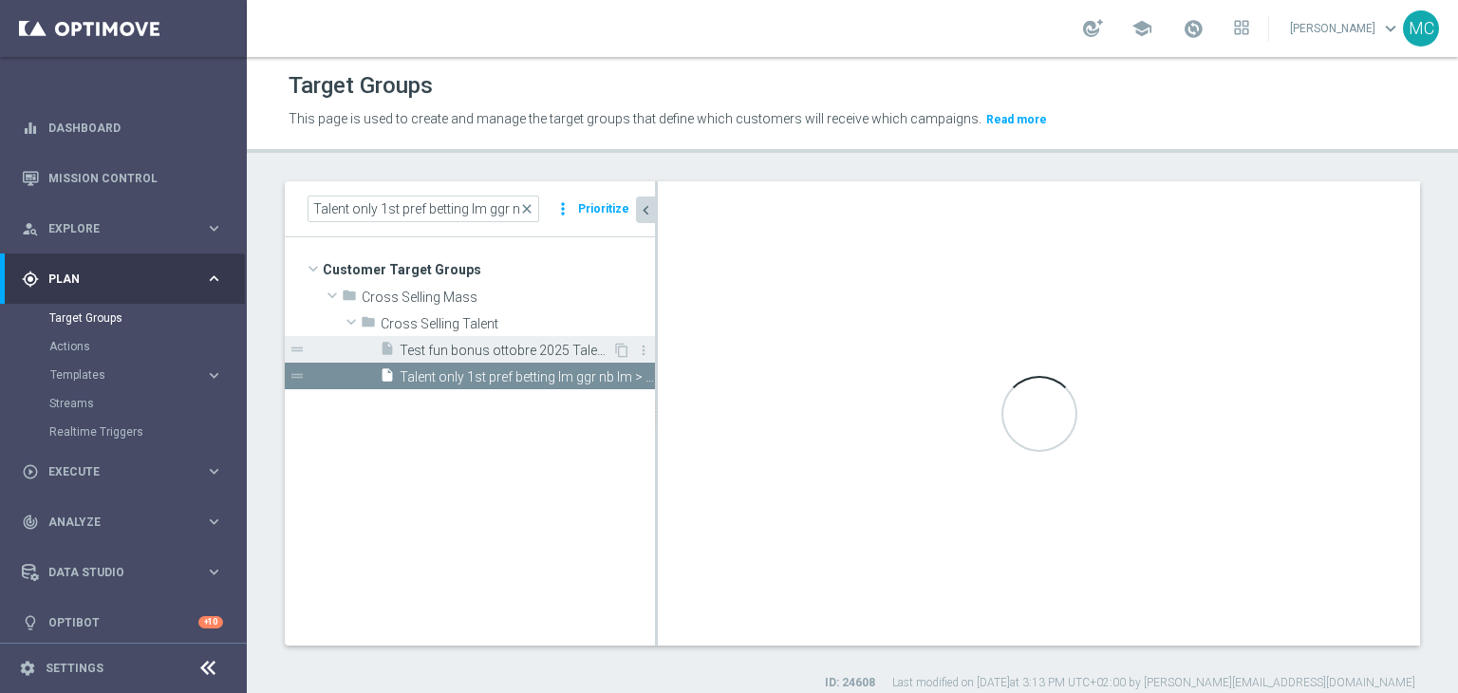
click at [491, 356] on span "Test fun bonus ottobre 2025 Talent only 1st pref betting lm ggr nb lm > 0" at bounding box center [506, 351] width 213 height 16
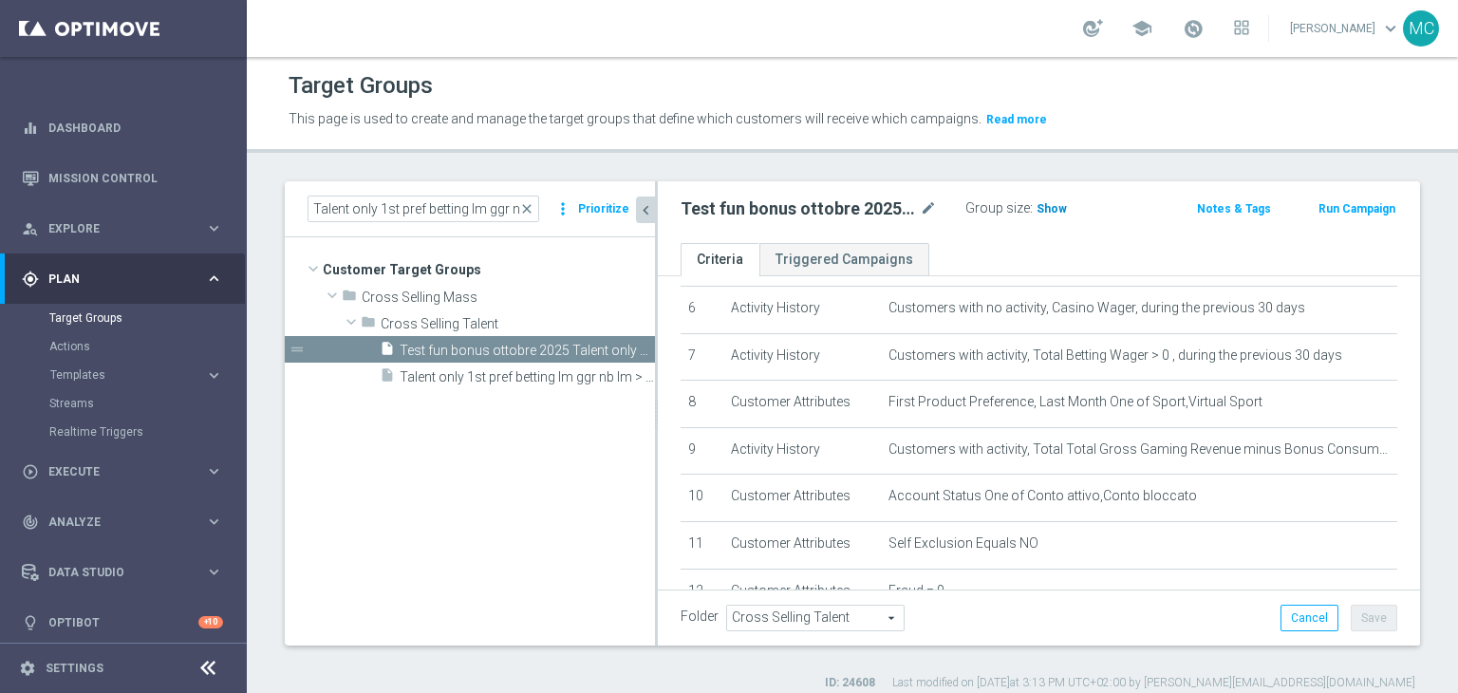
click at [1046, 208] on span "Show" at bounding box center [1051, 208] width 30 height 13
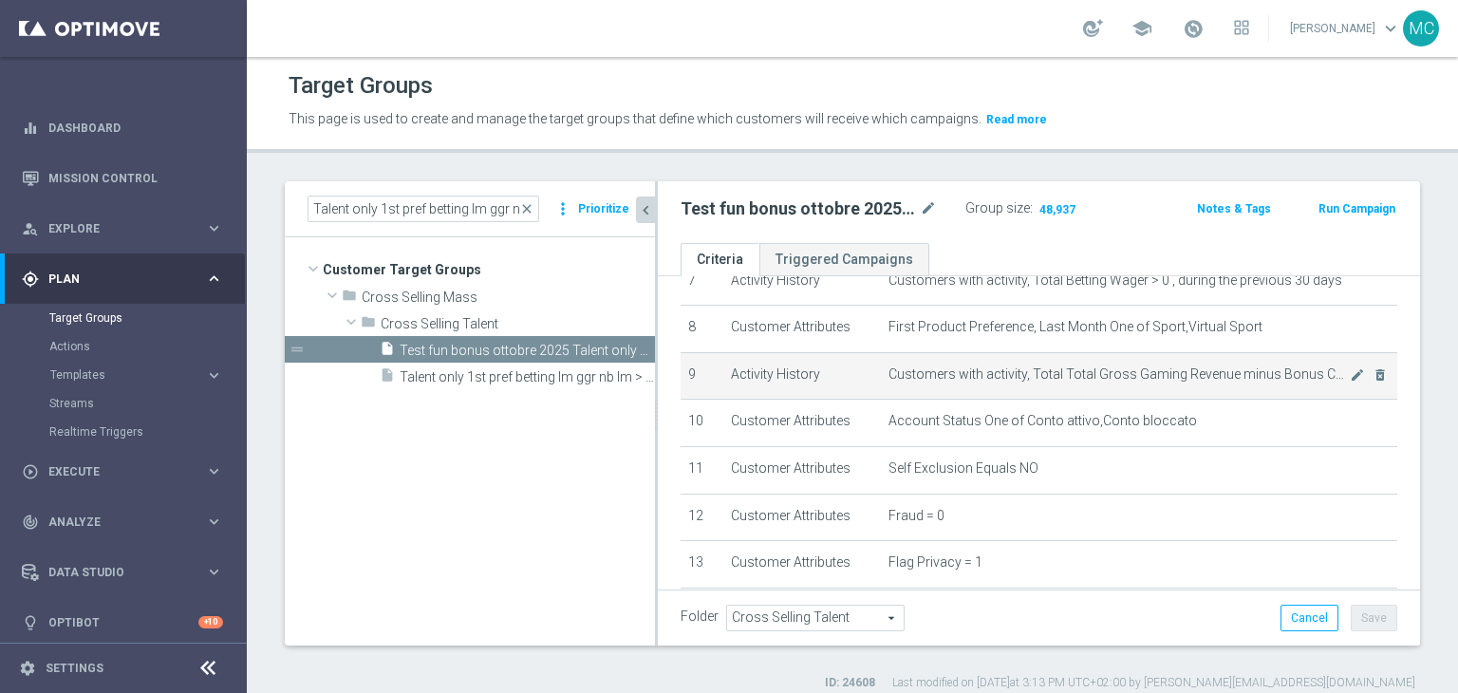
scroll to position [348, 0]
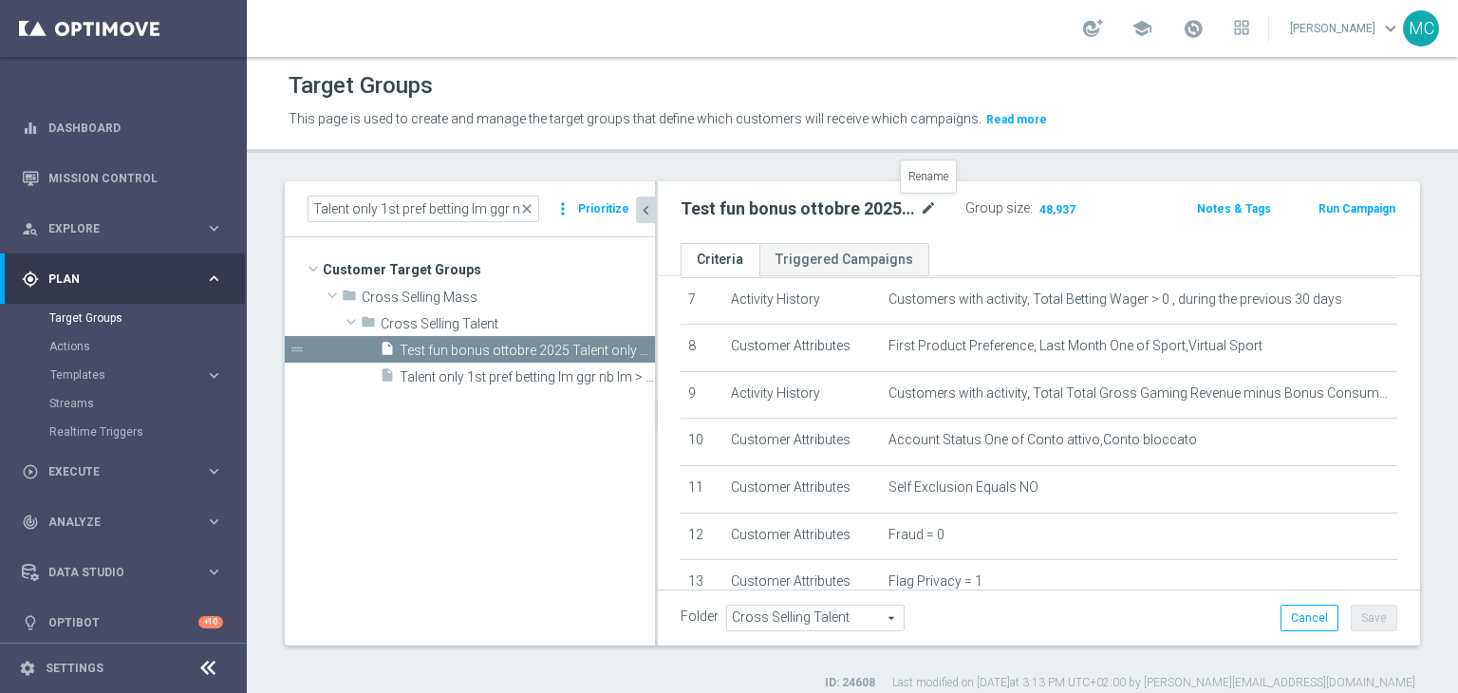
click at [922, 214] on icon "mode_edit" at bounding box center [928, 208] width 17 height 23
click at [898, 211] on input "Test fun bonus ottobre 2025 Talent only 1st pref betting lm ggr nb lm > 0" at bounding box center [808, 210] width 256 height 27
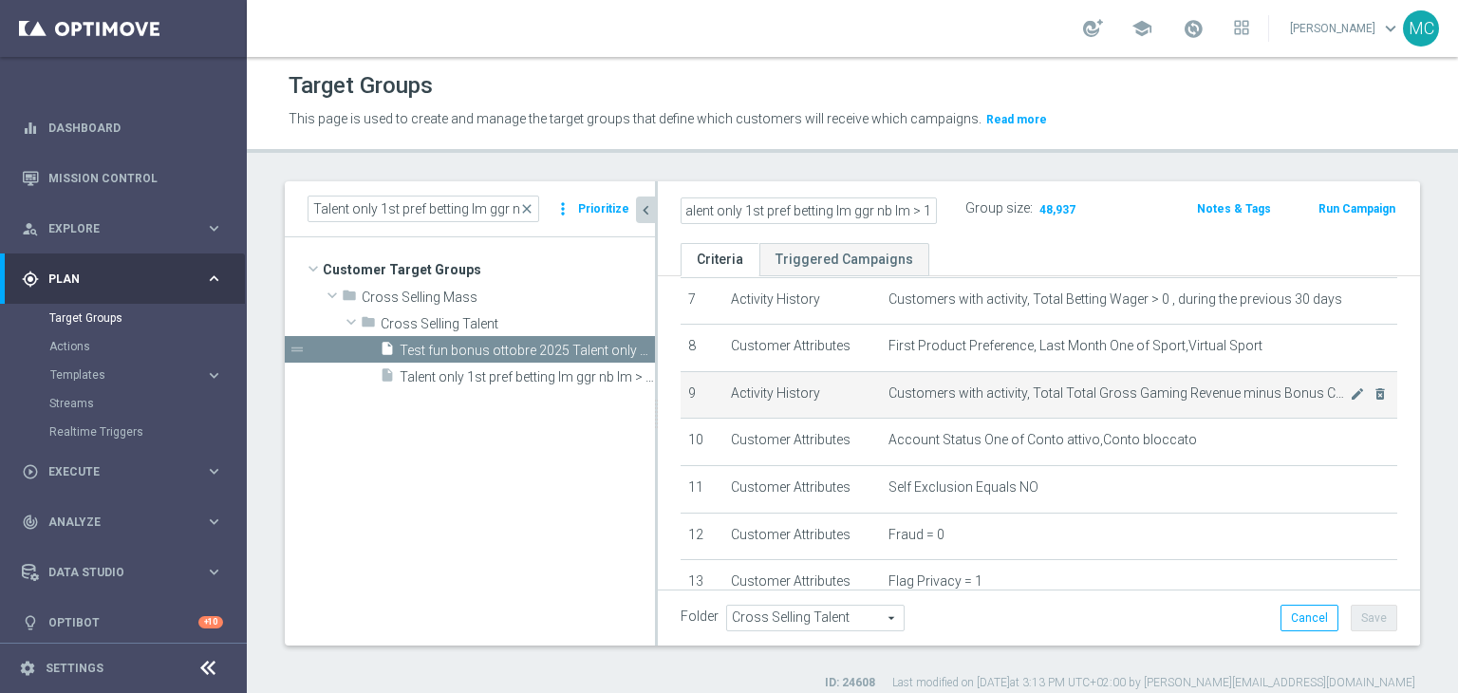
type input "Test fun bonus ottobre 2025 Talent only 1st pref betting lm ggr nb lm > 10"
click at [987, 403] on td "Customers with activity, Total Total Gross Gaming Revenue minus Bonus Consumed …" at bounding box center [1139, 394] width 516 height 47
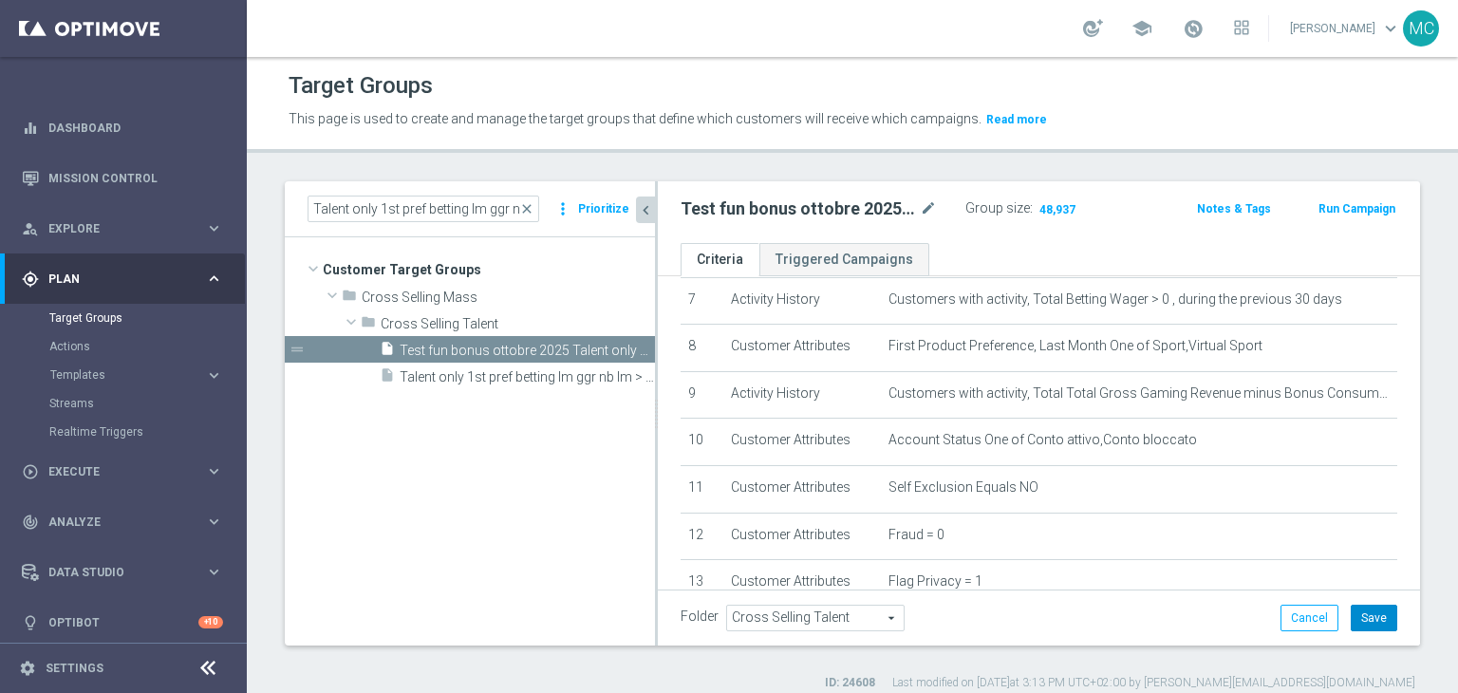
click at [1350, 609] on button "Save" at bounding box center [1373, 617] width 46 height 27
click at [850, 215] on h2 "Test fun bonus ottobre 2025 Talent only 1st pref betting lm ggr nb lm > 10" at bounding box center [797, 208] width 235 height 23
copy div "Test fun bonus ottobre 2025 Talent only 1st pref betting lm ggr nb lm > 10"
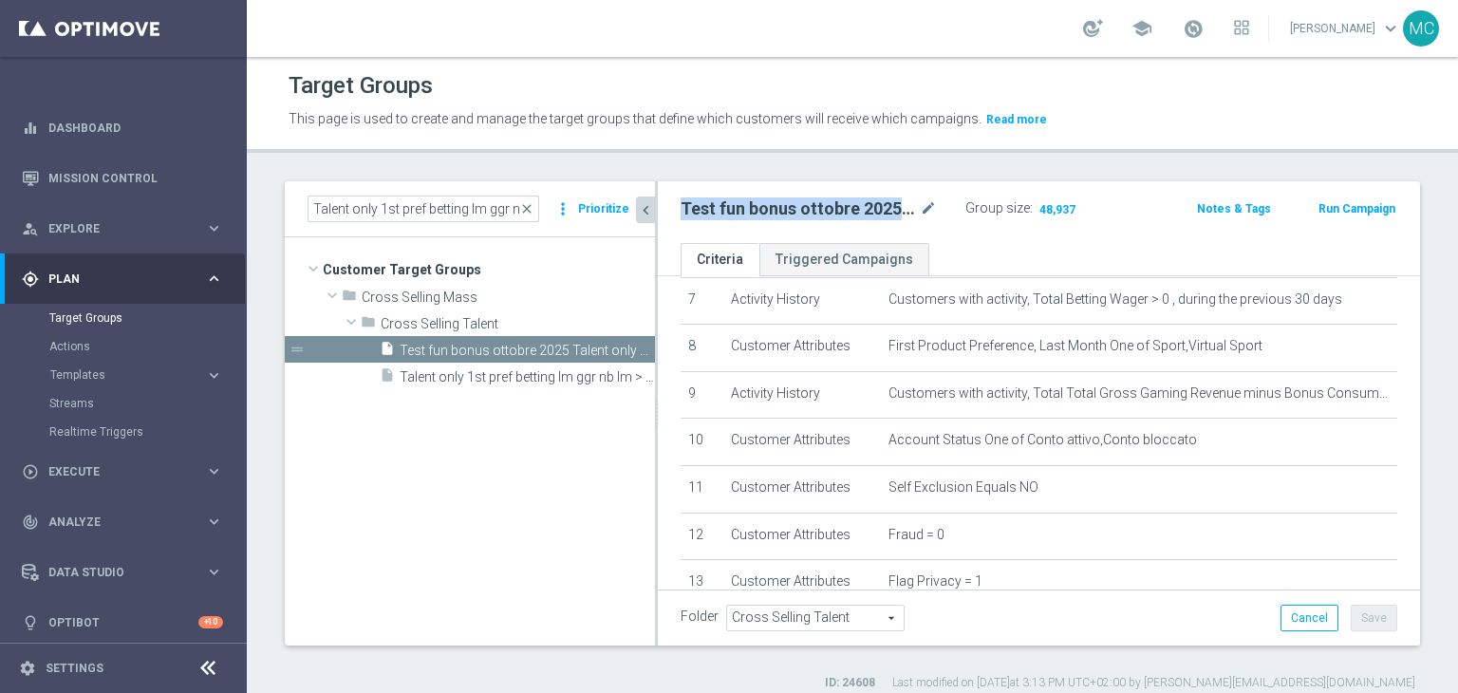
click at [762, 208] on h2 "Test fun bonus ottobre 2025 Talent only 1st pref betting lm ggr nb lm > 10" at bounding box center [797, 208] width 235 height 23
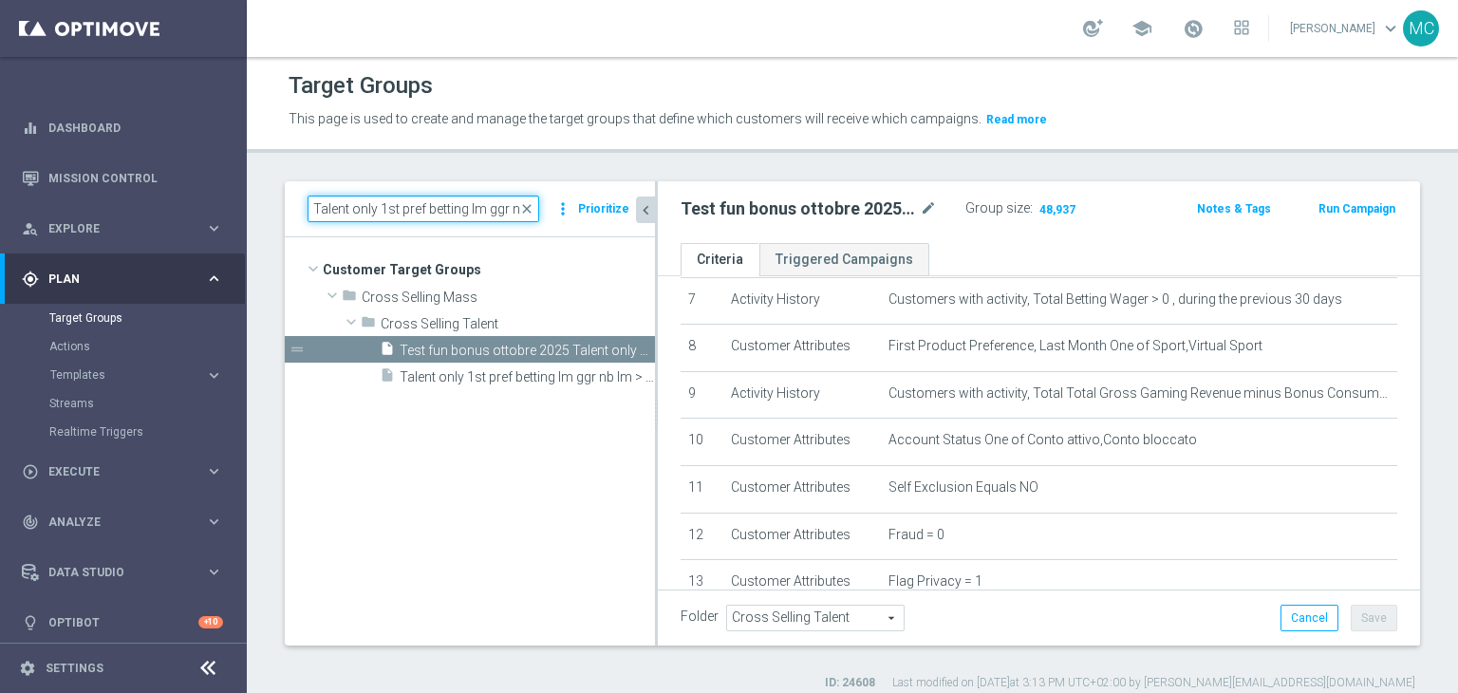
click at [444, 214] on input "Talent only 1st pref betting lm ggr nb lm > 0 excl prev camp" at bounding box center [423, 208] width 232 height 27
paste input "Master Low only 1st pref betting lm"
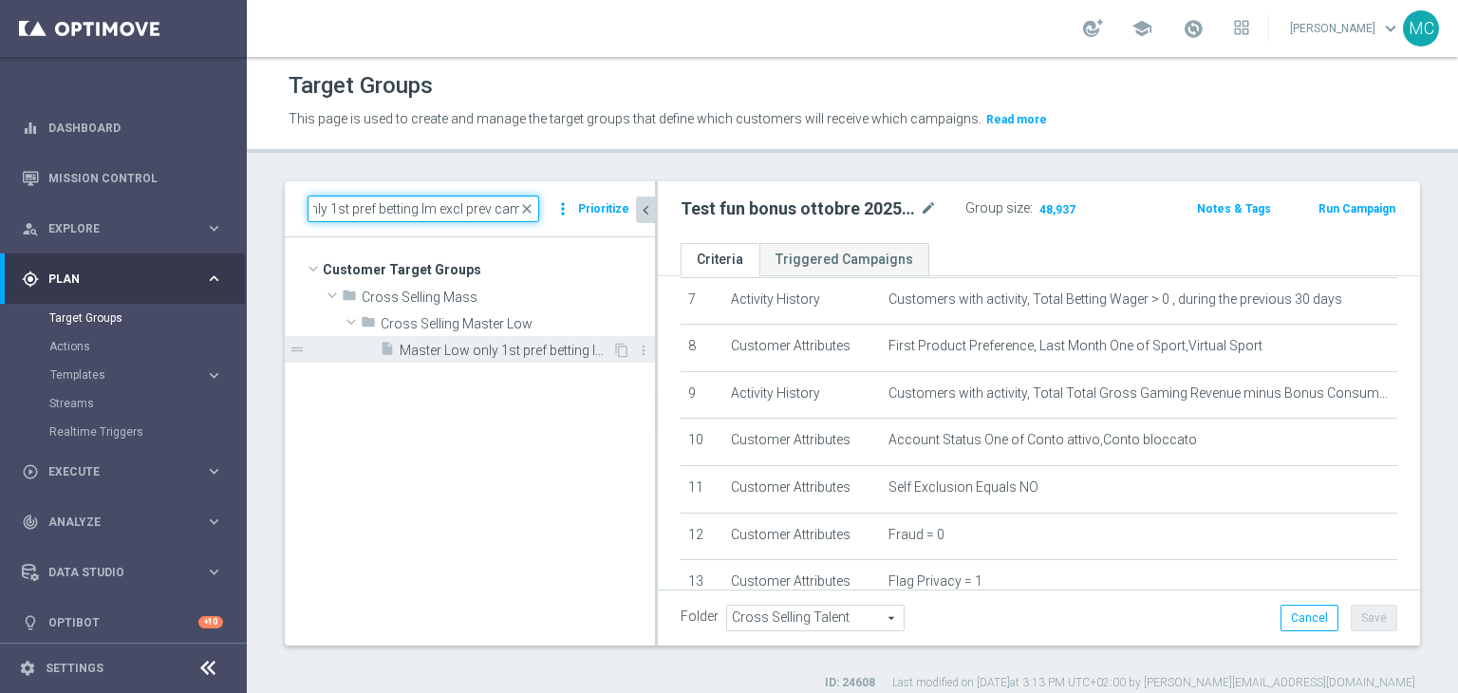
type input "Master Low only 1st pref betting lm excl prev camp"
click at [504, 357] on span "Master Low only 1st pref betting lm excl prev camp" at bounding box center [506, 351] width 213 height 16
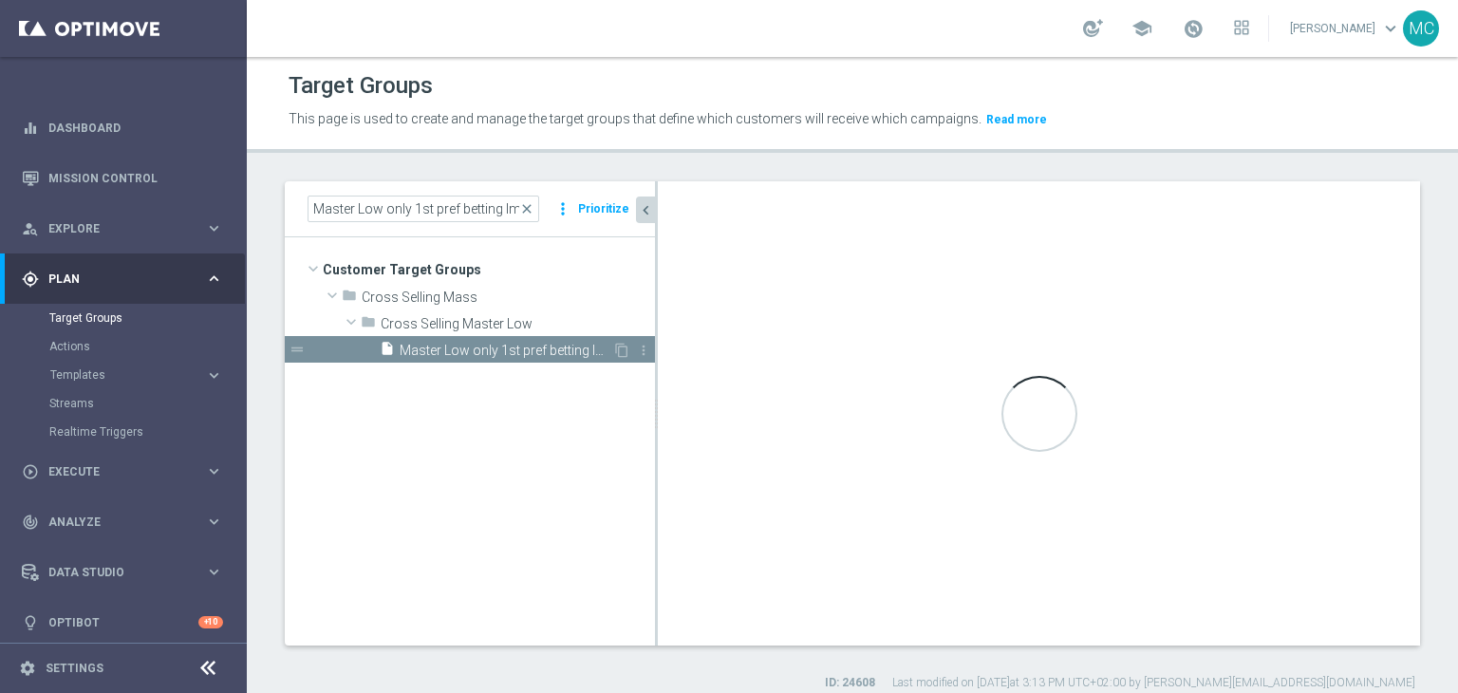
type input "Cross Selling Master Low"
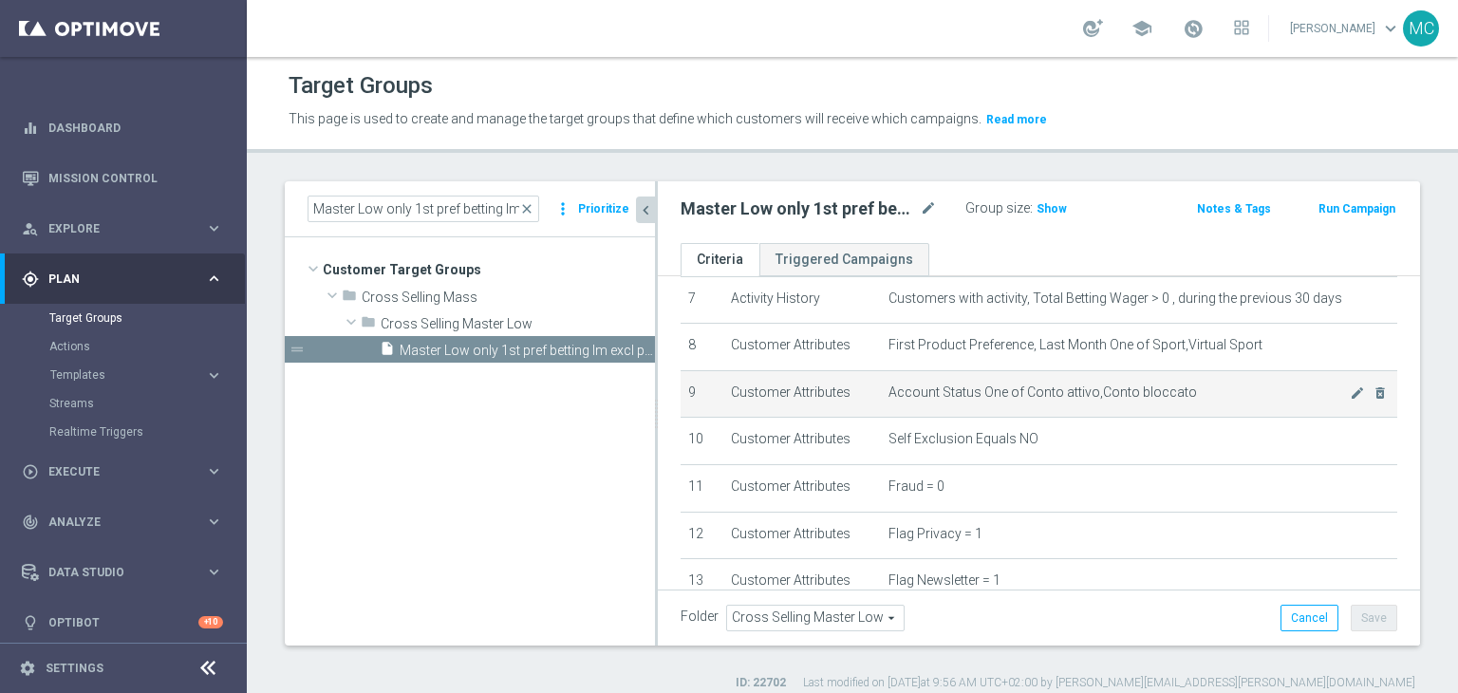
scroll to position [290, 0]
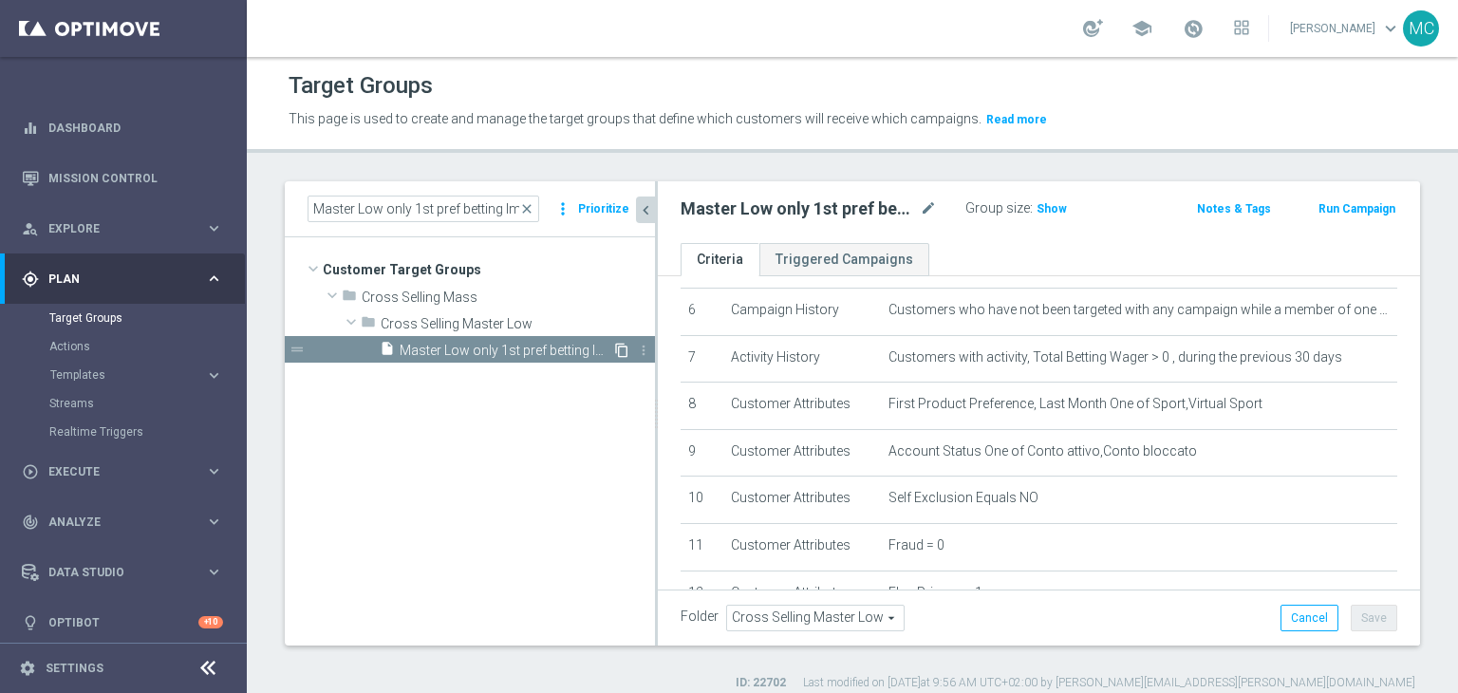
click at [619, 349] on icon "content_copy" at bounding box center [621, 350] width 15 height 15
click at [934, 204] on icon "mode_edit" at bounding box center [928, 208] width 17 height 23
click at [781, 215] on input "Copy of Master [PERSON_NAME] only 1st pref betting lm excl prev camp" at bounding box center [808, 210] width 256 height 27
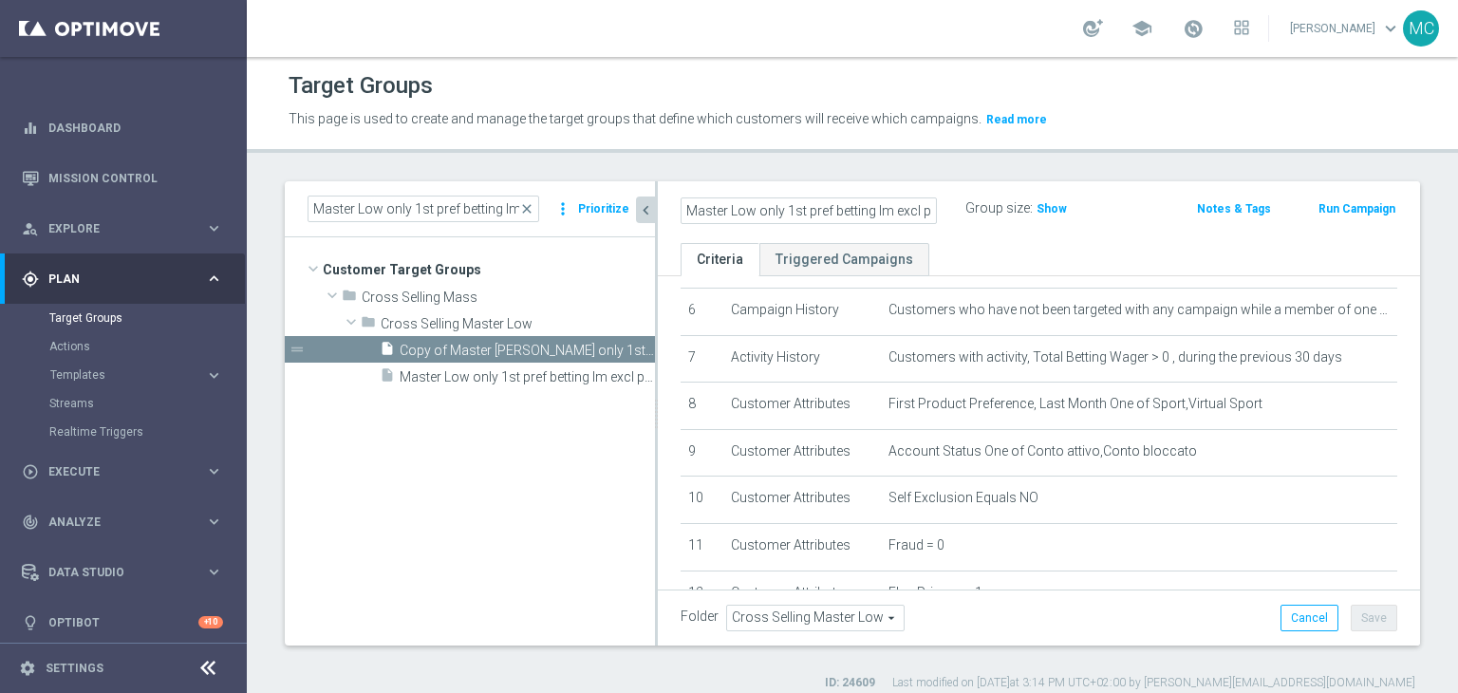
click at [793, 181] on div "Master Low only 1st pref betting lm excl prev camp Group size : Show Notes & Ta…" at bounding box center [1039, 212] width 762 height 62
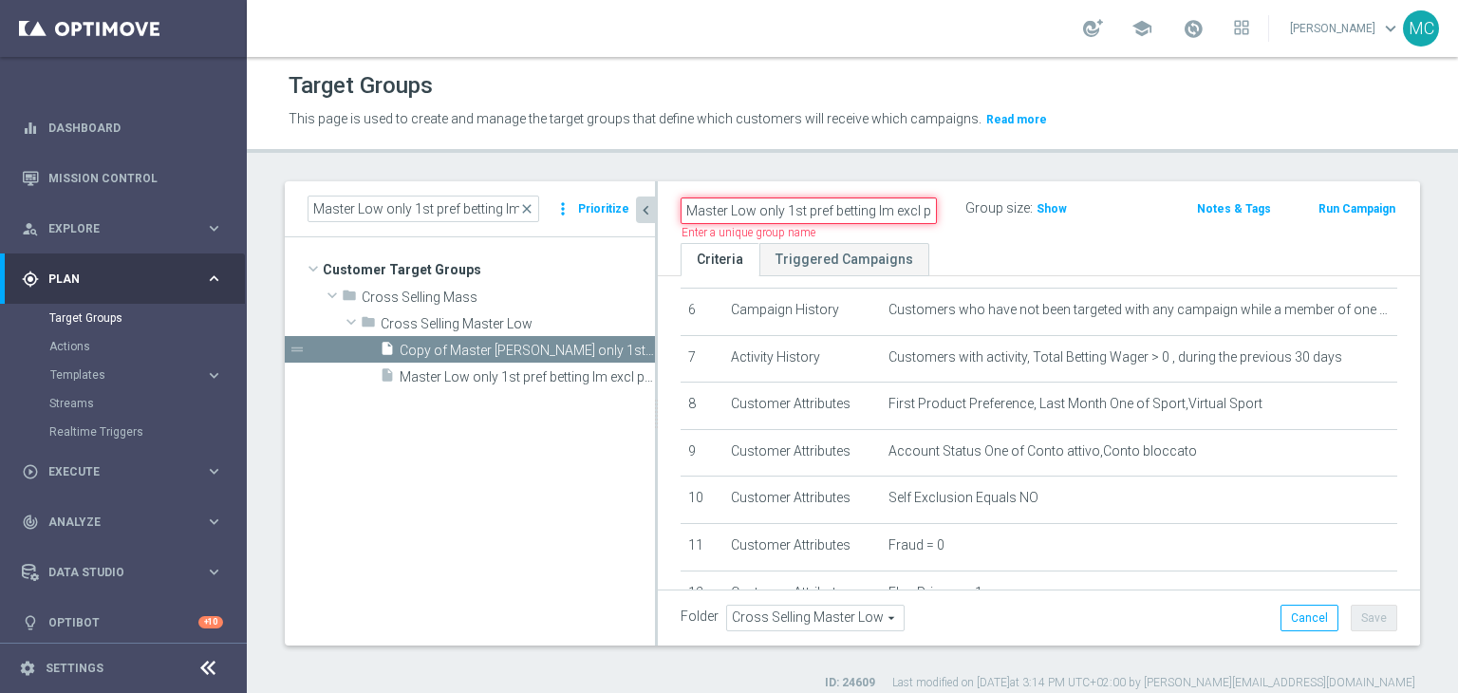
click at [871, 210] on input "Master Low only 1st pref betting lm excl prev camp" at bounding box center [808, 210] width 256 height 27
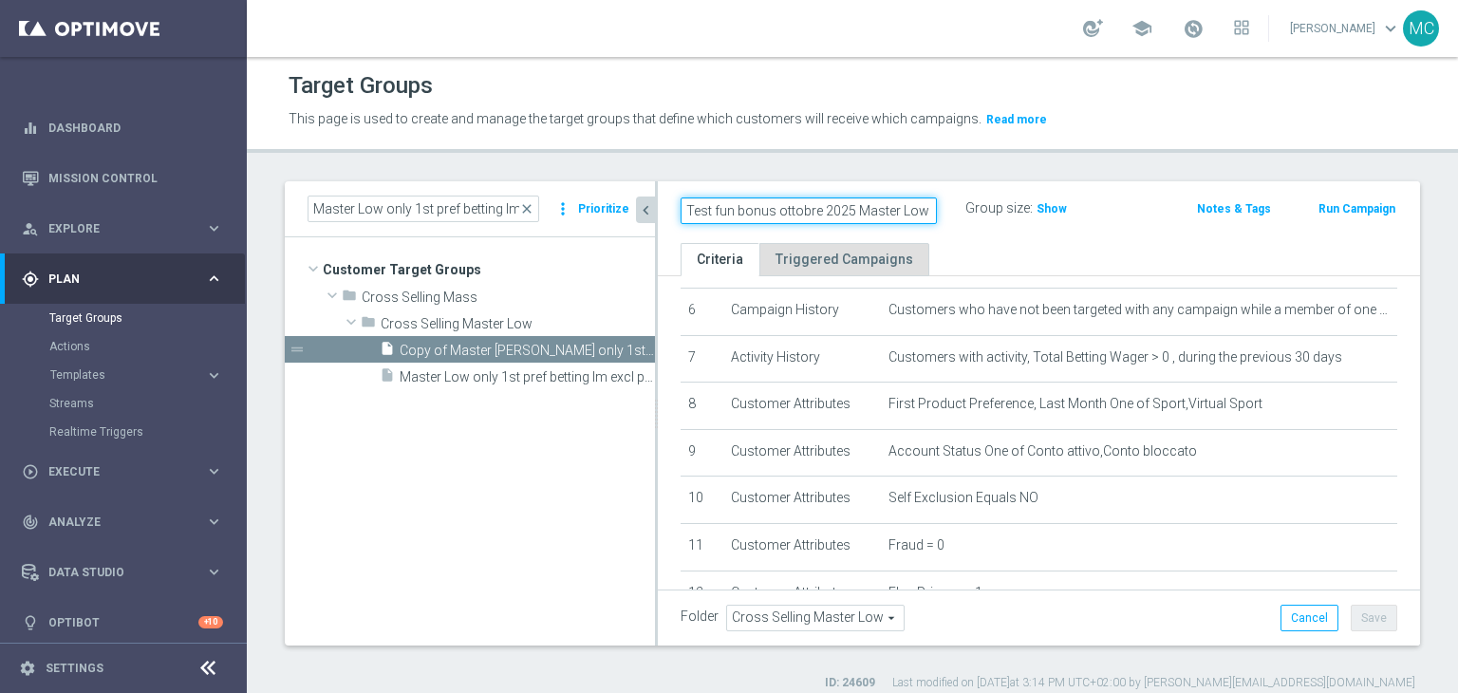
type input "Test fun bonus ottobre 2025 Master Low only 1st pref betting lm excl prev camp"
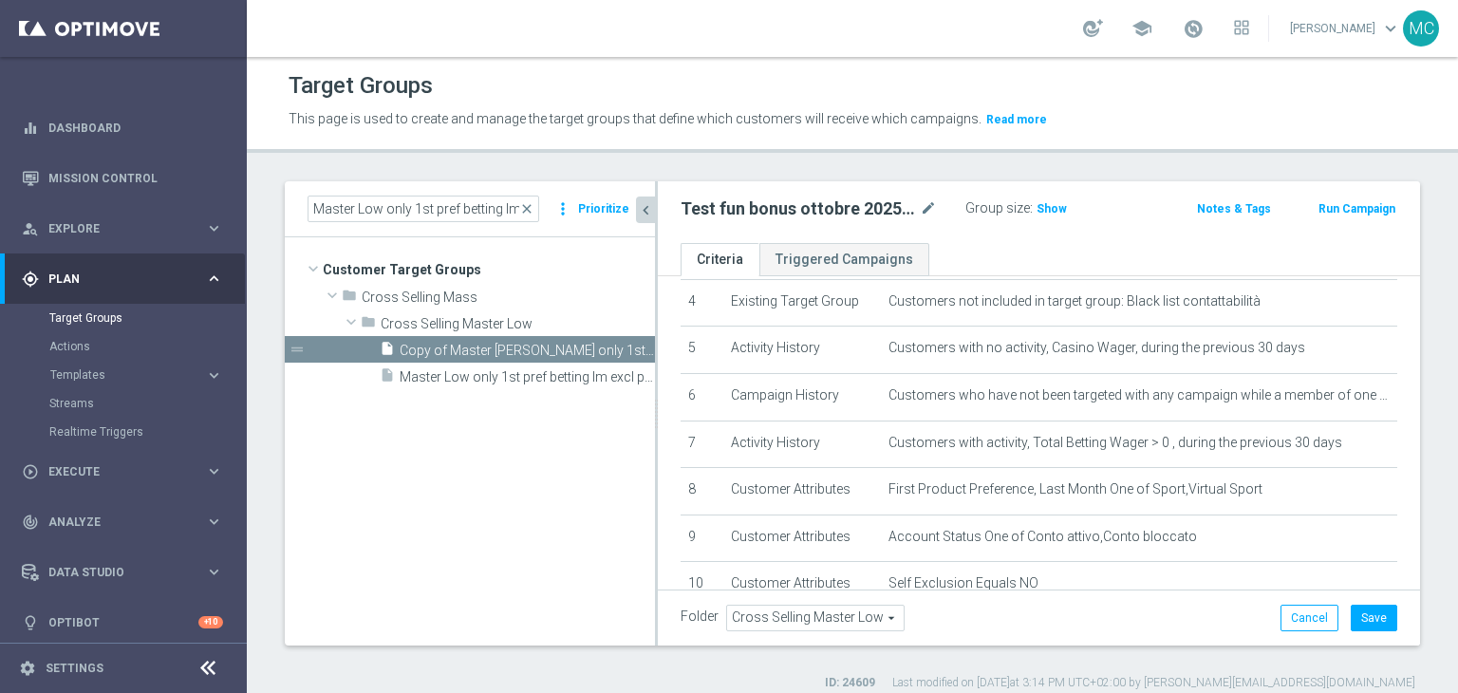
scroll to position [203, 0]
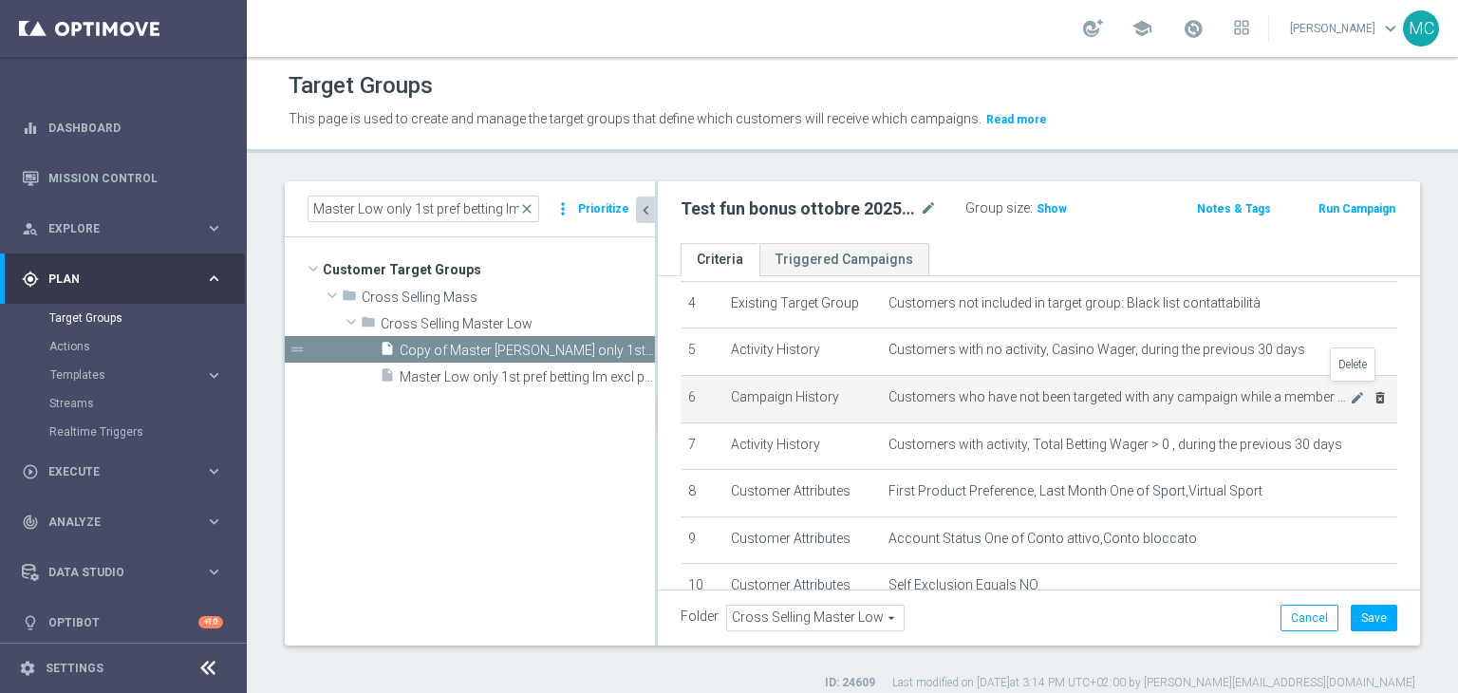
click at [1372, 392] on icon "delete_forever" at bounding box center [1379, 397] width 15 height 15
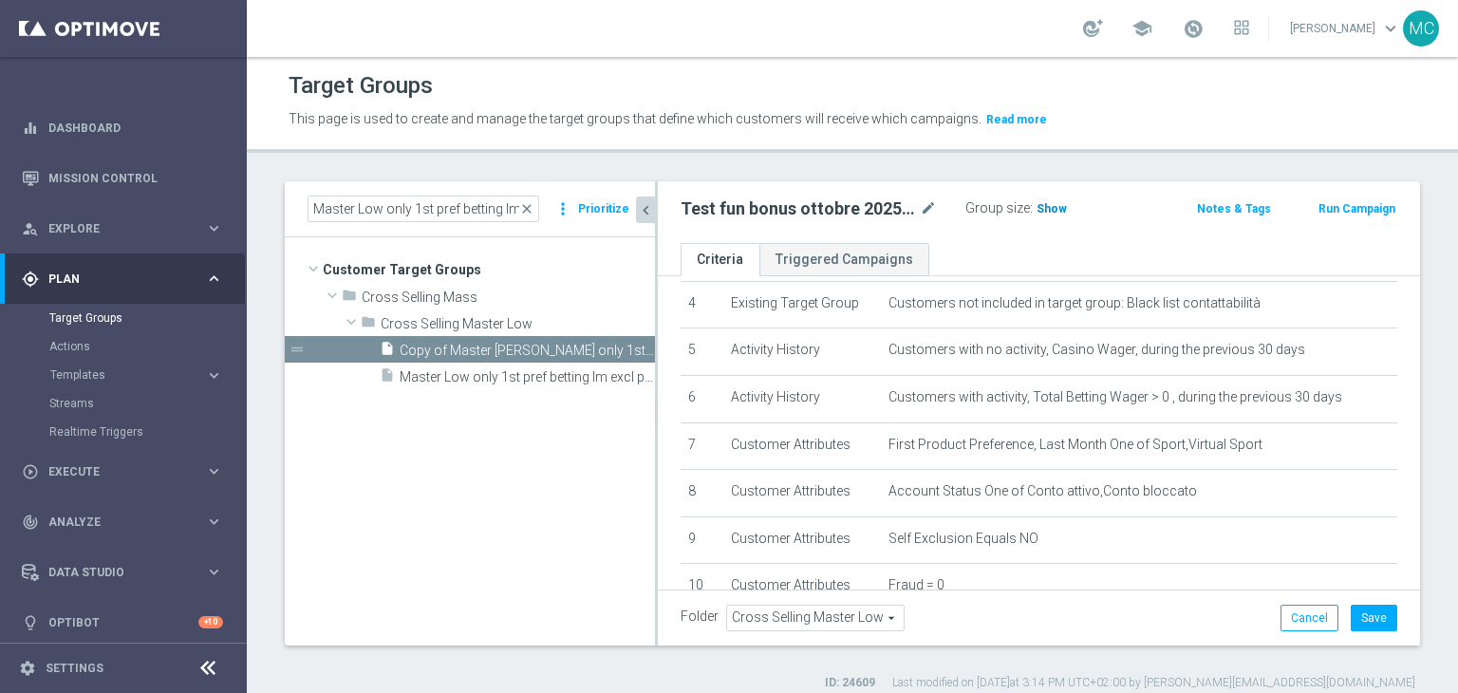
click at [1042, 210] on span "Show" at bounding box center [1051, 208] width 30 height 13
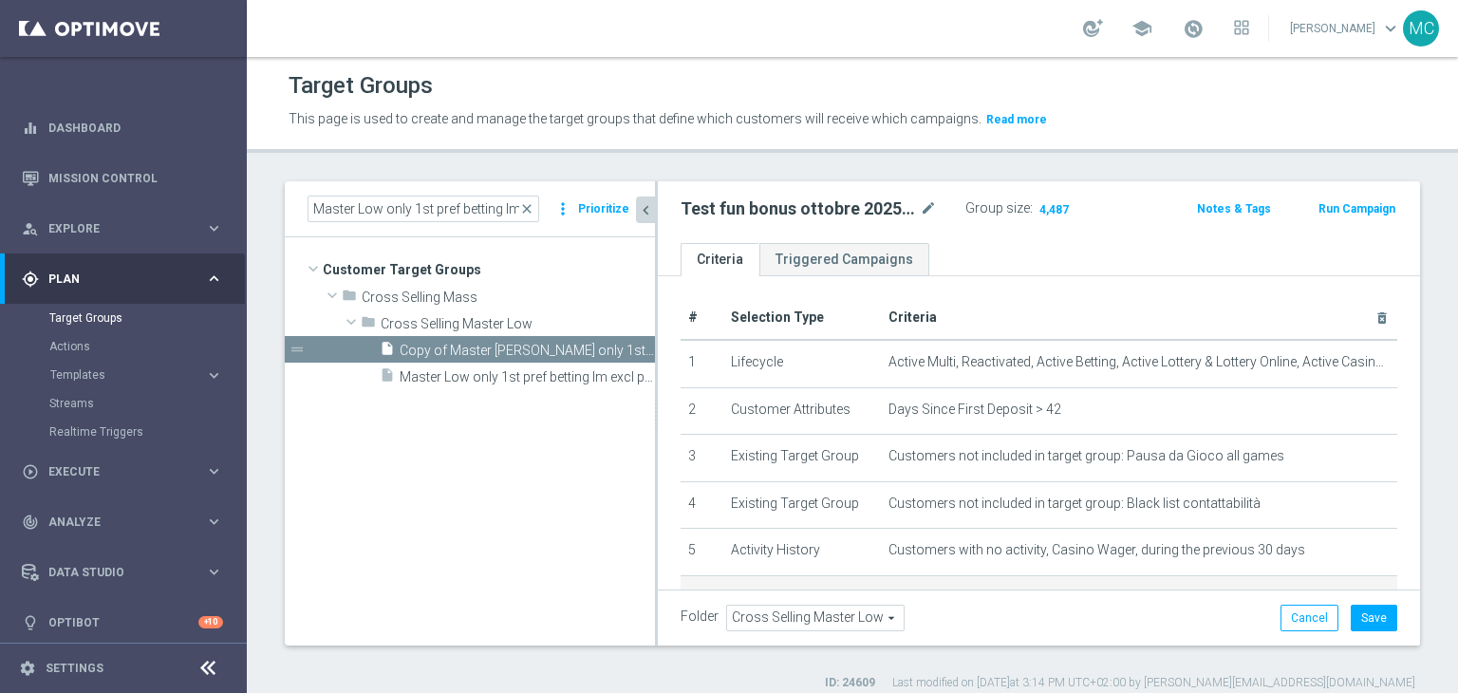
scroll to position [0, 0]
click at [1349, 363] on icon "mode_edit" at bounding box center [1356, 365] width 15 height 15
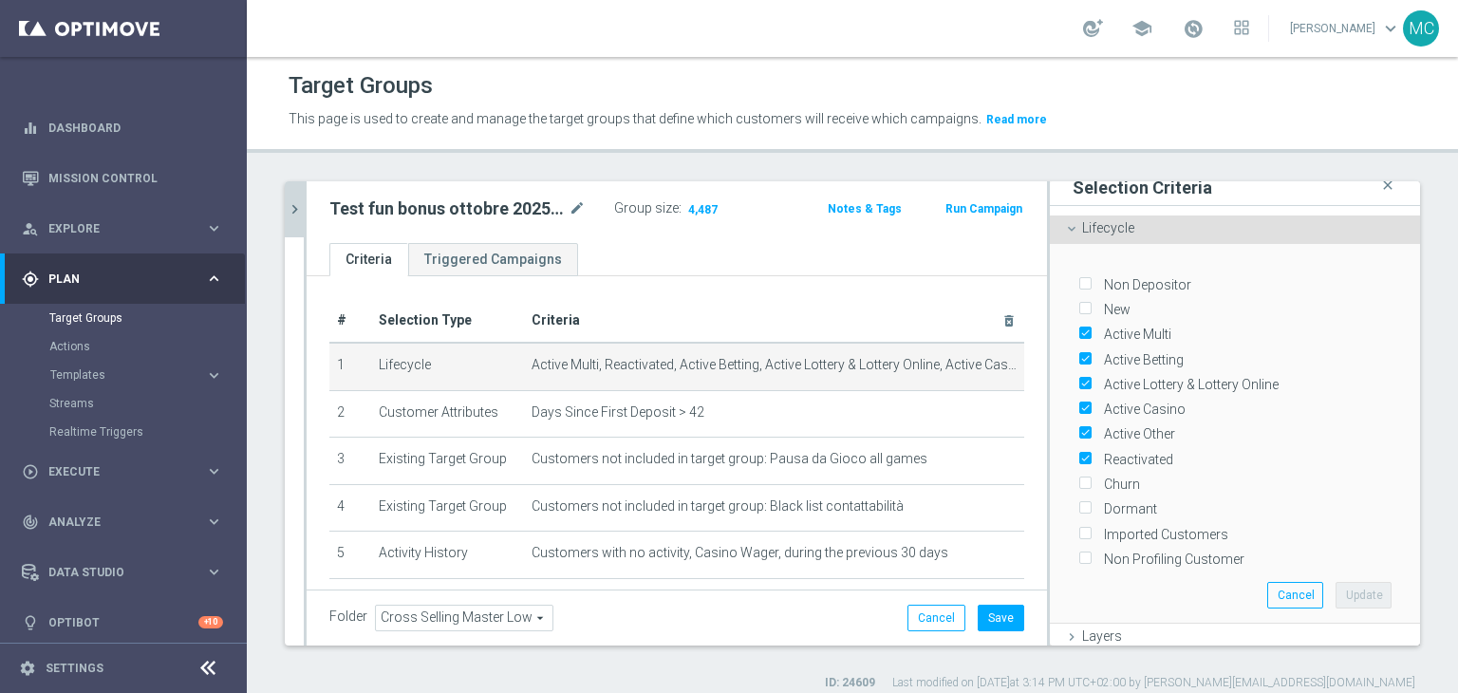
scroll to position [10, 0]
click at [1267, 599] on button "Cancel" at bounding box center [1295, 596] width 56 height 27
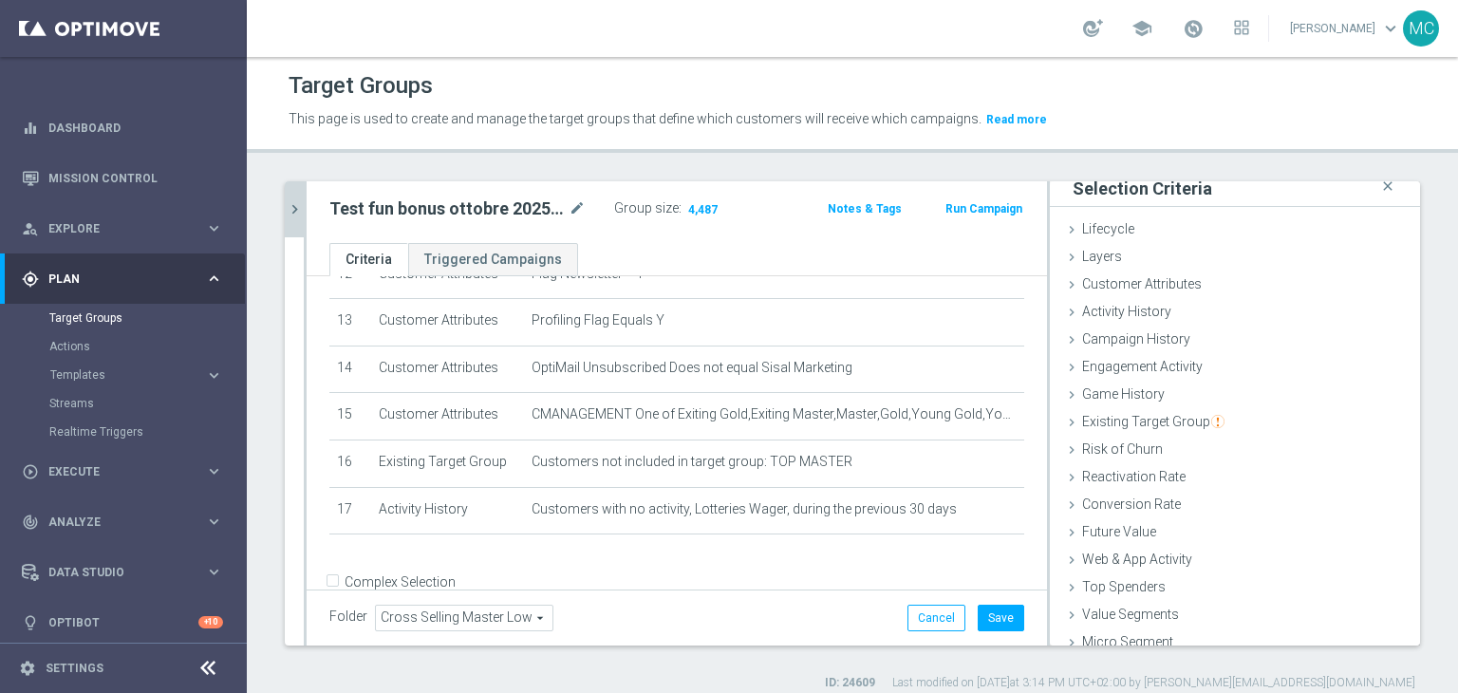
scroll to position [626, 0]
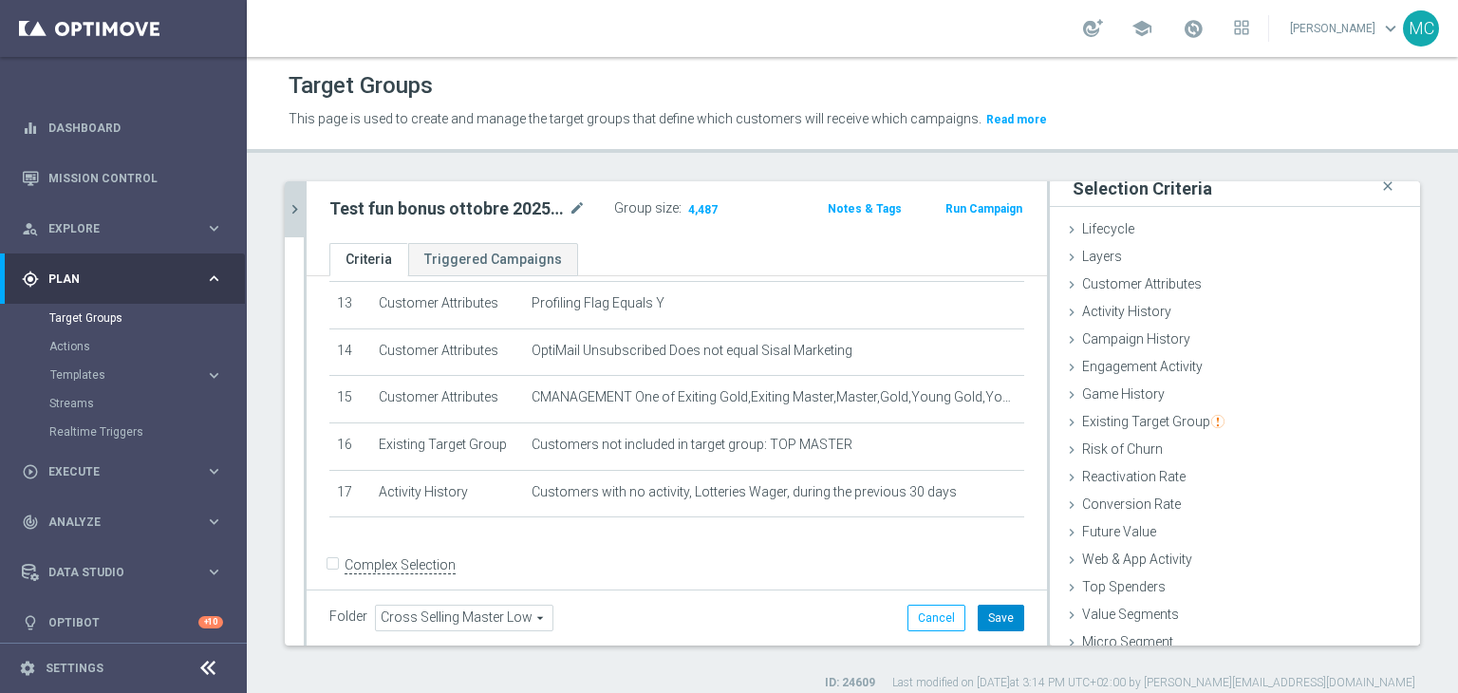
click at [979, 624] on button "Save" at bounding box center [1000, 617] width 46 height 27
click at [491, 210] on h2 "Test fun bonus ottobre 2025 Master Low only 1st pref betting lm excl prev camp" at bounding box center [446, 208] width 235 height 23
copy div "Test fun bonus ottobre 2025 Master Low only 1st pref betting lm excl prev camp"
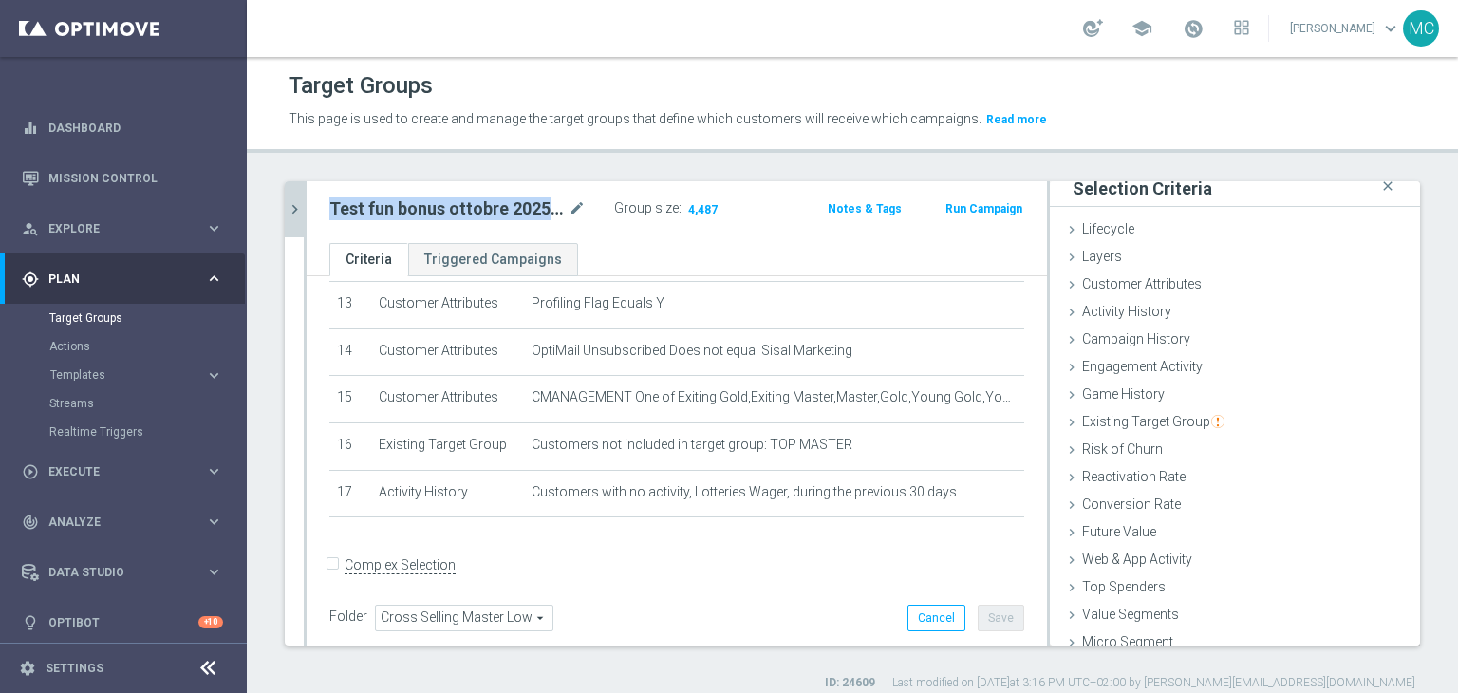
click at [290, 205] on icon "chevron_right" at bounding box center [295, 209] width 18 height 18
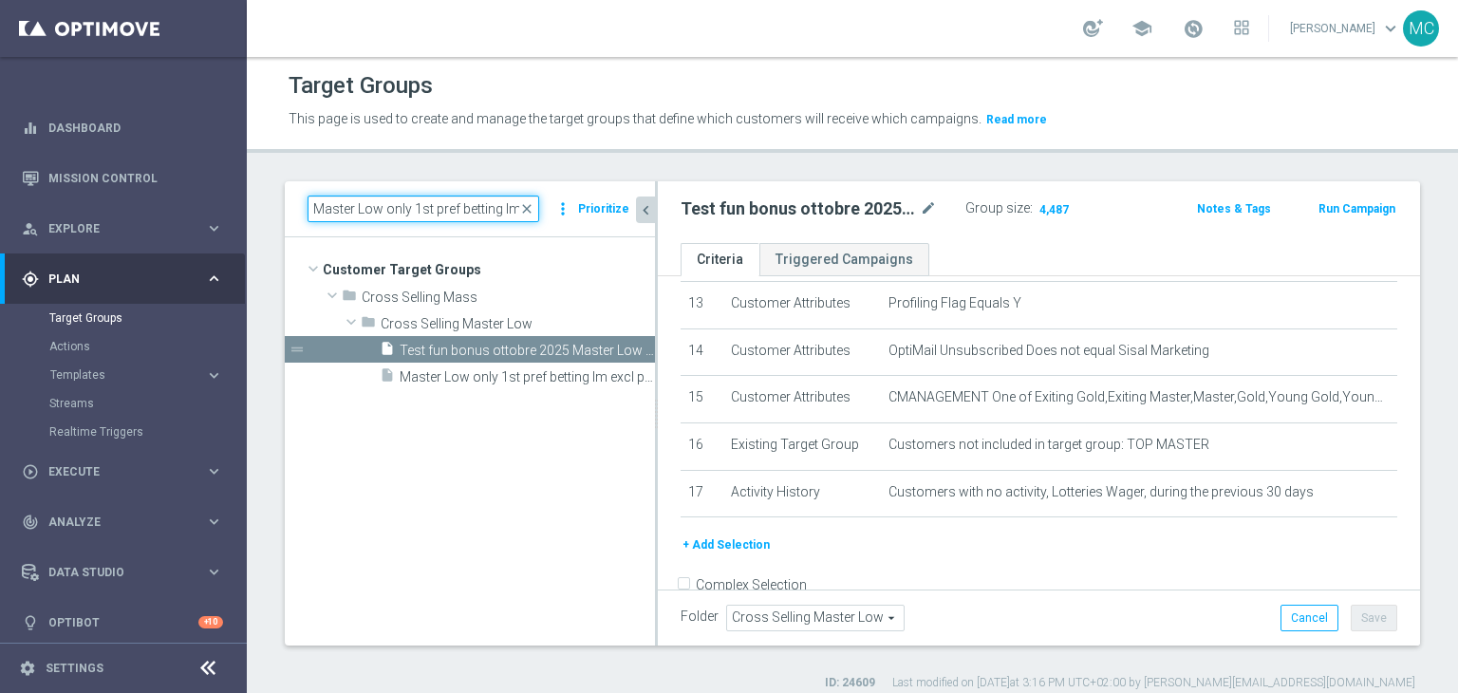
click at [425, 210] on input "Master Low only 1st pref betting lm excl prev camp" at bounding box center [423, 208] width 232 height 27
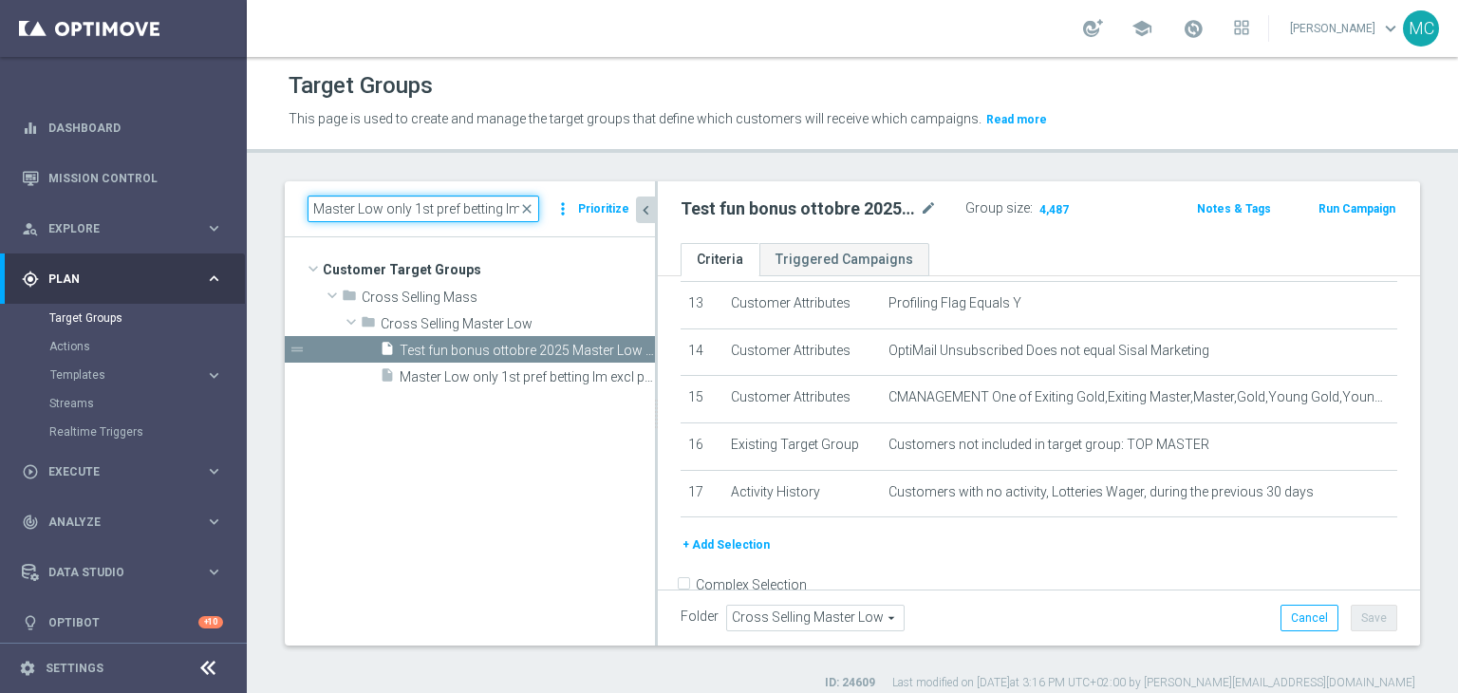
click at [425, 210] on input "Master Low only 1st pref betting lm excl prev camp" at bounding box center [423, 208] width 232 height 27
paste input "Test fun bonus ottobre 2025 Talent only 1st pref betting lm ggr nb lm > 10"
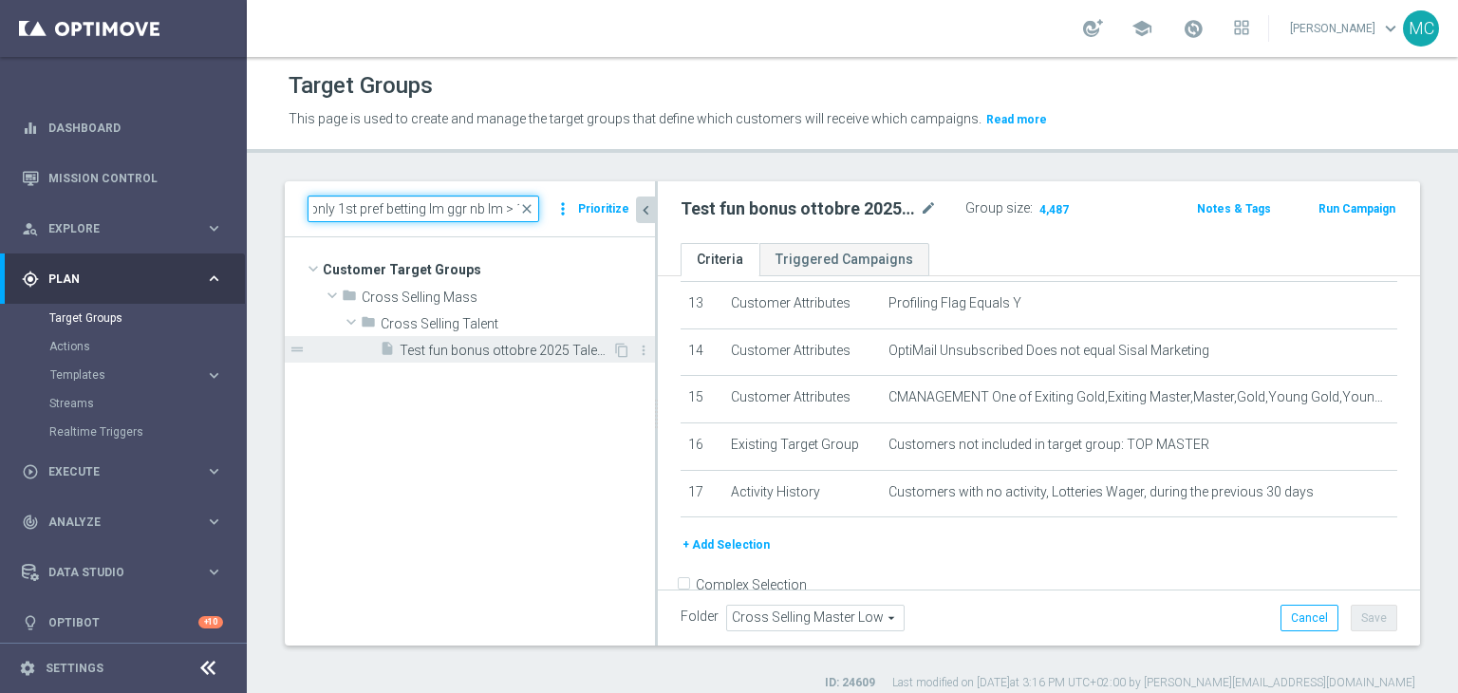
type input "Test fun bonus ottobre 2025 Talent only 1st pref betting lm ggr nb lm > 10"
click at [530, 348] on span "Test fun bonus ottobre 2025 Talent only 1st pref betting lm ggr nb lm > 10" at bounding box center [506, 351] width 213 height 16
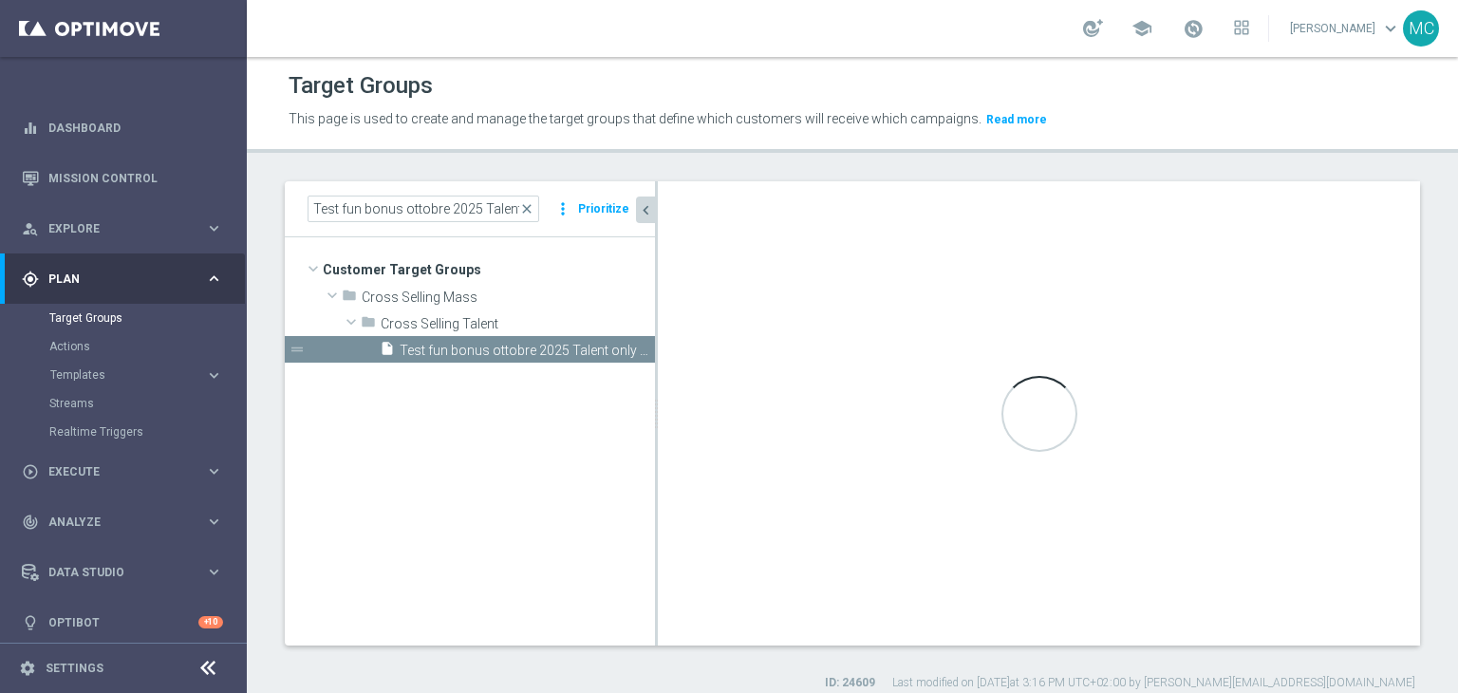
type input "Cross Selling Talent"
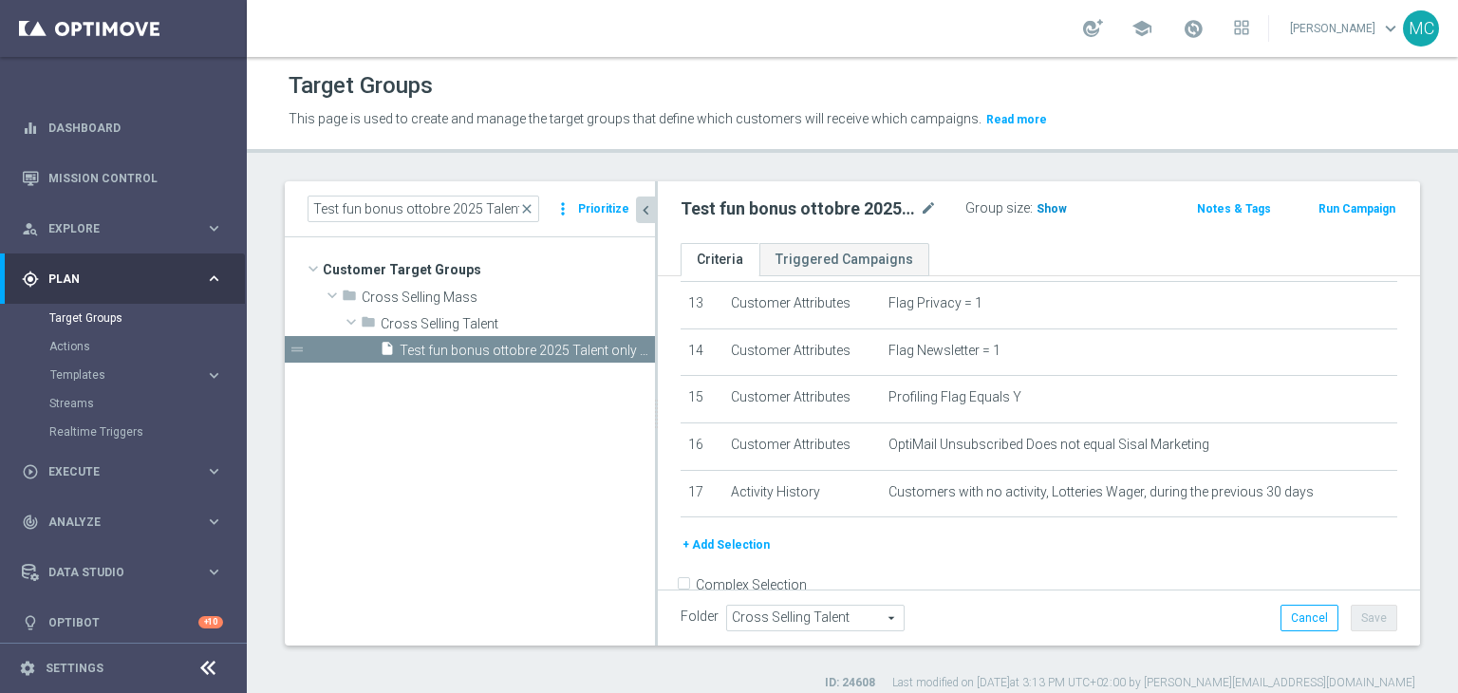
click at [1046, 211] on span "Show" at bounding box center [1051, 208] width 30 height 13
click at [1051, 211] on span "48,937" at bounding box center [1057, 211] width 40 height 18
click at [440, 217] on input "Test fun bonus ottobre 2025 Talent only 1st pref betting lm ggr nb lm > 10" at bounding box center [423, 208] width 232 height 27
click at [421, 207] on input "Test fun bonus ottobre 2025 Talent only 1st pref betting lm ggr nb lm > 10" at bounding box center [423, 208] width 232 height 27
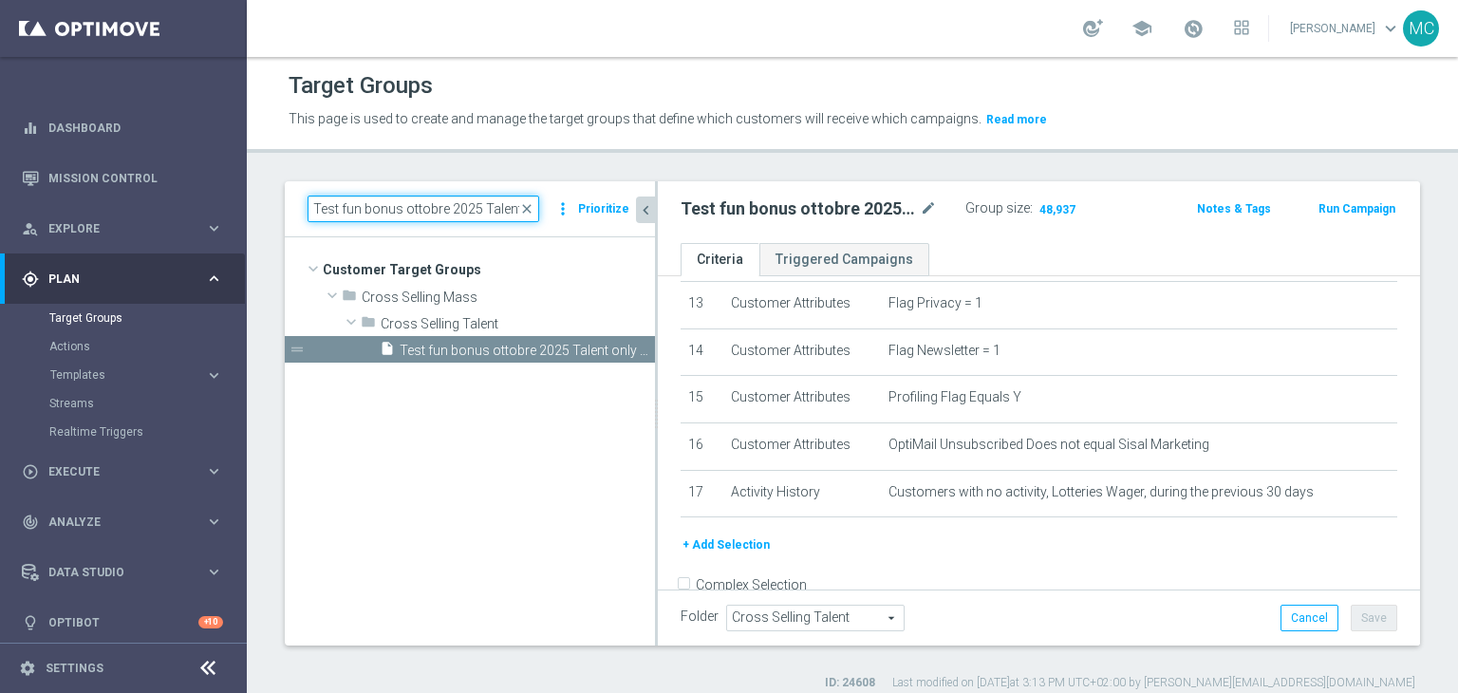
click at [421, 207] on input "Test fun bonus ottobre 2025 Talent only 1st pref betting lm ggr nb lm > 10" at bounding box center [423, 208] width 232 height 27
paste input "Master Low only 1st pref lotteries & other lm excl prev camp"
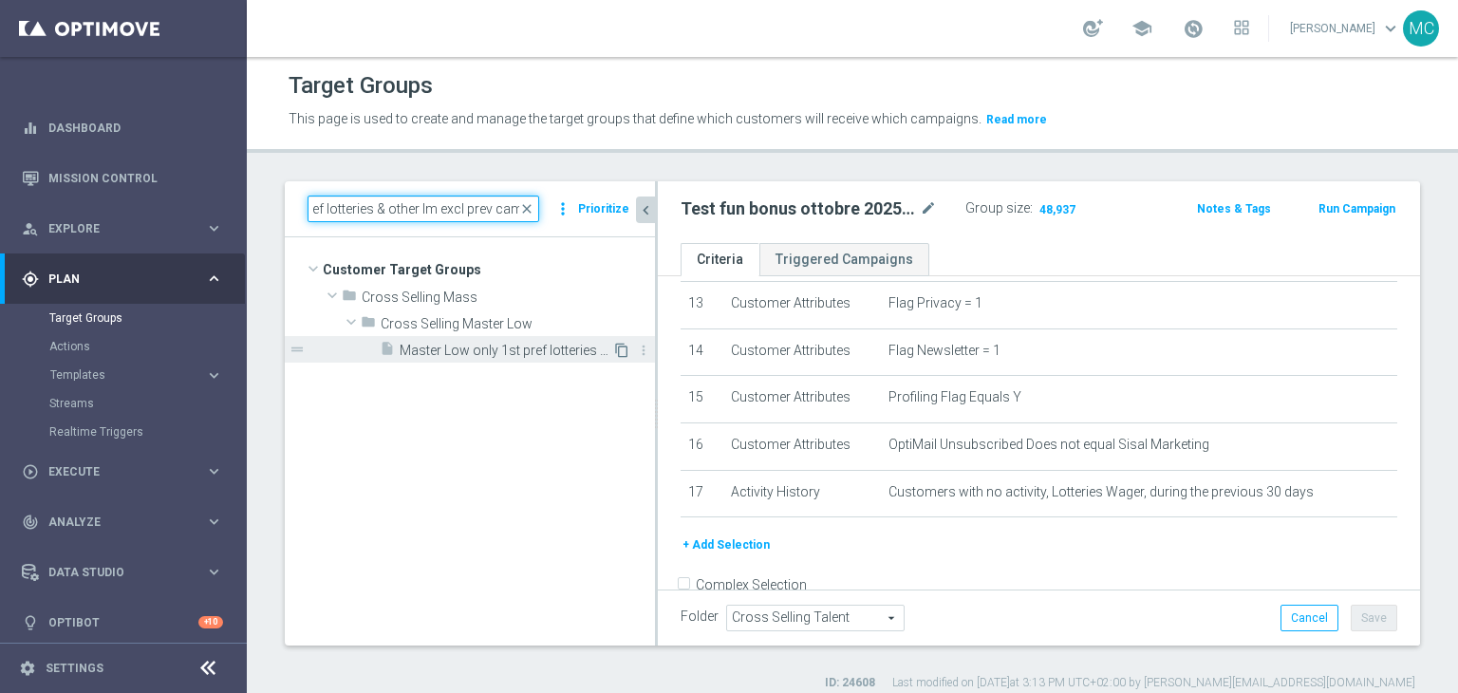
type input "Master Low only 1st pref lotteries & other lm excl prev camp"
click at [620, 348] on icon "content_copy" at bounding box center [621, 350] width 15 height 15
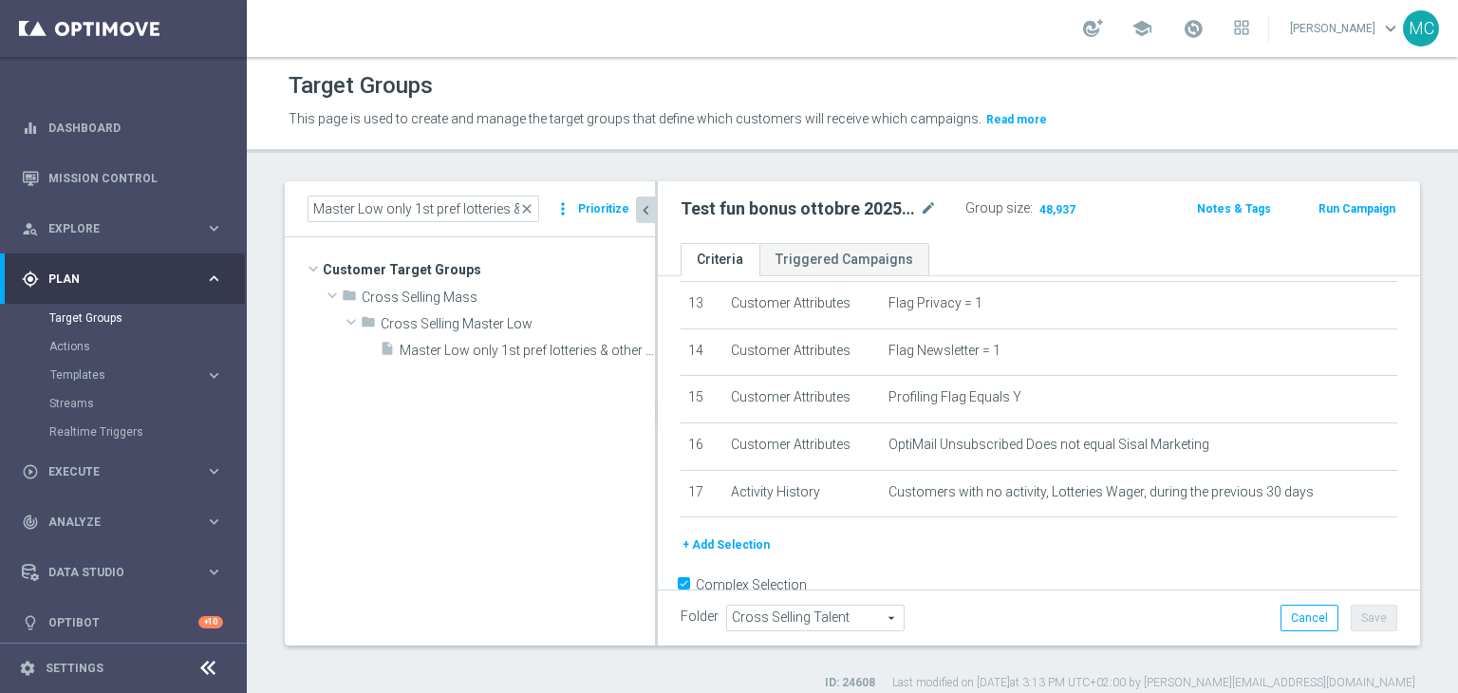
checkbox input "true"
type input "Cross Selling Master Low"
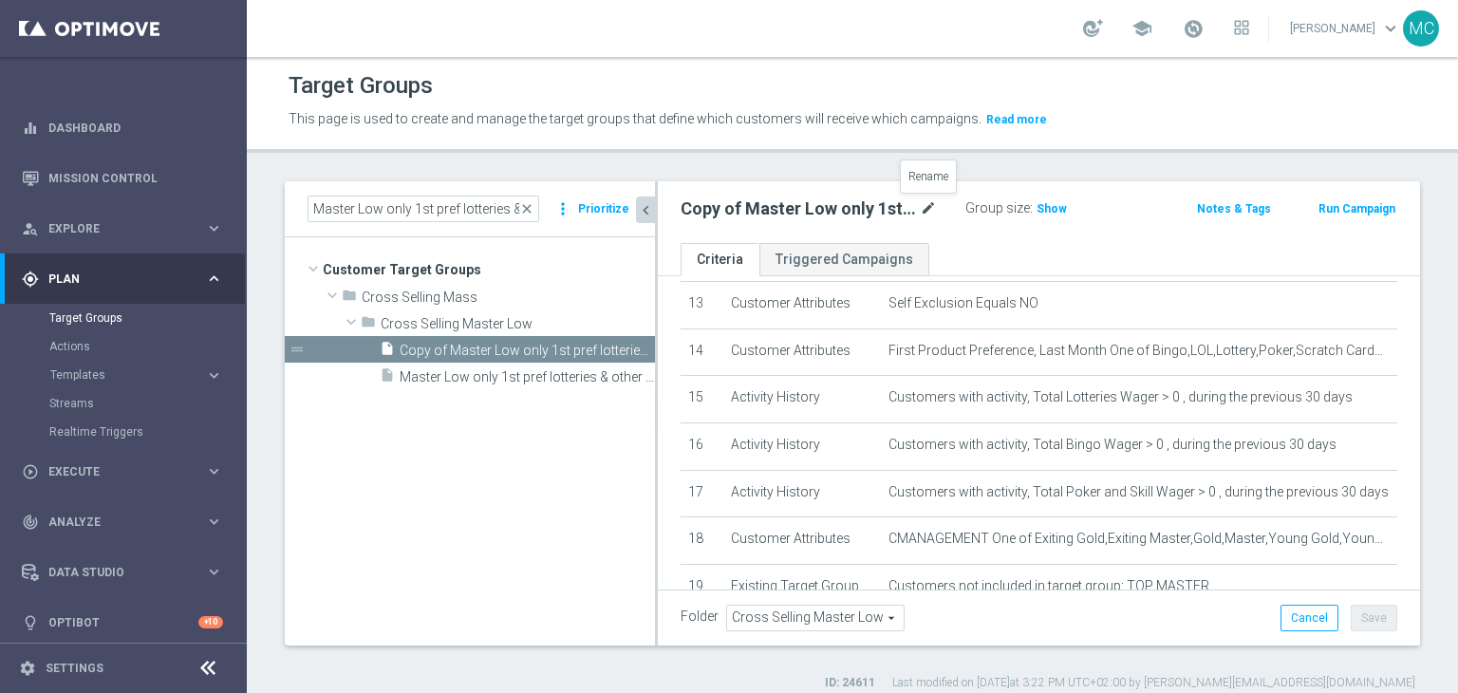
click at [922, 216] on icon "mode_edit" at bounding box center [928, 208] width 17 height 23
click at [865, 207] on input "Copy of Master Low only 1st pref lotteries & other lm excl prev camp" at bounding box center [808, 210] width 256 height 27
type input "Test fun bonus ottobre 2025 Master Low only 1st pref lotteries & other lm excl …"
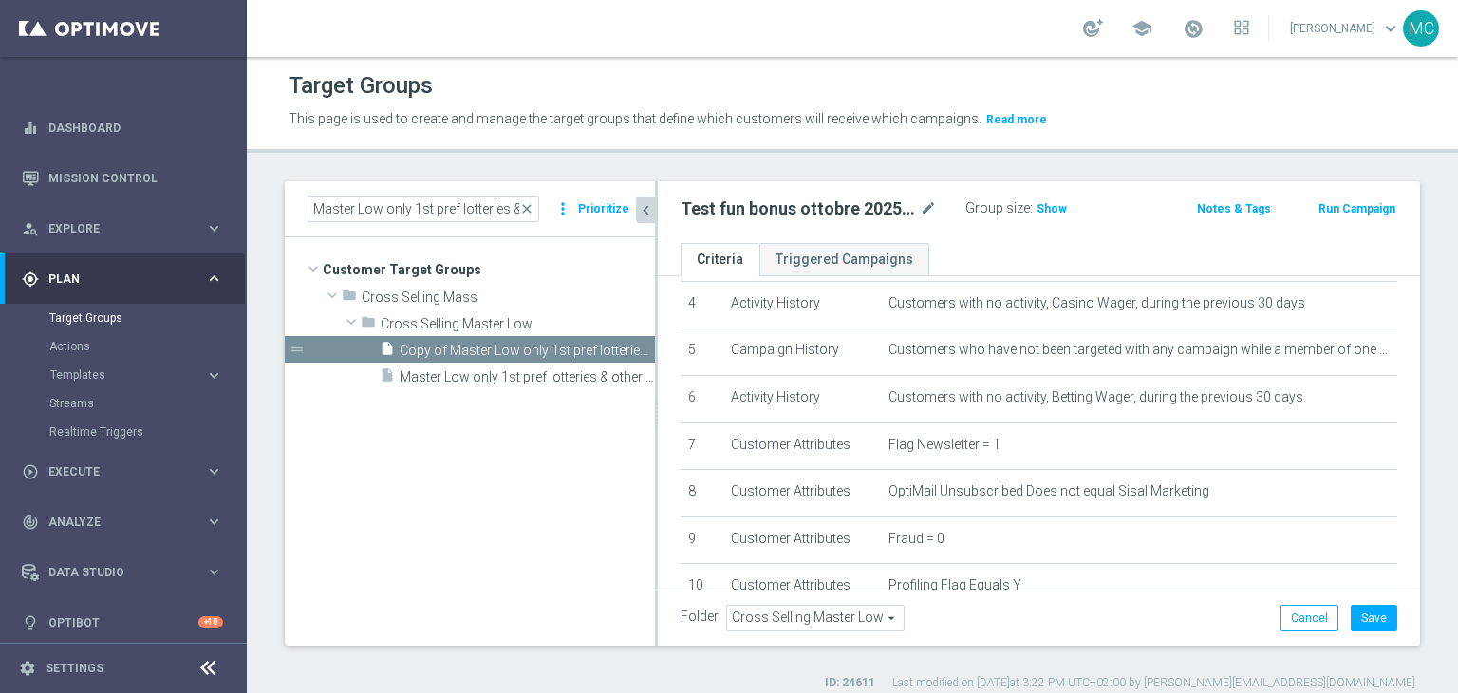
scroll to position [195, 0]
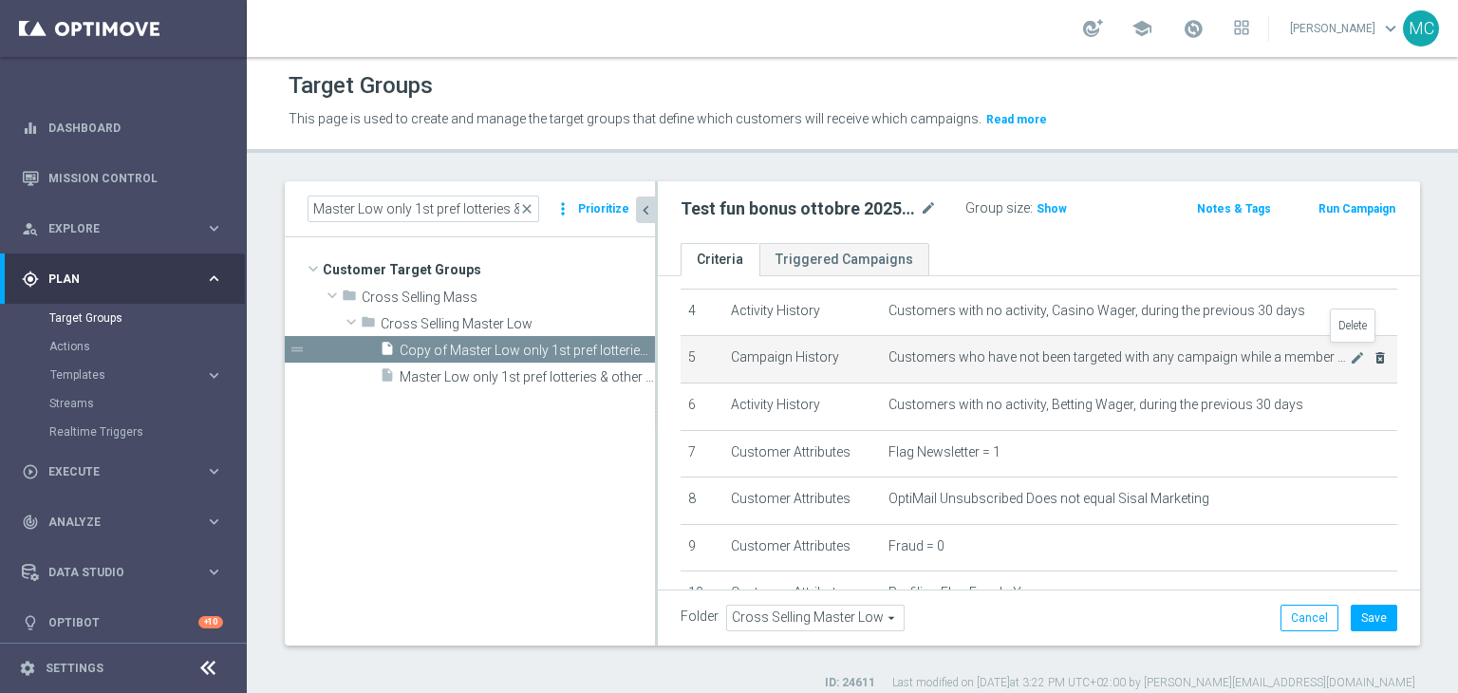
click at [1372, 354] on icon "delete_forever" at bounding box center [1379, 357] width 15 height 15
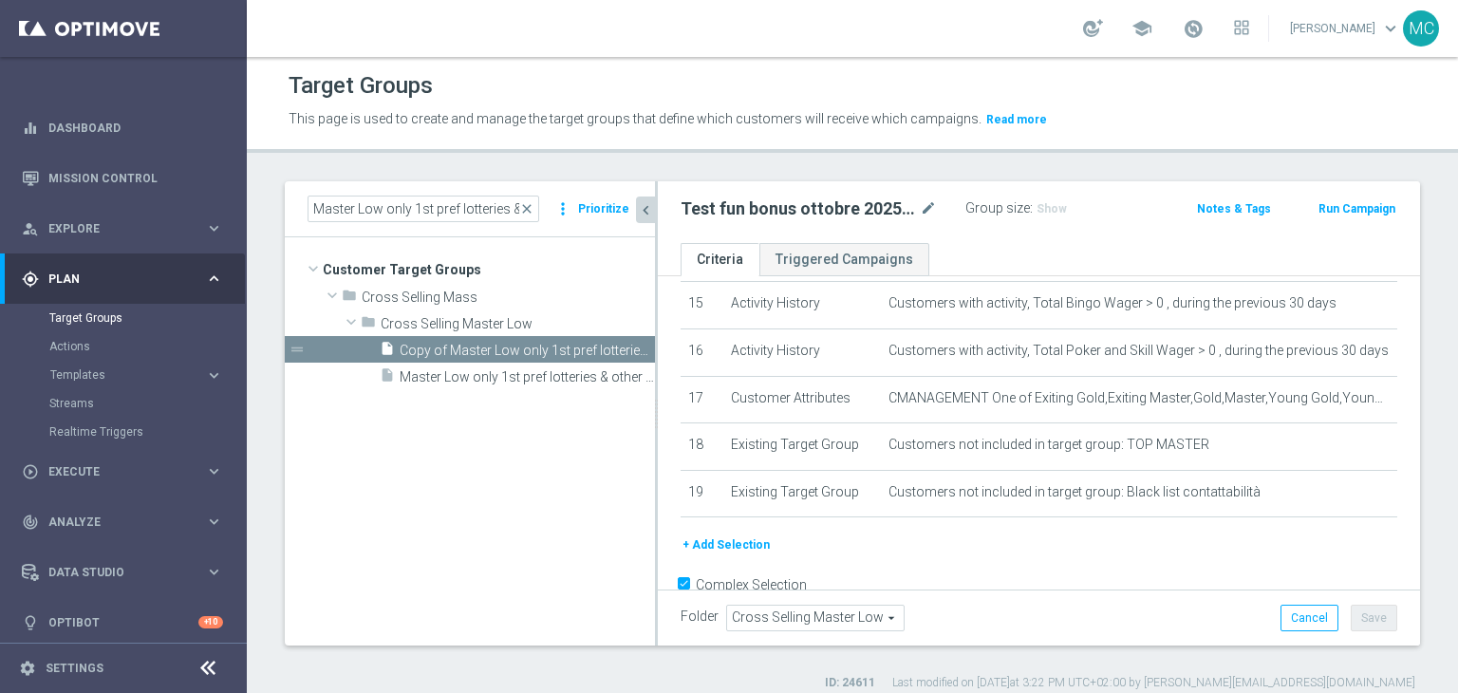
scroll to position [744, 0]
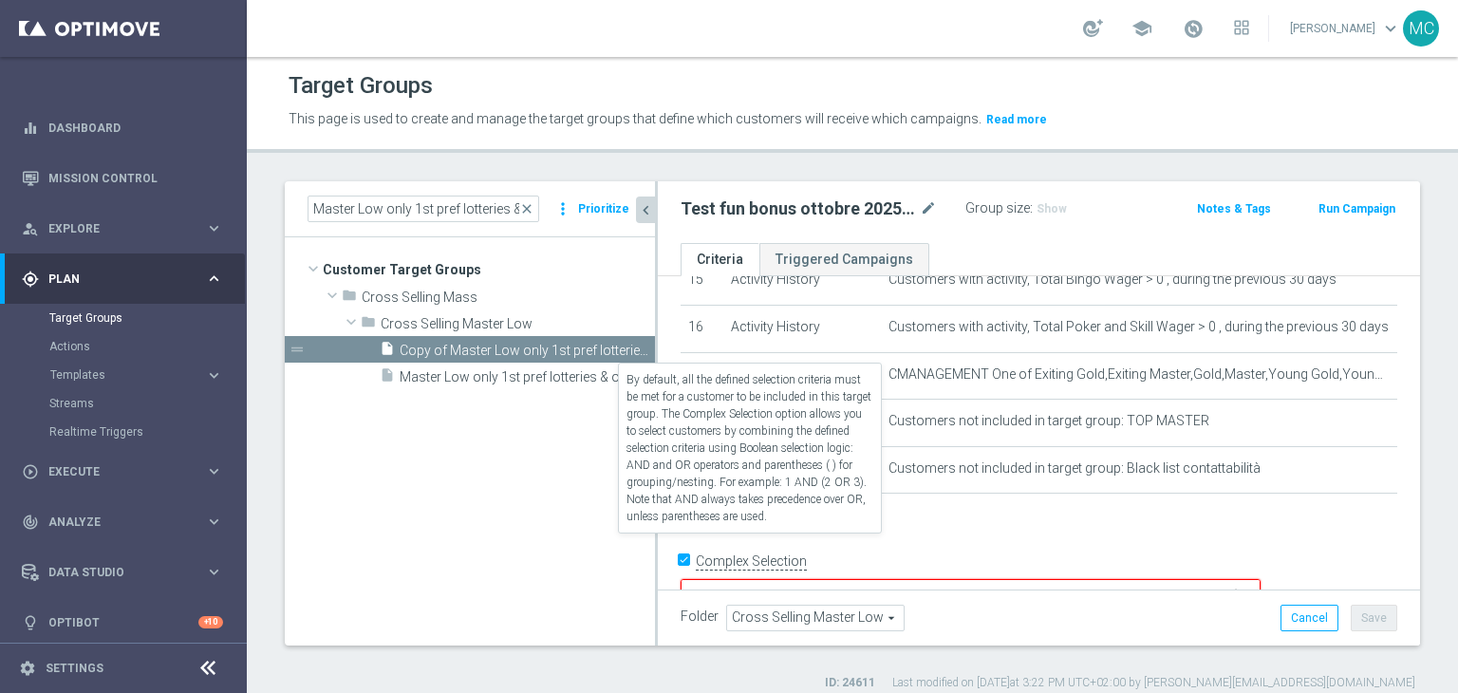
click at [766, 552] on label "Complex Selection" at bounding box center [751, 561] width 111 height 18
click at [693, 550] on input "Complex Selection" at bounding box center [686, 563] width 12 height 27
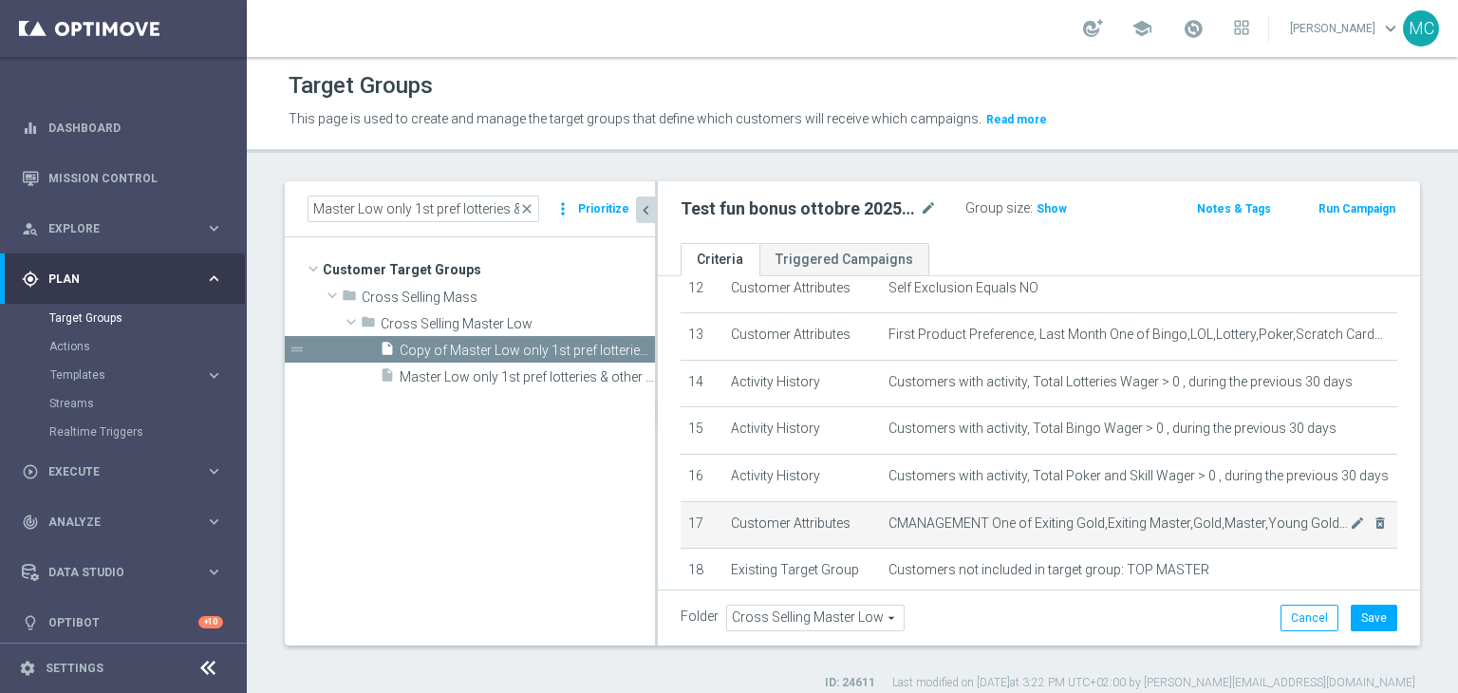
scroll to position [566, 0]
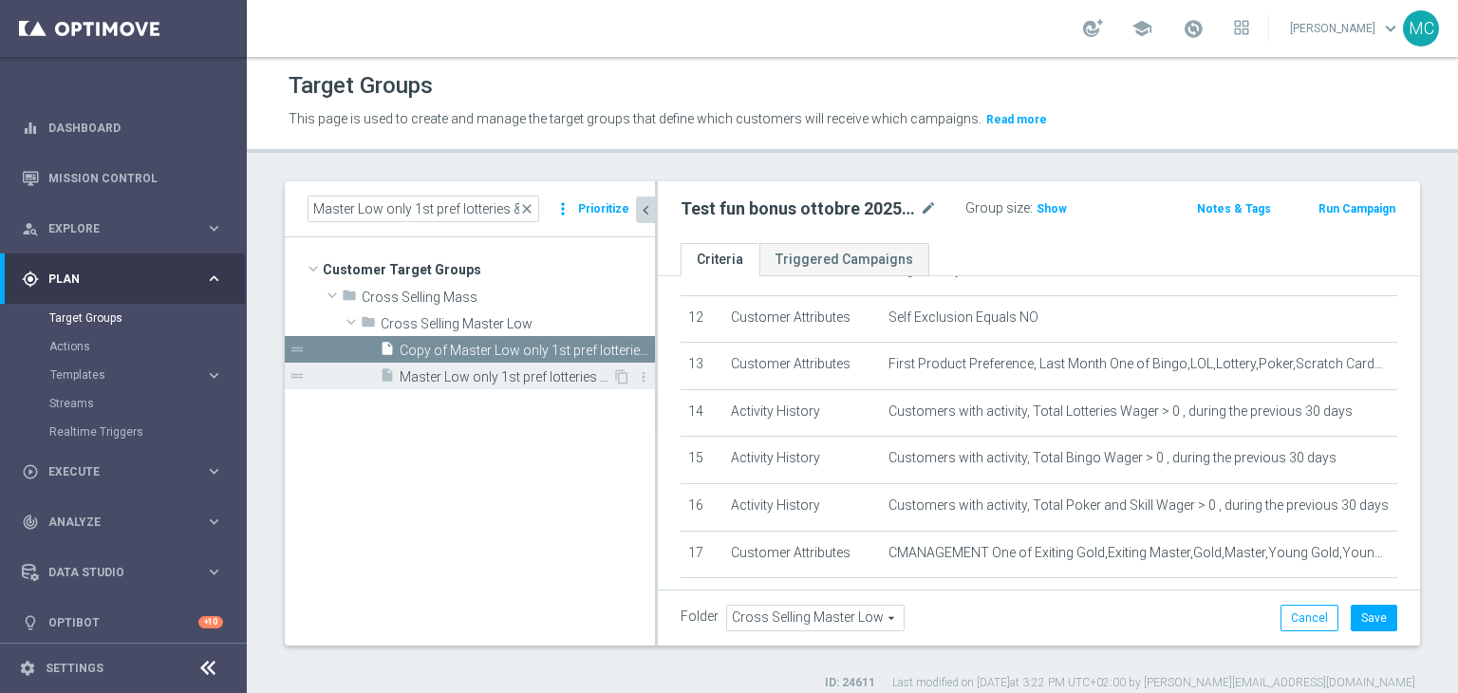
click at [520, 384] on div "insert_drive_file Master Low only 1st pref lotteries & other lm excl prev camp" at bounding box center [496, 375] width 232 height 27
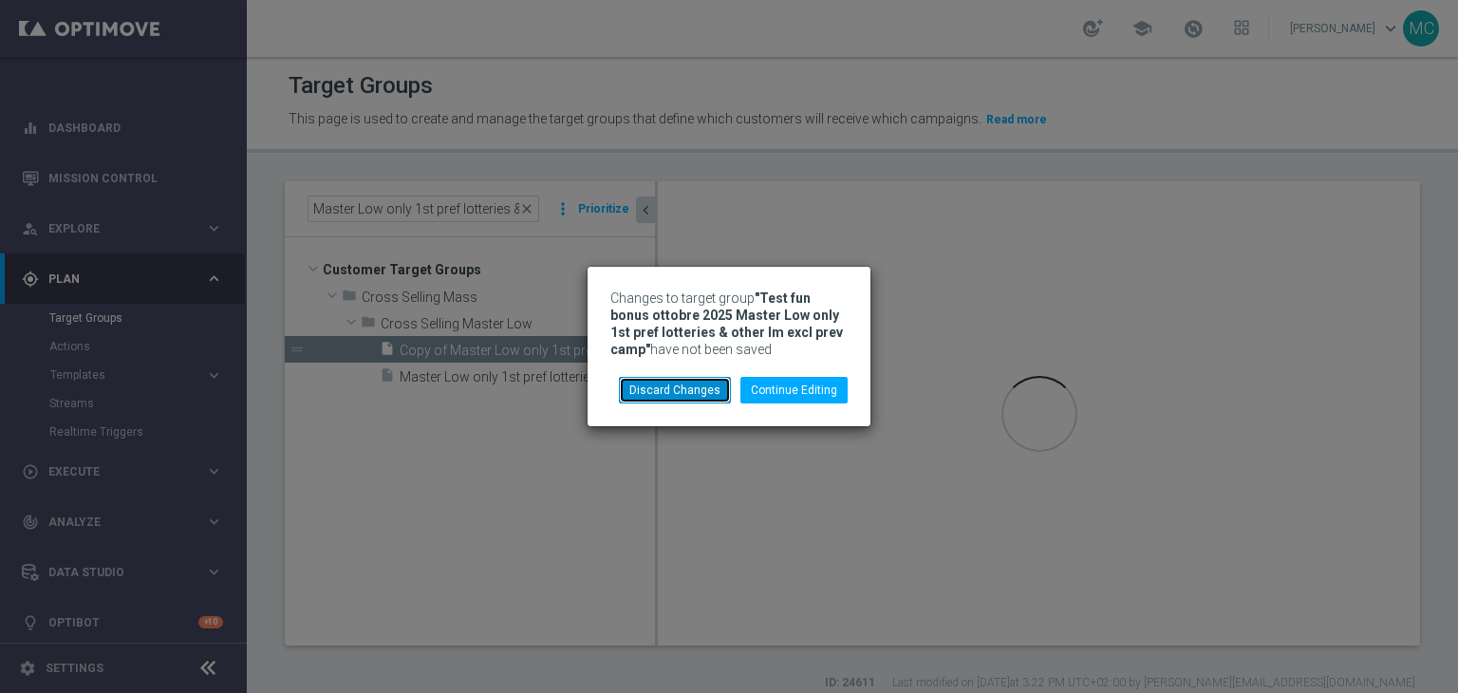
click at [700, 381] on button "Discard Changes" at bounding box center [675, 390] width 112 height 27
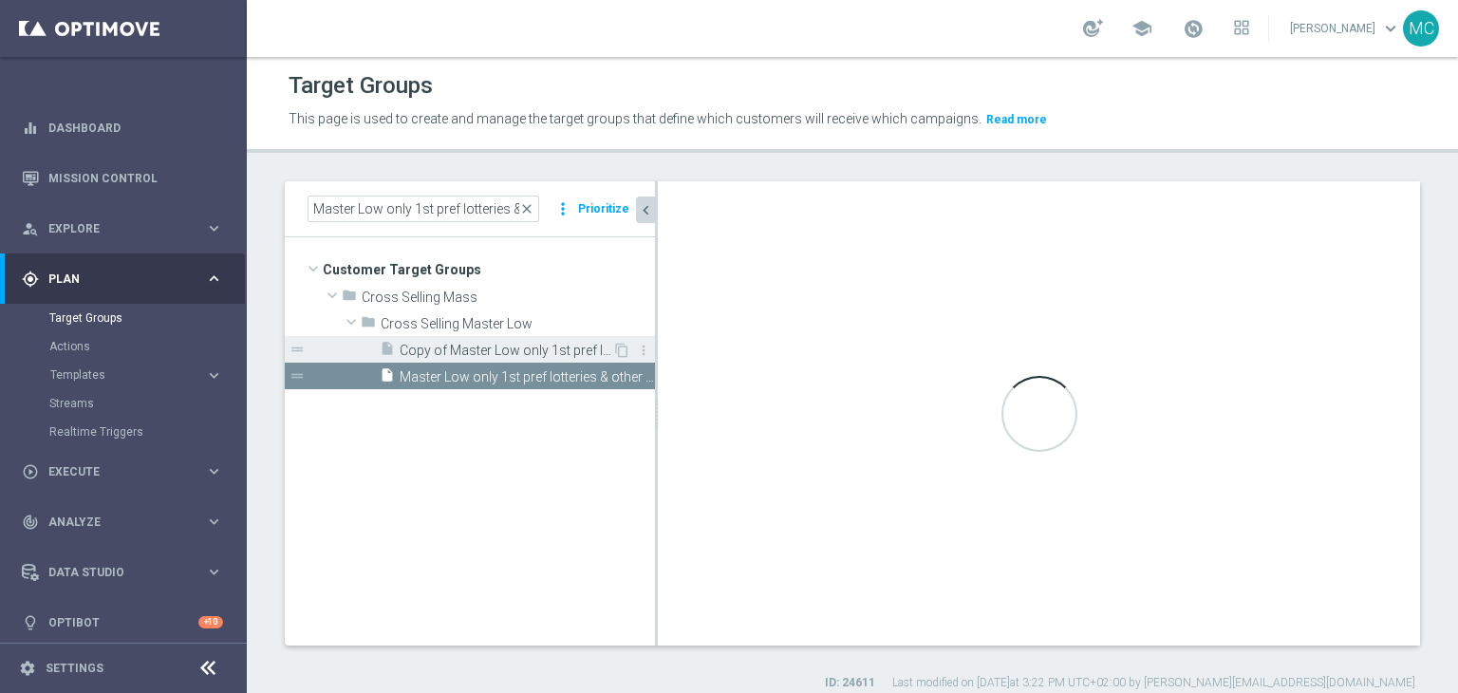
click at [520, 344] on span "Copy of Master Low only 1st pref lotteries & other lm excl prev camp" at bounding box center [506, 351] width 213 height 16
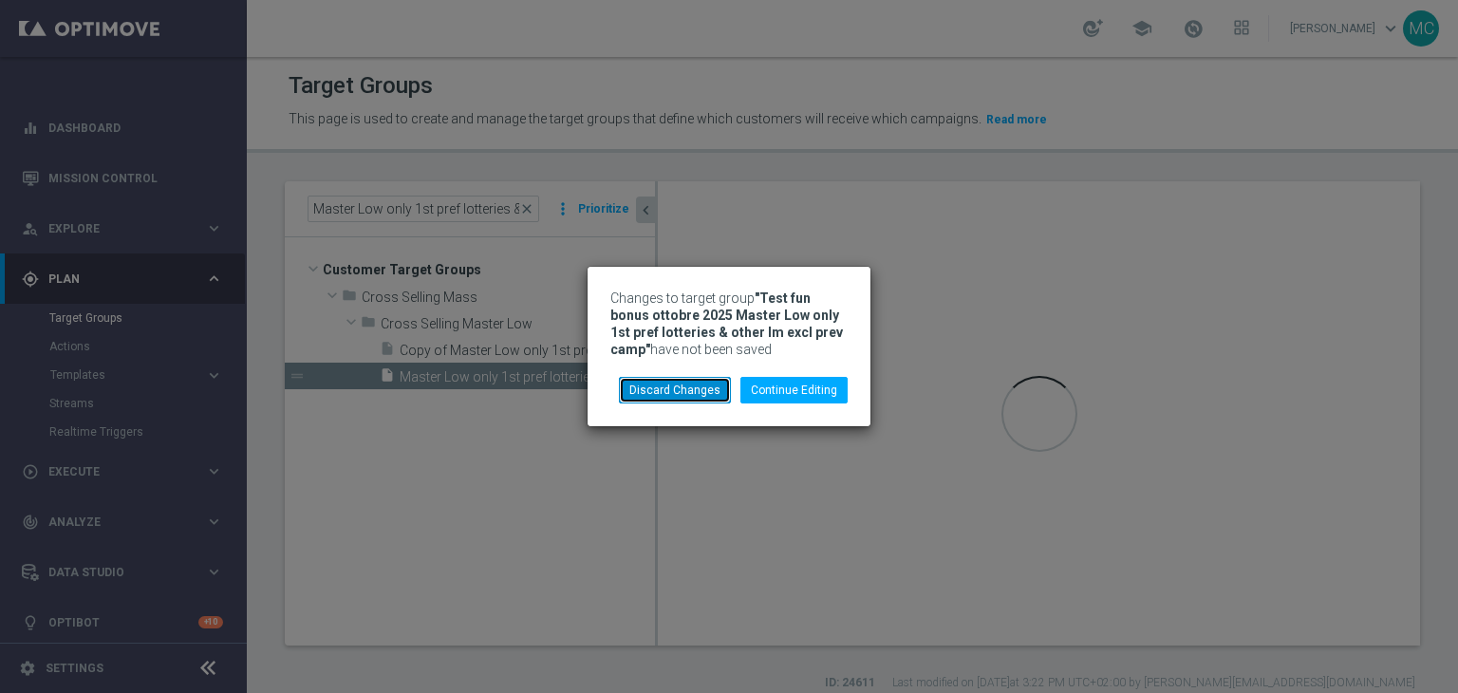
click at [655, 394] on button "Discard Changes" at bounding box center [675, 390] width 112 height 27
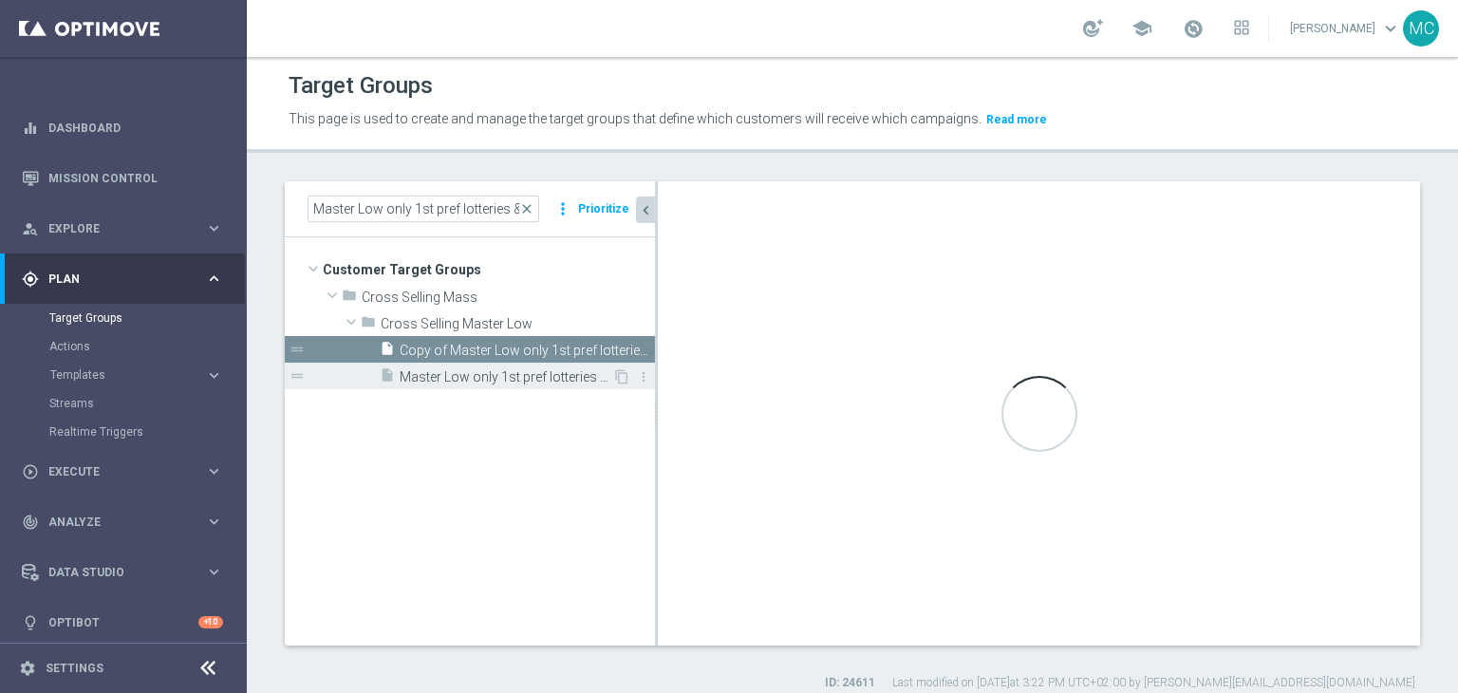
checkbox input "true"
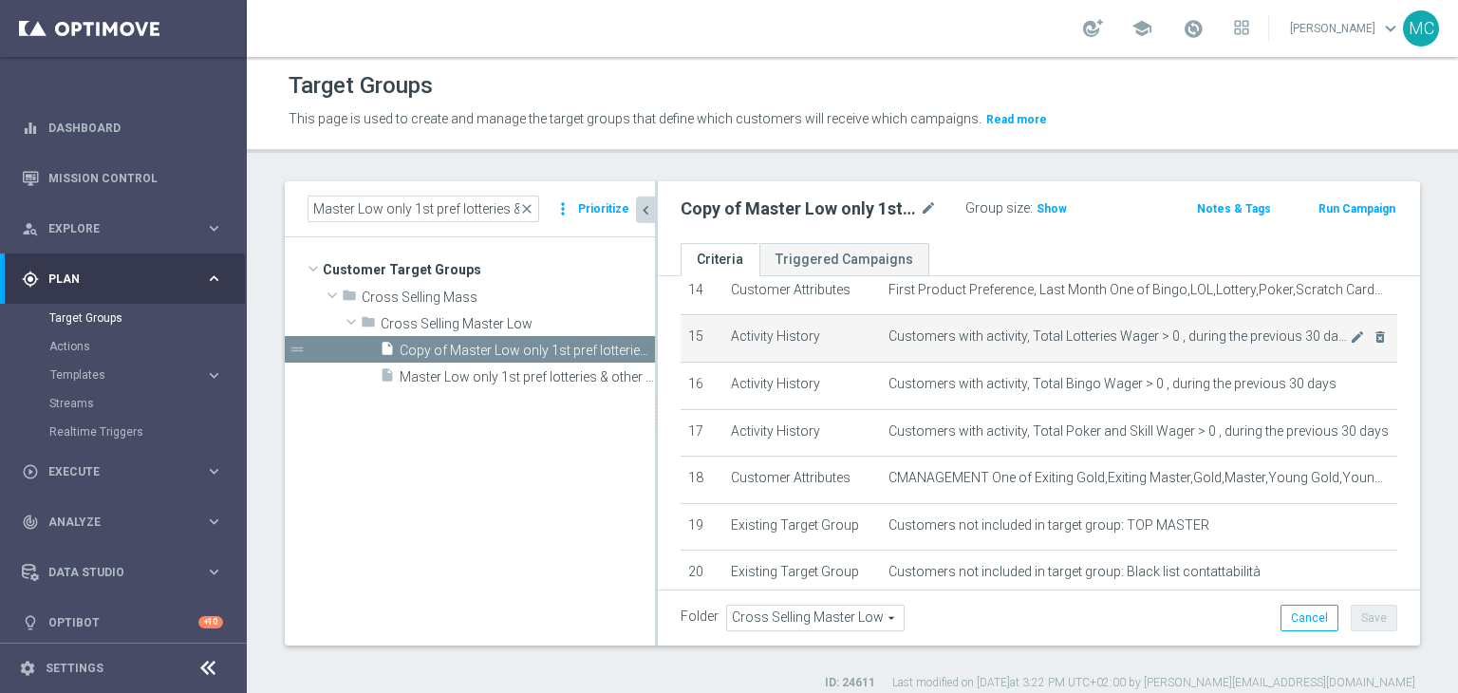
scroll to position [788, 0]
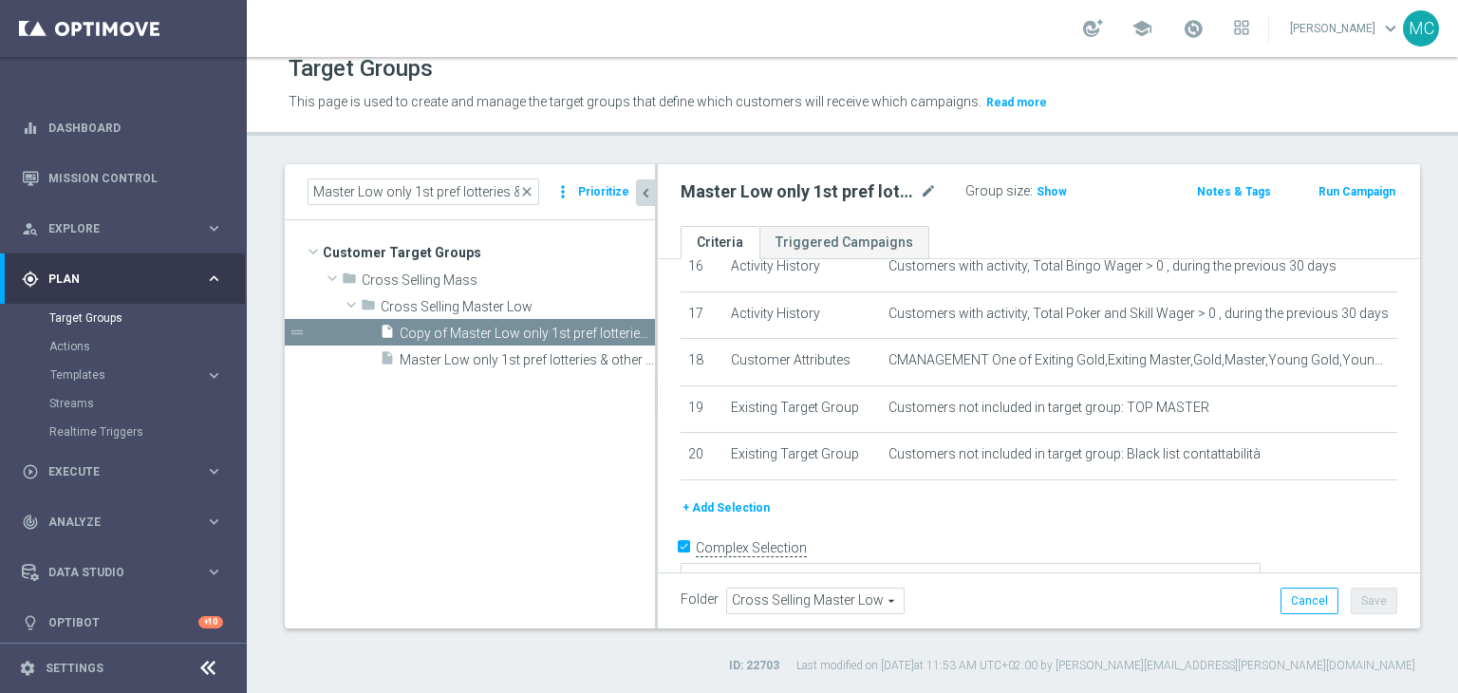
scroll to position [15, 0]
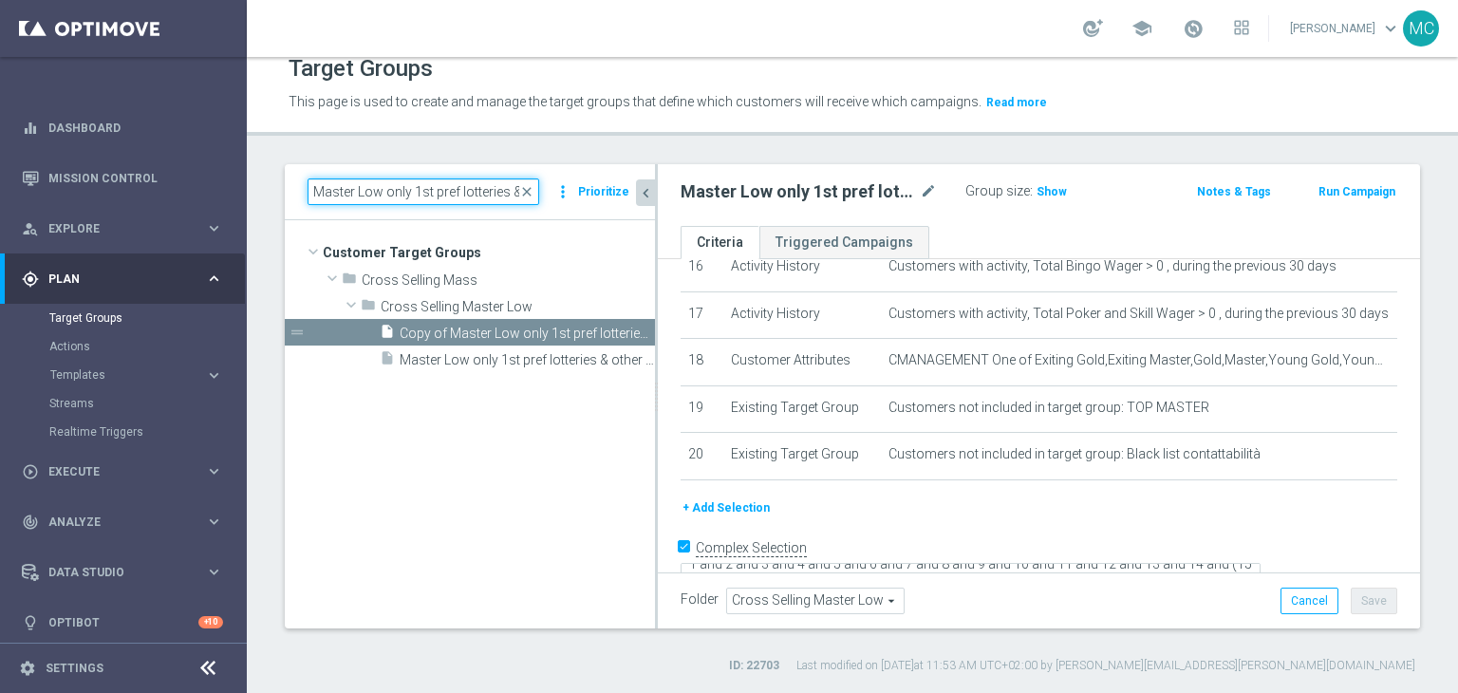
click at [464, 195] on input "Master Low only 1st pref lotteries & other lm excl prev camp" at bounding box center [423, 191] width 232 height 27
paste input "Test fun bonus ottobre 2025 Talent only 1st pref betting lm ggr nb lm > 10"
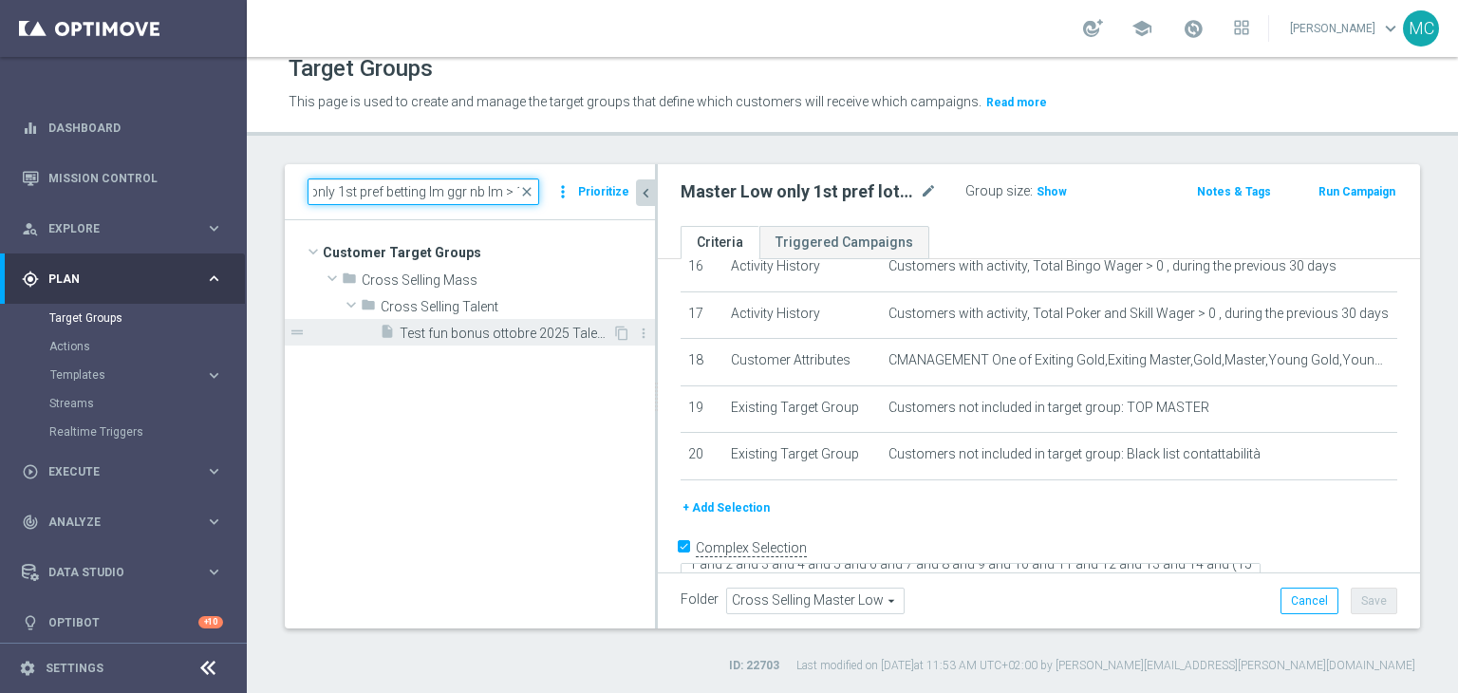
type input "Test fun bonus ottobre 2025 Talent only 1st pref betting lm ggr nb lm > 10"
click at [530, 327] on span "Test fun bonus ottobre 2025 Talent only 1st pref betting lm ggr nb lm > 10" at bounding box center [506, 333] width 213 height 16
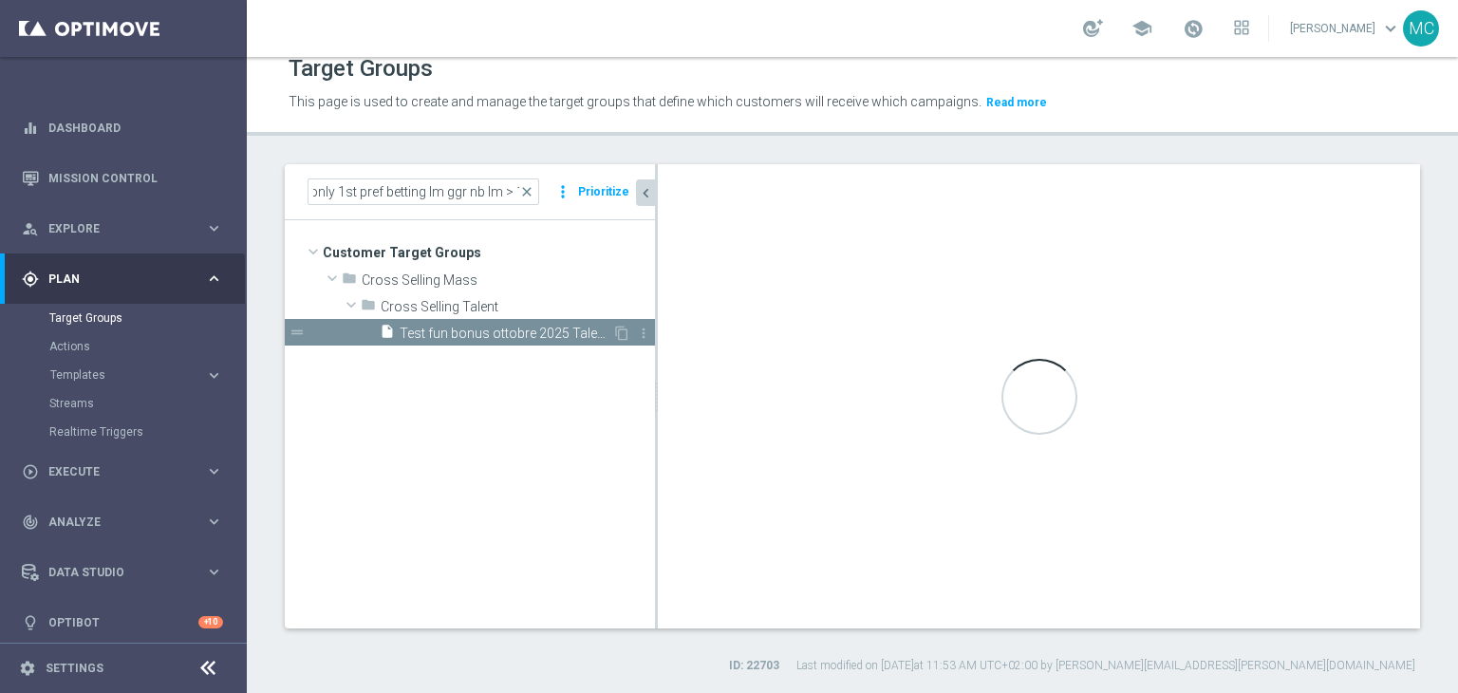
scroll to position [0, 0]
checkbox input "false"
type input "Cross Selling Talent"
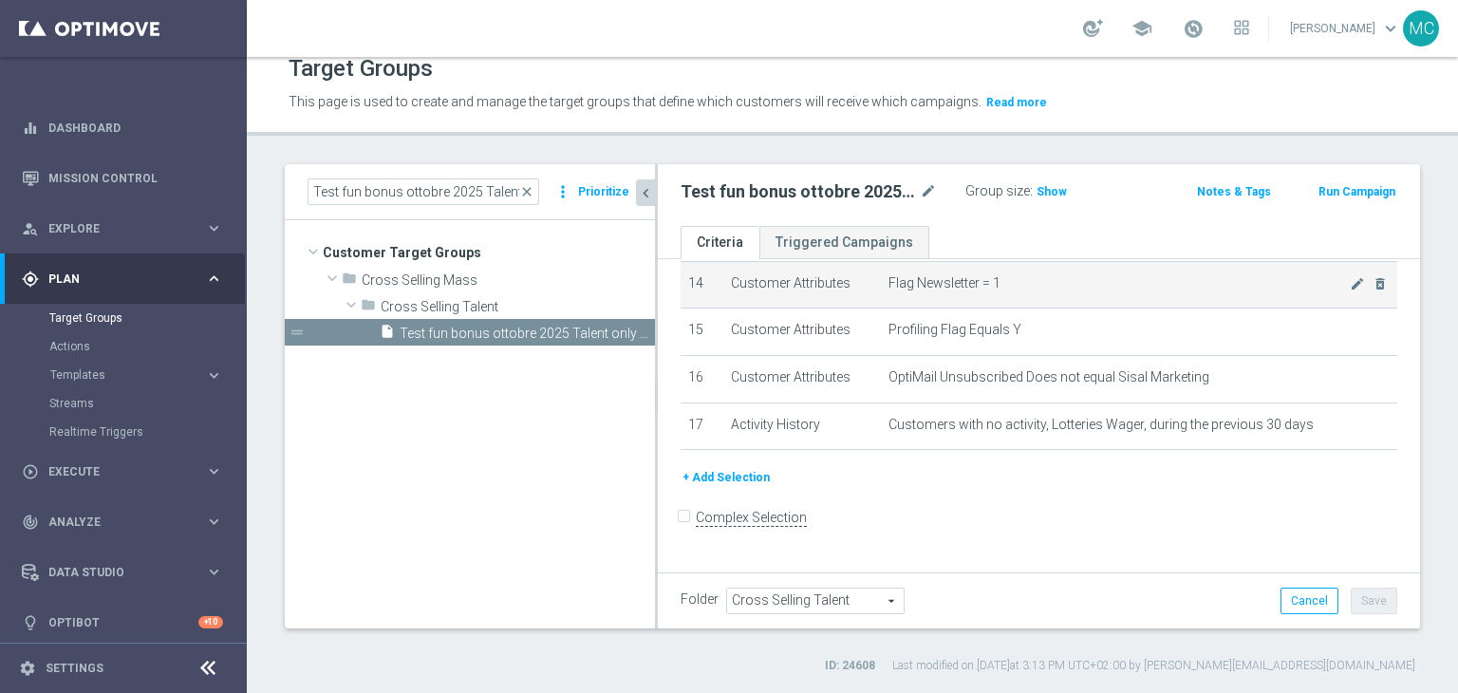
scroll to position [647, 0]
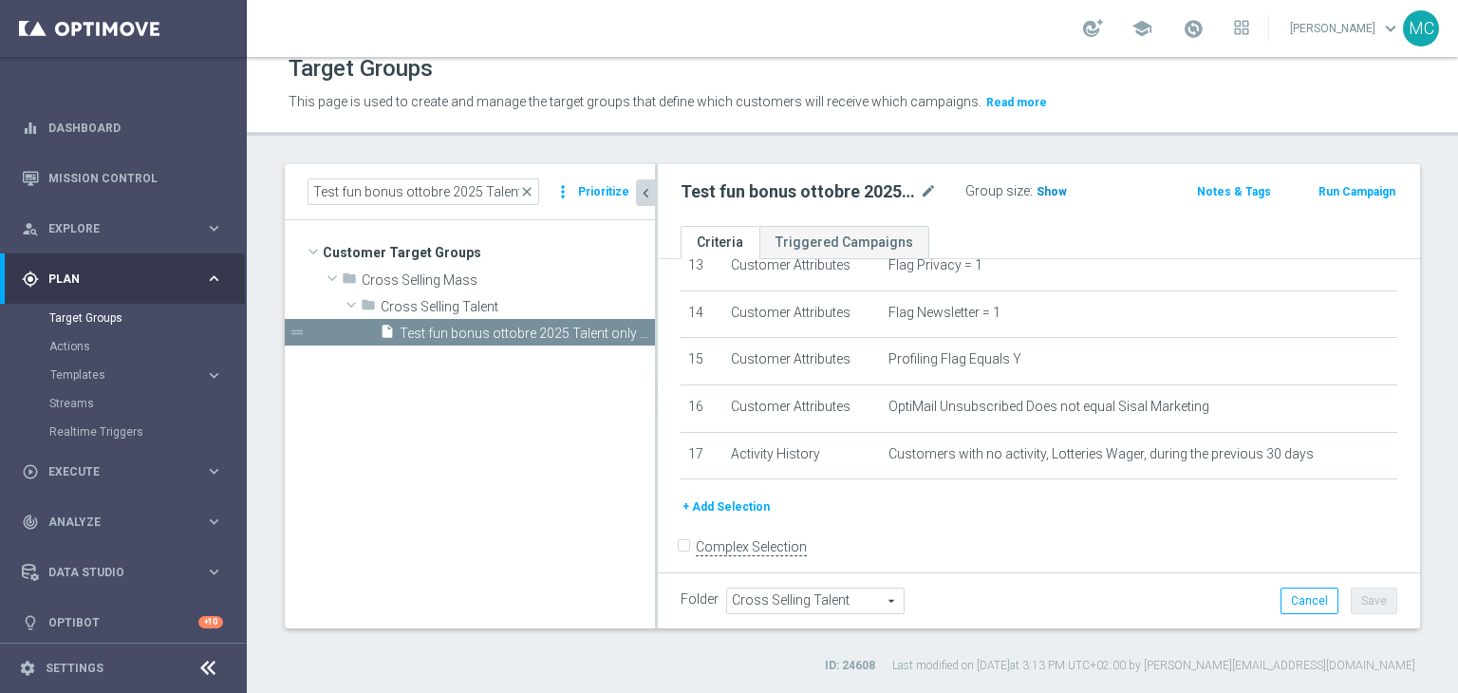
click at [1040, 185] on span "Show" at bounding box center [1051, 191] width 30 height 13
click at [1040, 195] on span "48,937" at bounding box center [1057, 194] width 40 height 18
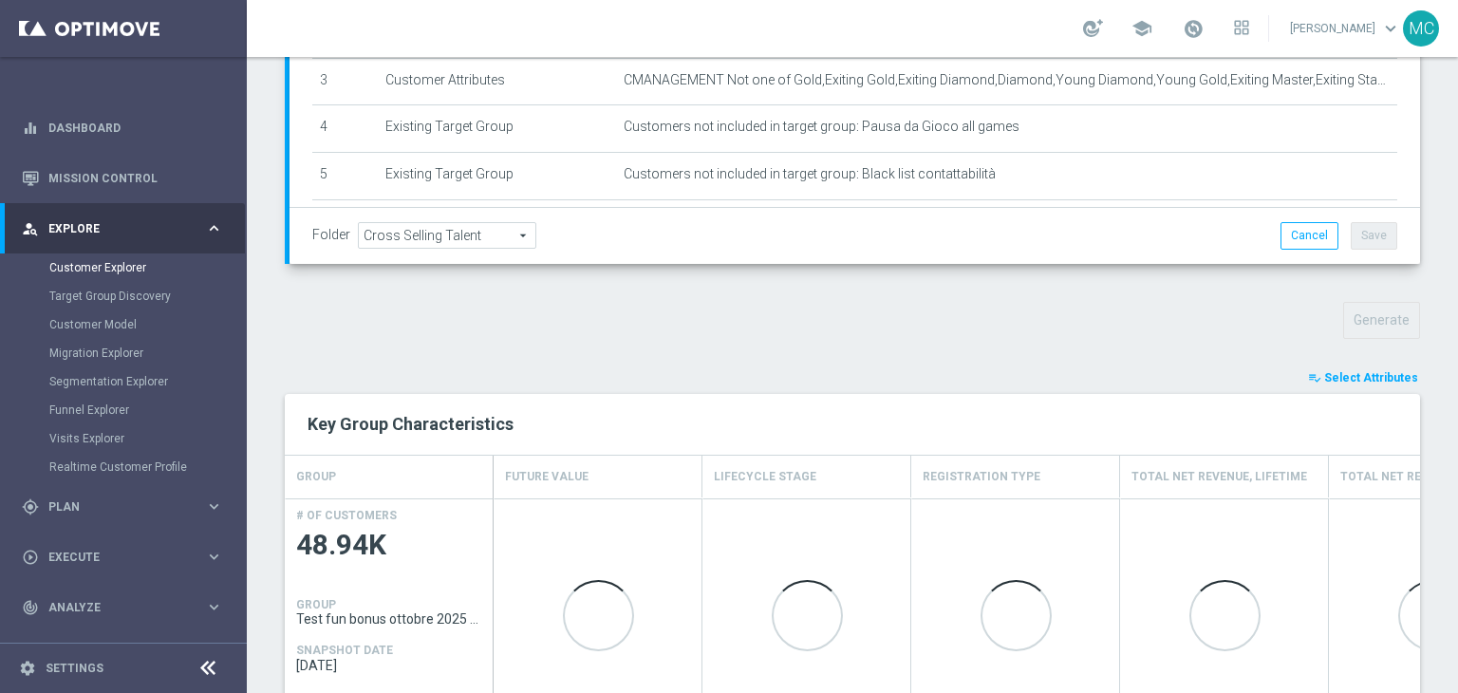
scroll to position [528, 0]
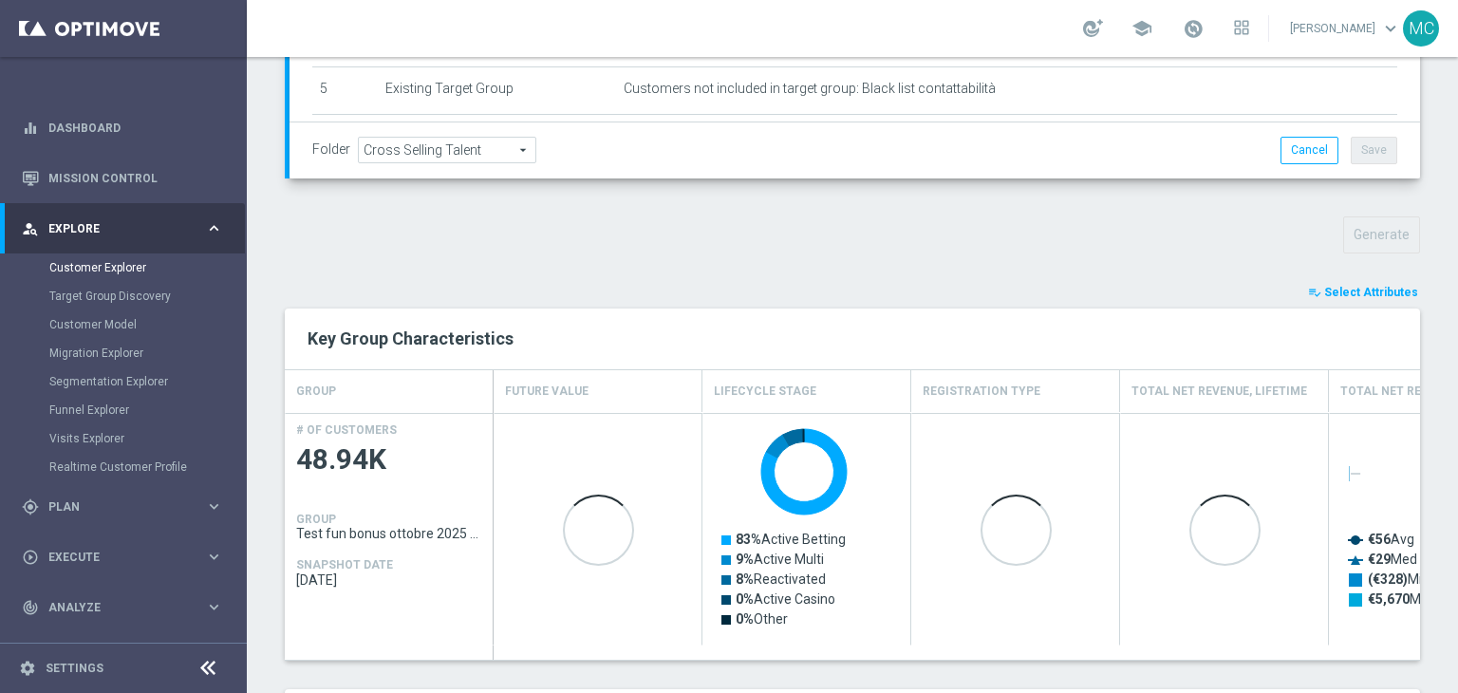
click at [1378, 298] on button "playlist_add_check Select Attributes" at bounding box center [1363, 292] width 114 height 21
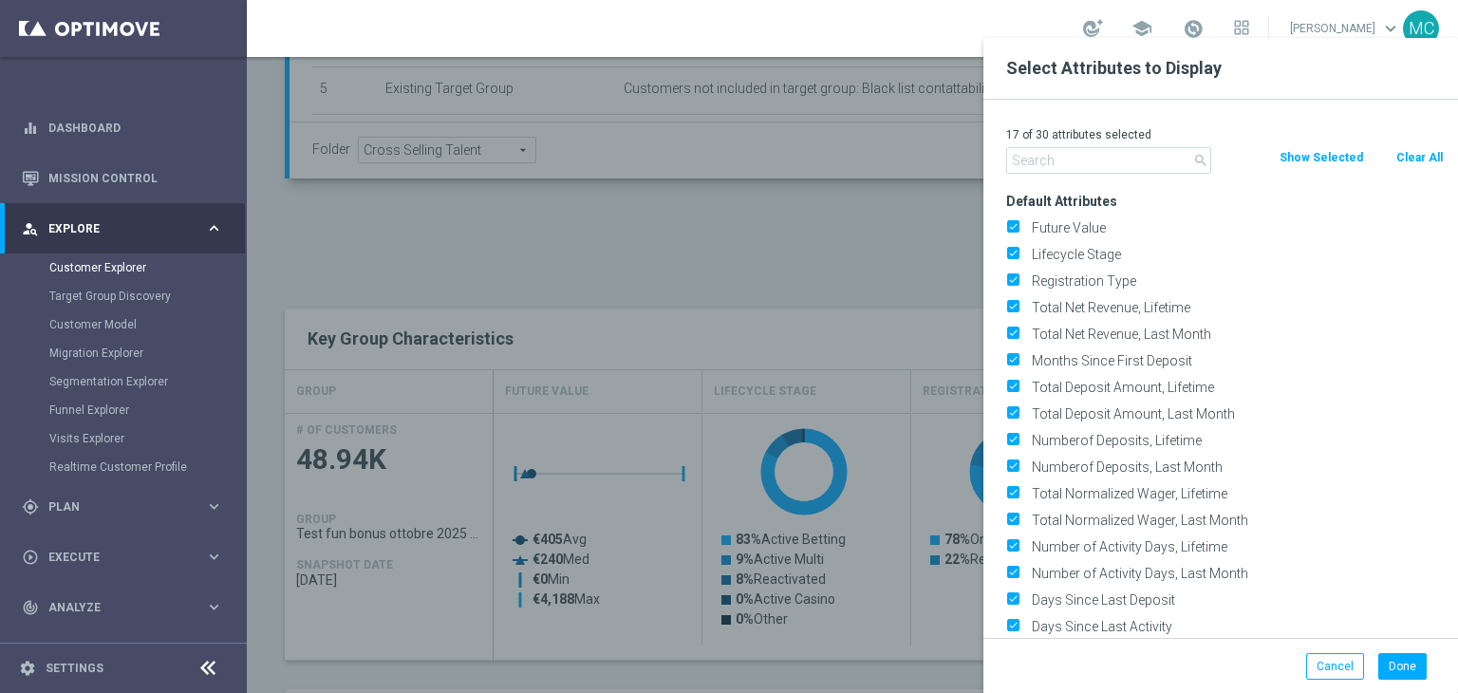
scroll to position [0, 0]
click at [1402, 164] on button "Clear All" at bounding box center [1419, 157] width 50 height 21
checkbox input "false"
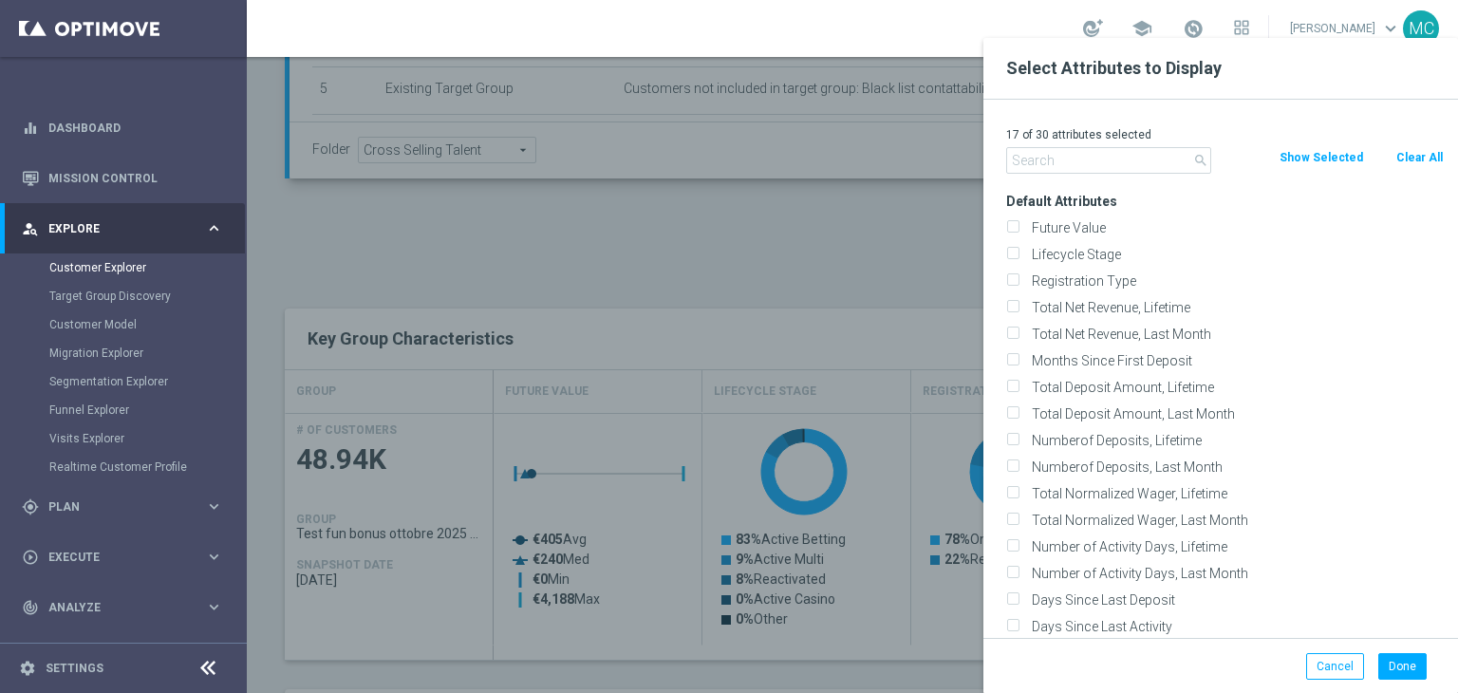
checkbox input "false"
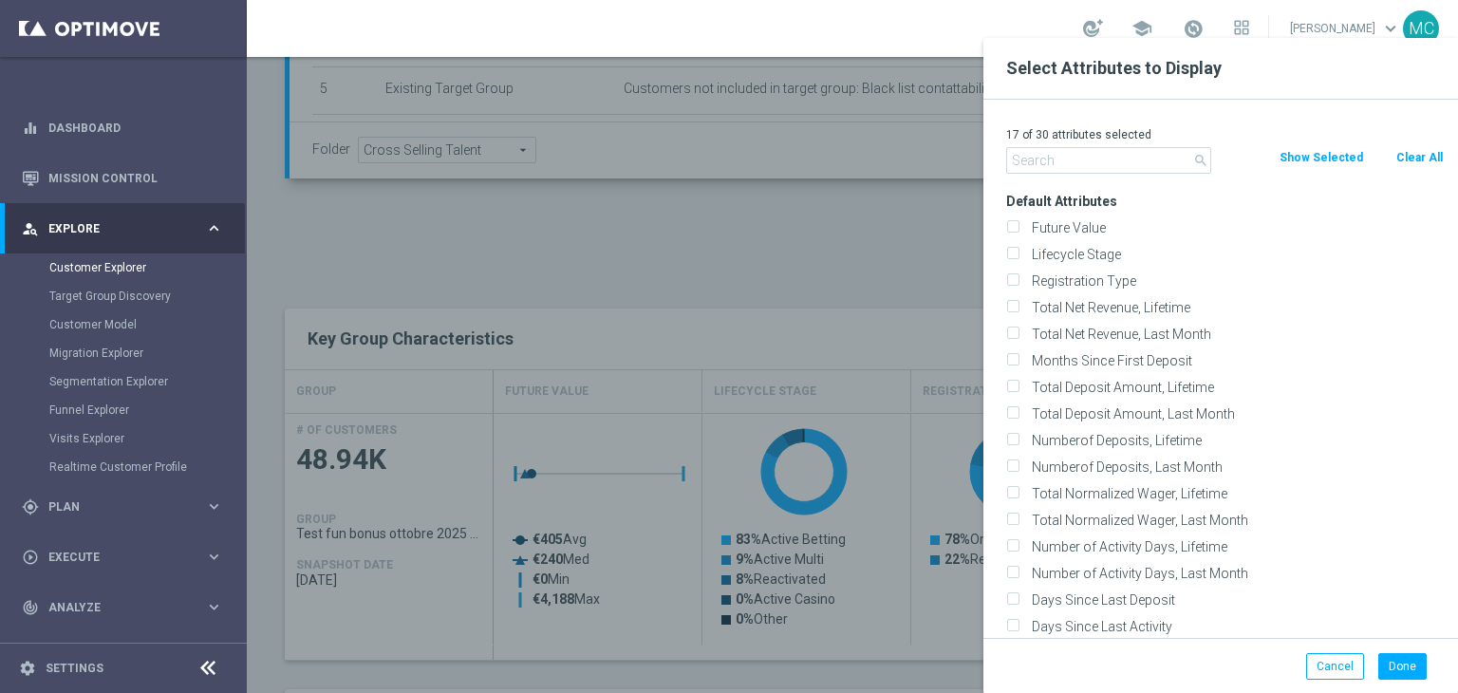
checkbox input "false"
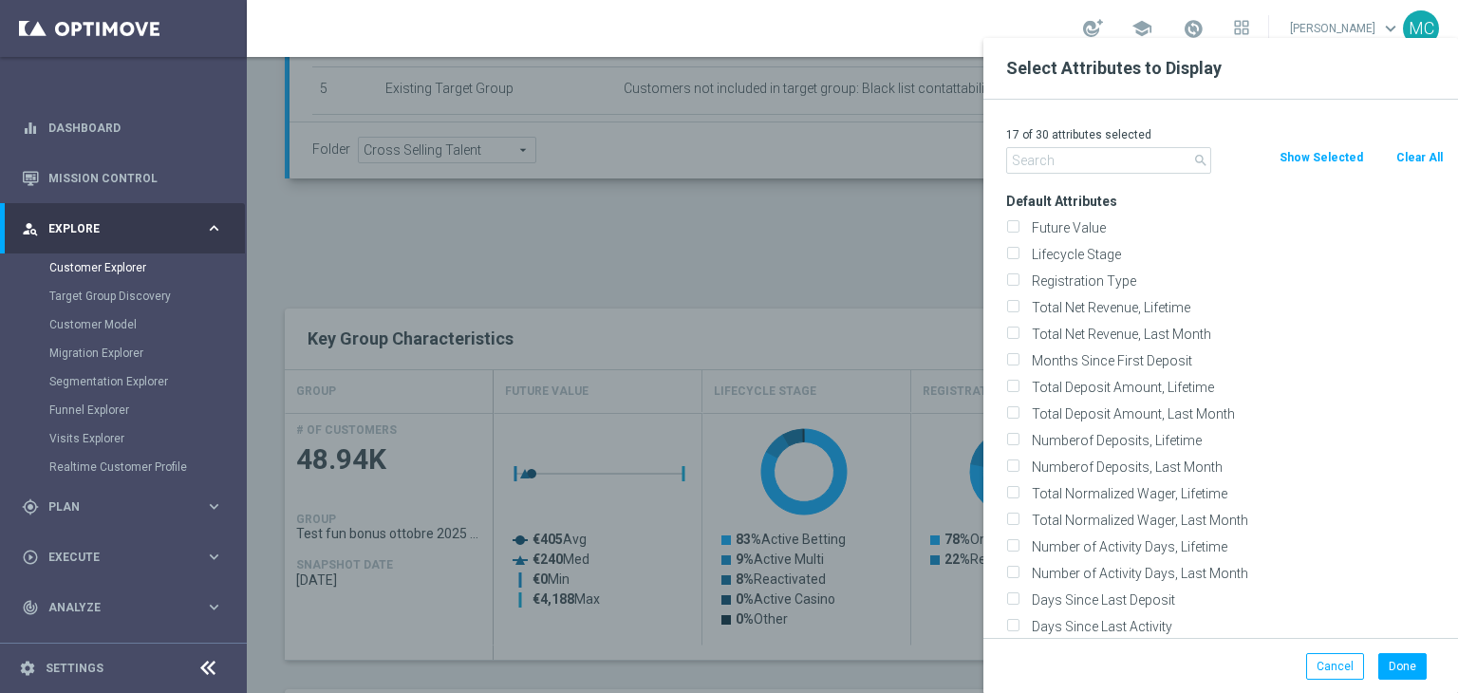
checkbox input "false"
click at [1097, 250] on label "Lifecycle Stage" at bounding box center [1234, 254] width 418 height 17
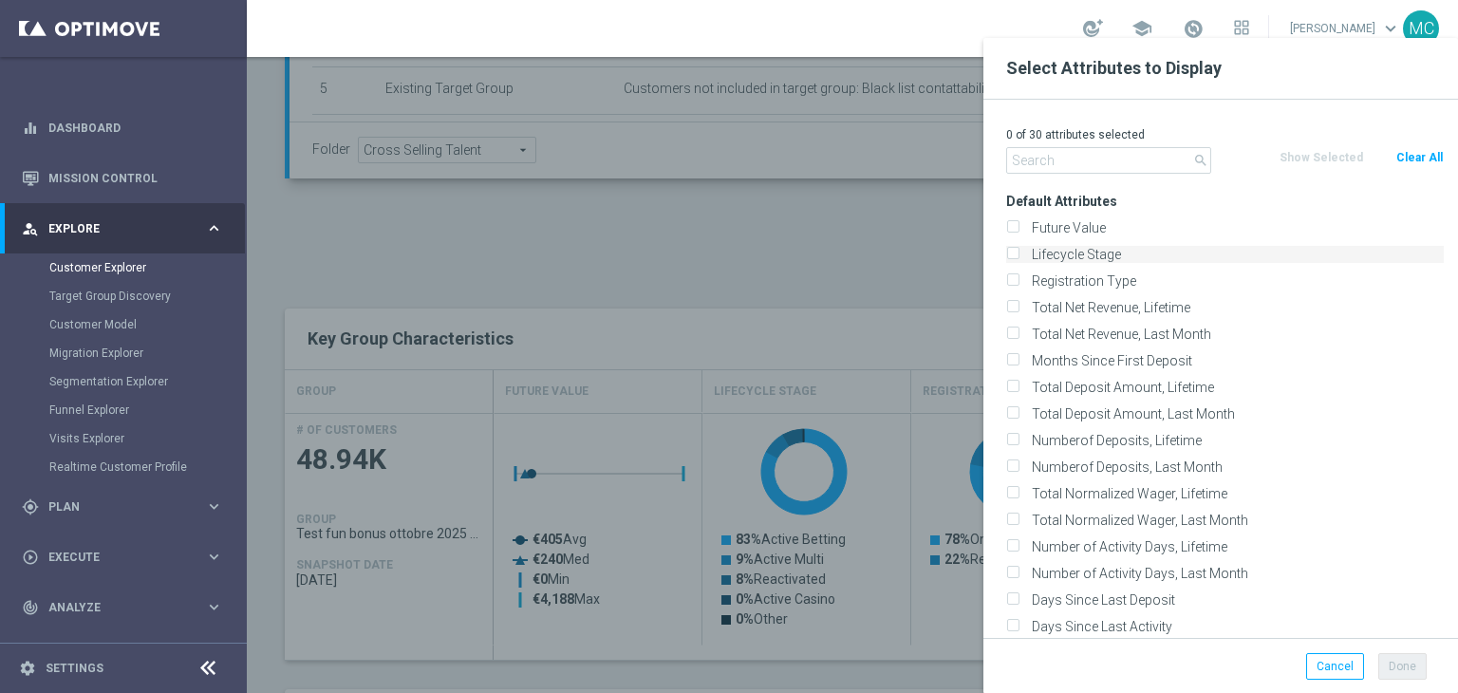
click at [1018, 251] on input "Lifecycle Stage" at bounding box center [1012, 257] width 12 height 12
checkbox input "true"
click at [1385, 655] on button "Done" at bounding box center [1402, 666] width 48 height 27
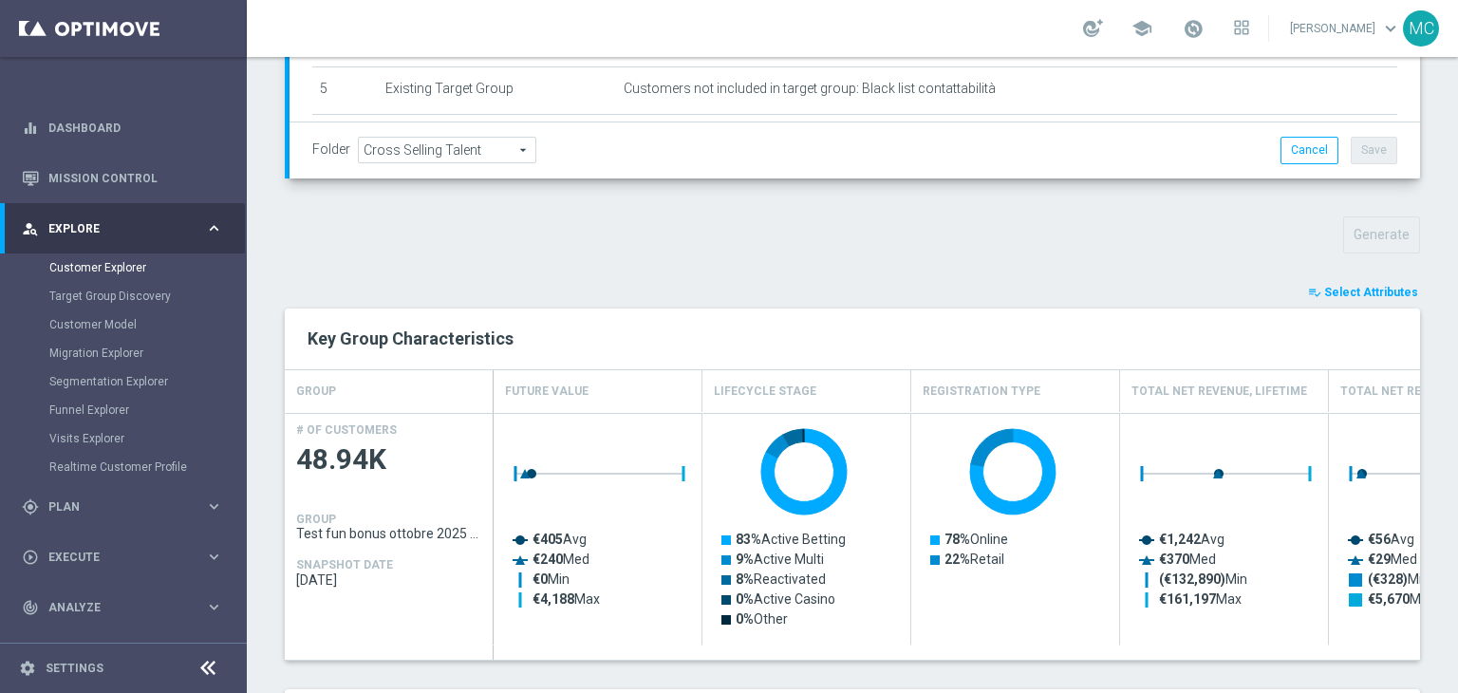
type input "Search"
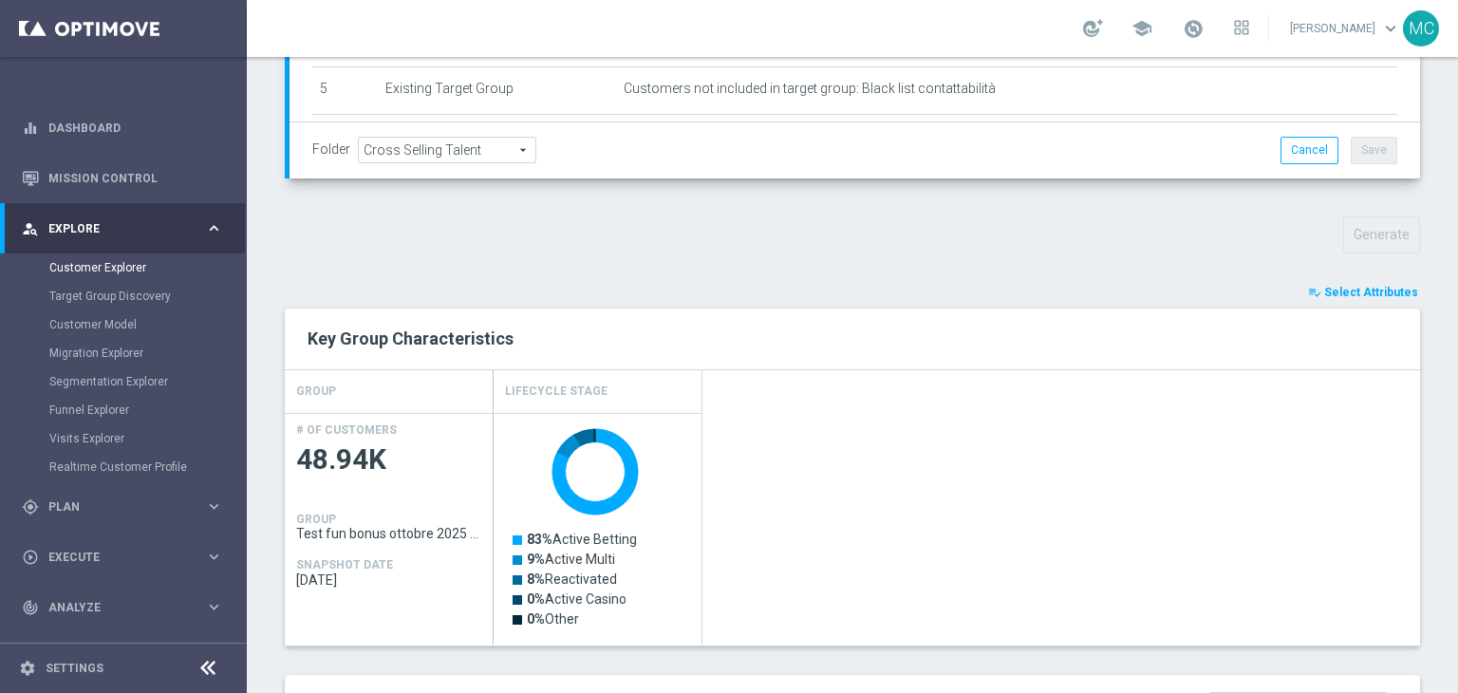
click at [1412, 474] on div "TARGET GROUP Test fun bonus ottobre 2025 Talent only 1st pref betting lm ggr nb…" at bounding box center [852, 443] width 1211 height 1570
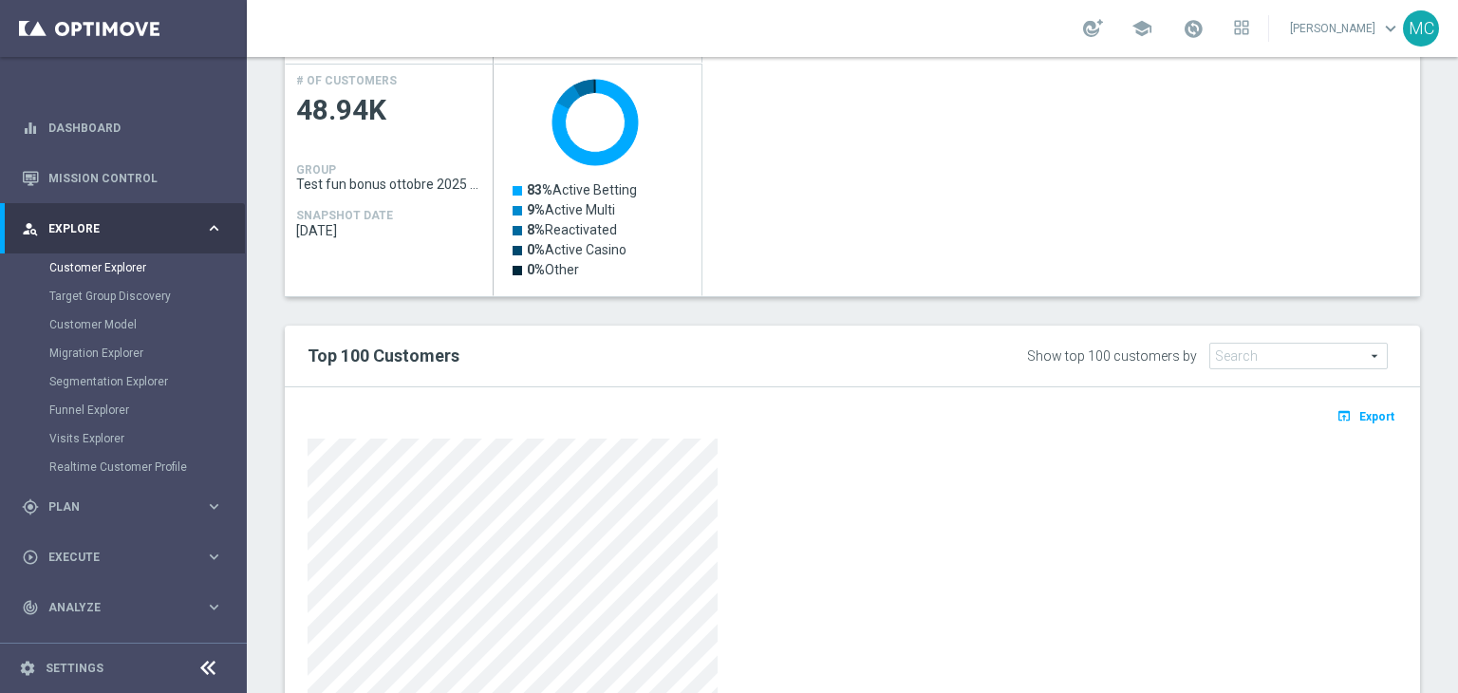
scroll to position [879, 0]
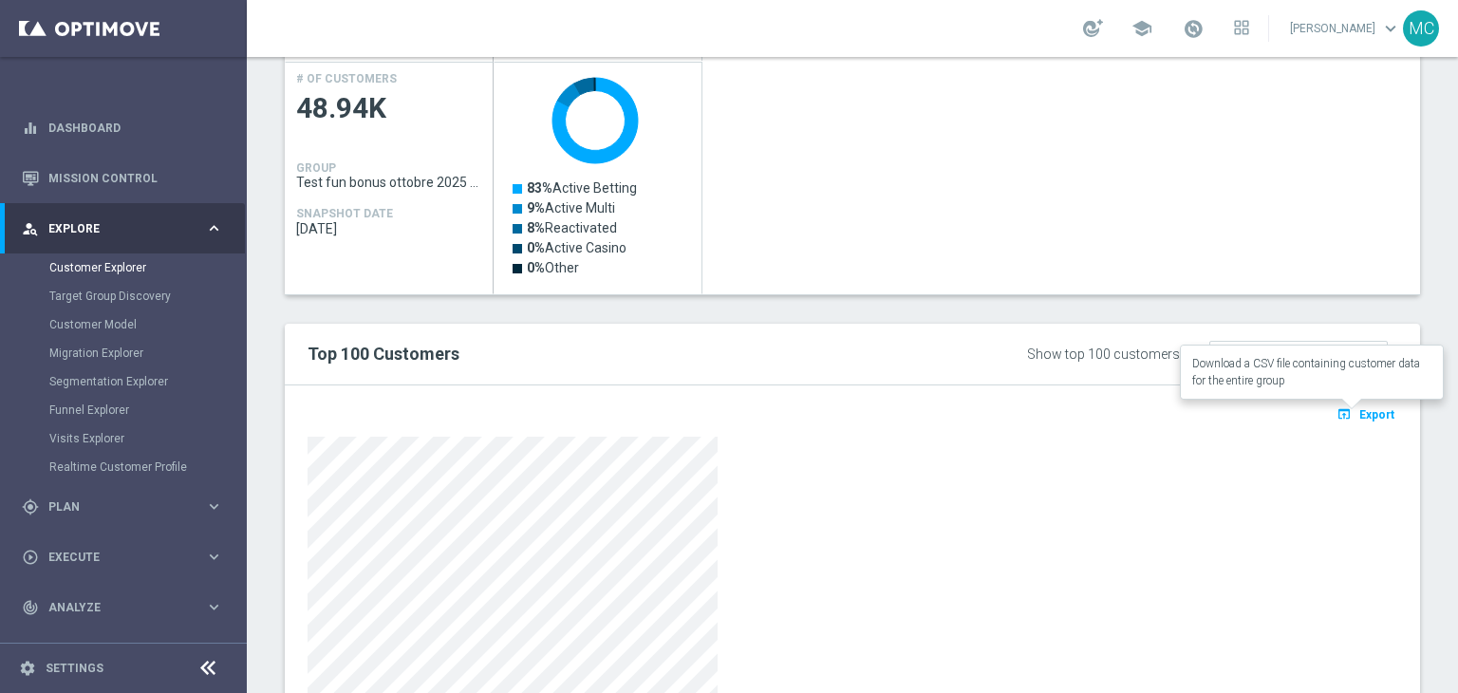
click at [1364, 408] on span "Export" at bounding box center [1376, 414] width 35 height 13
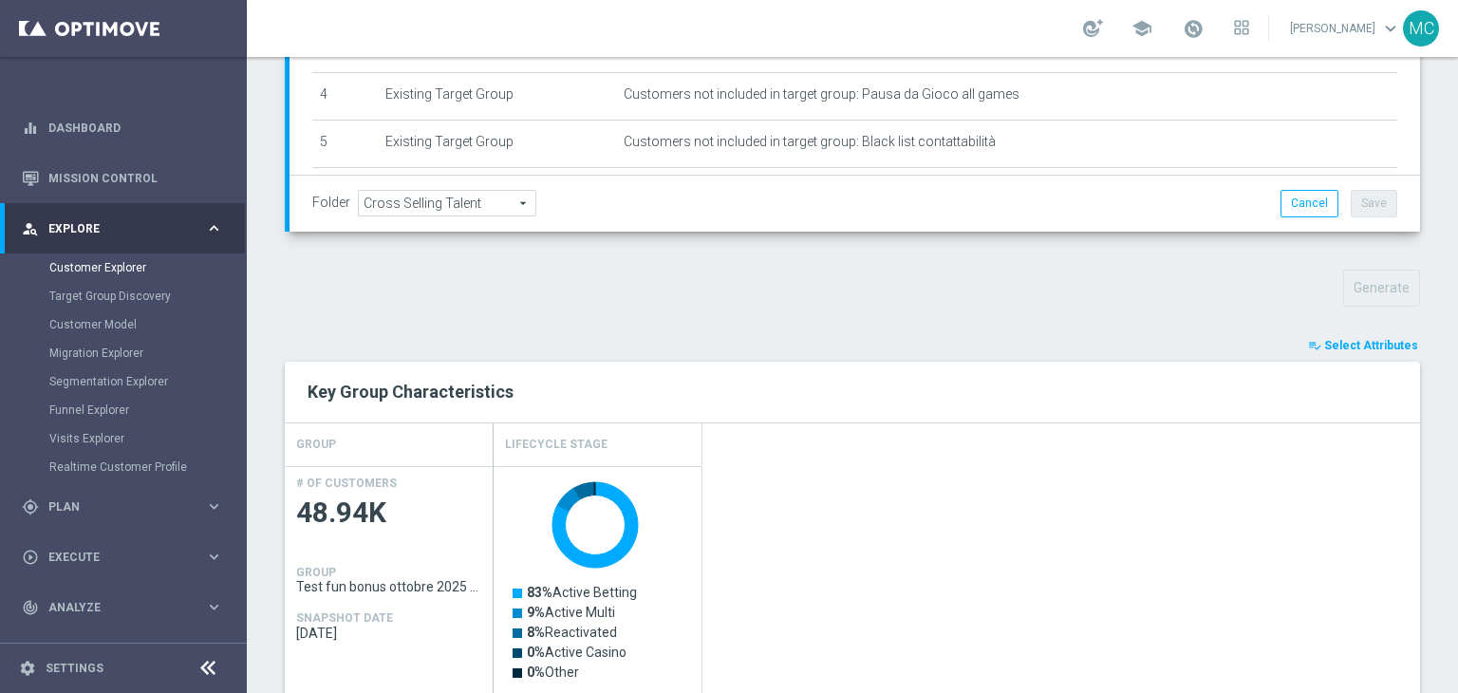
scroll to position [473, 0]
click at [1332, 337] on button "playlist_add_check Select Attributes" at bounding box center [1363, 347] width 114 height 21
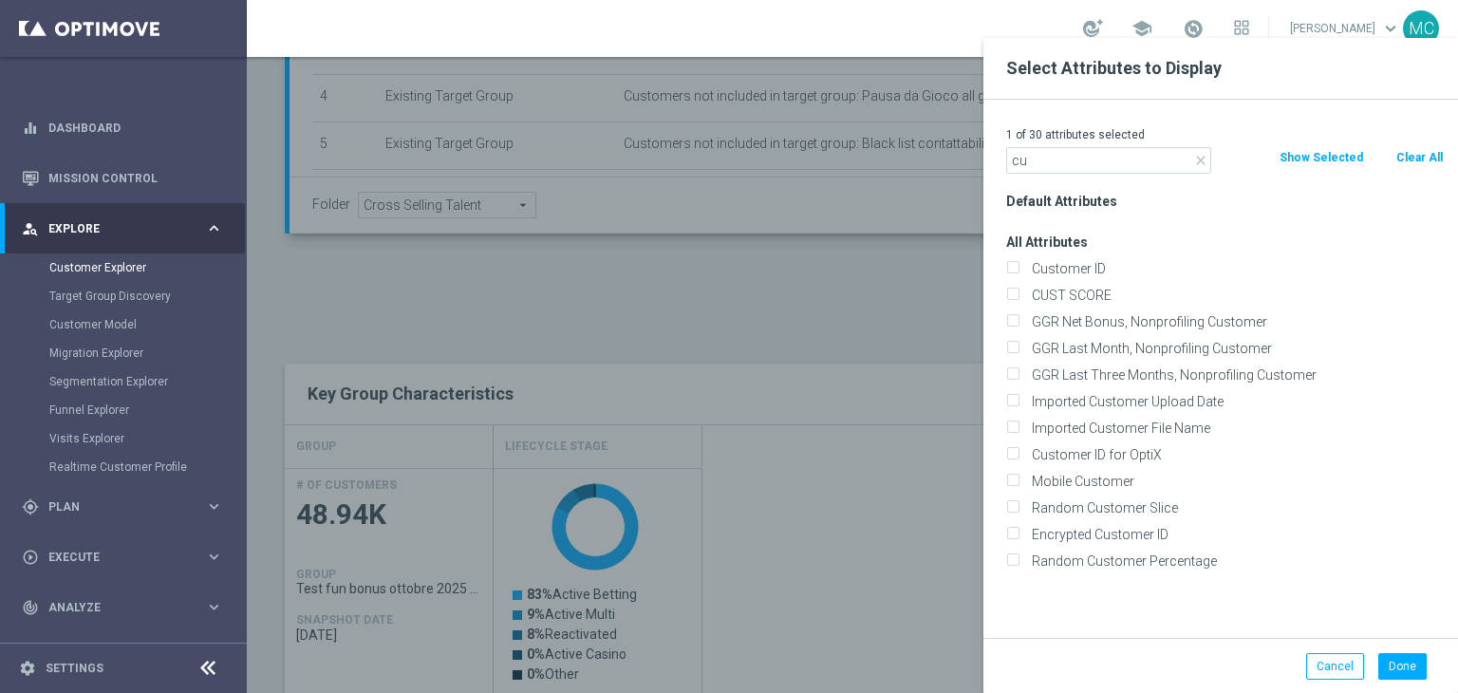
type input "c"
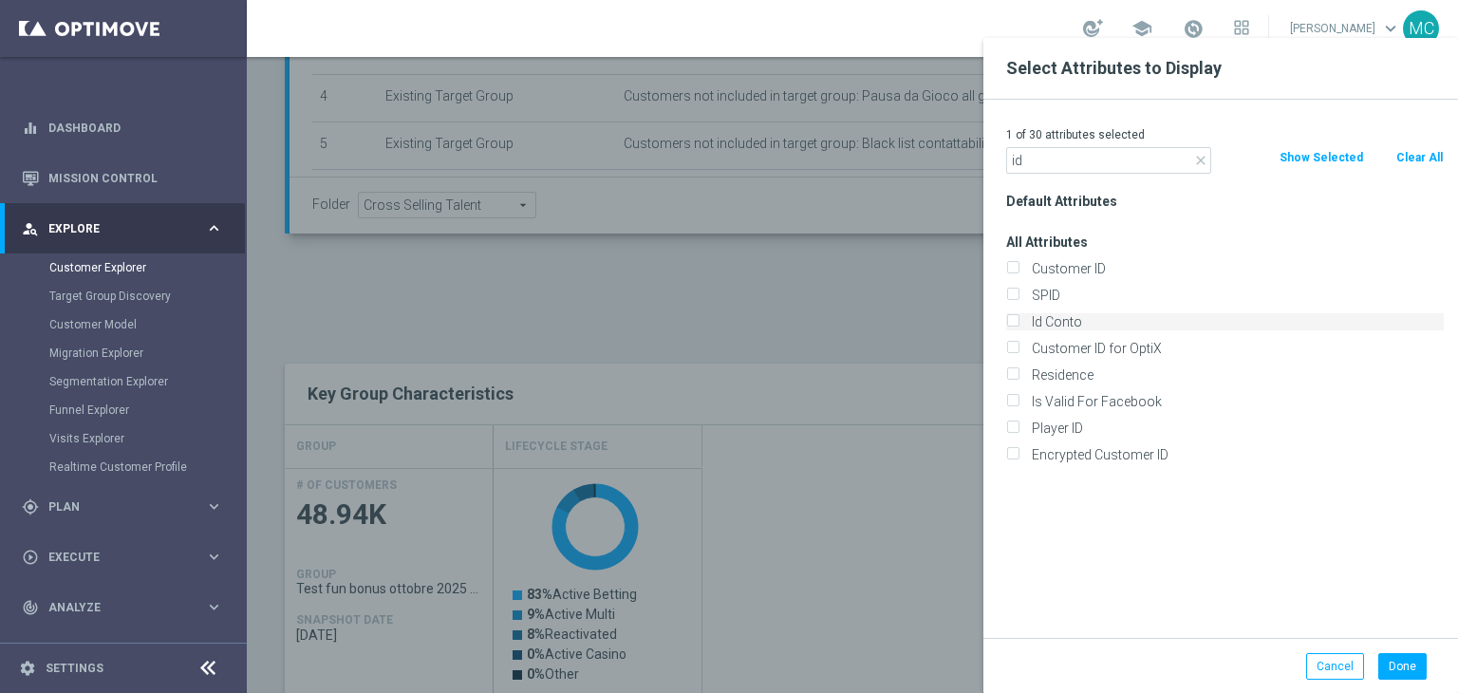
type input "id"
click at [1043, 320] on label "Id Conto" at bounding box center [1234, 321] width 418 height 17
click at [1018, 320] on input "Id Conto" at bounding box center [1012, 324] width 12 height 12
checkbox input "true"
click at [1036, 270] on label "Customer ID" at bounding box center [1234, 268] width 418 height 17
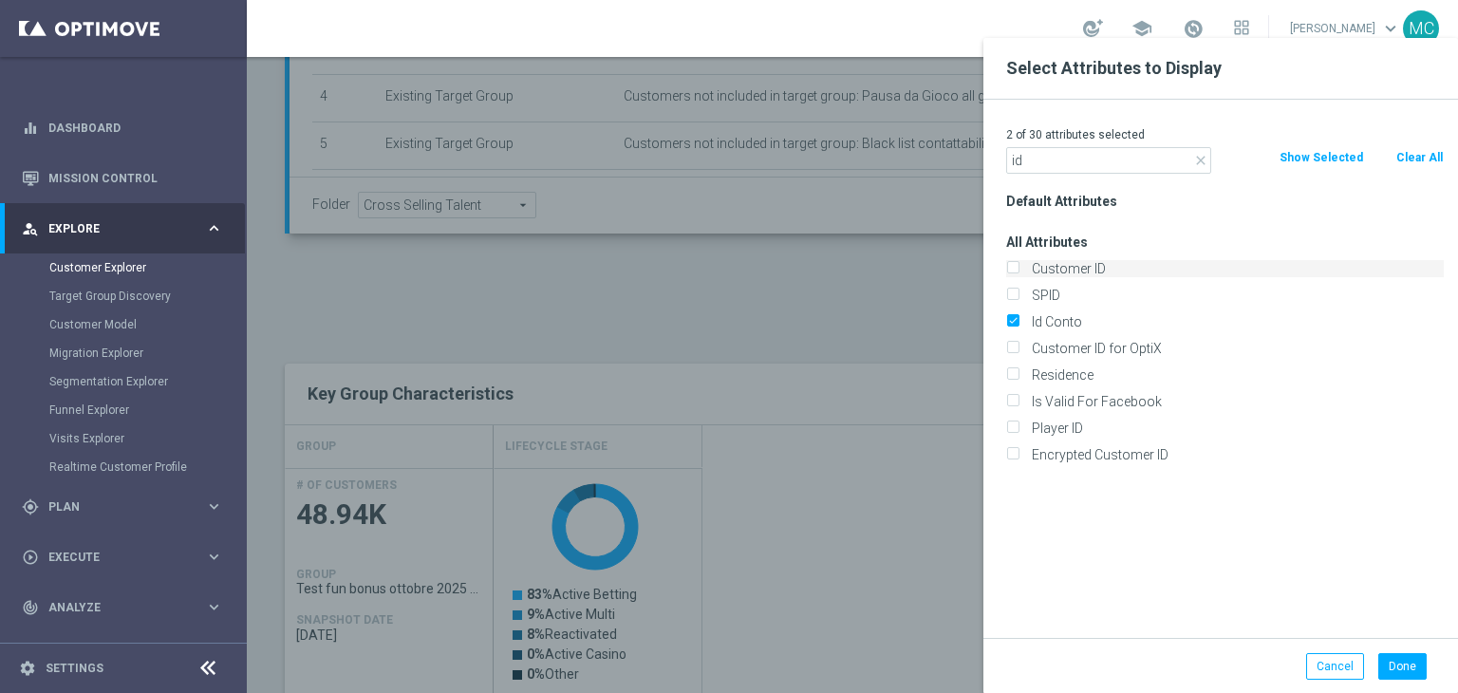
click at [1018, 270] on input "Customer ID" at bounding box center [1012, 271] width 12 height 12
checkbox input "true"
click at [1409, 656] on button "Done" at bounding box center [1402, 666] width 48 height 27
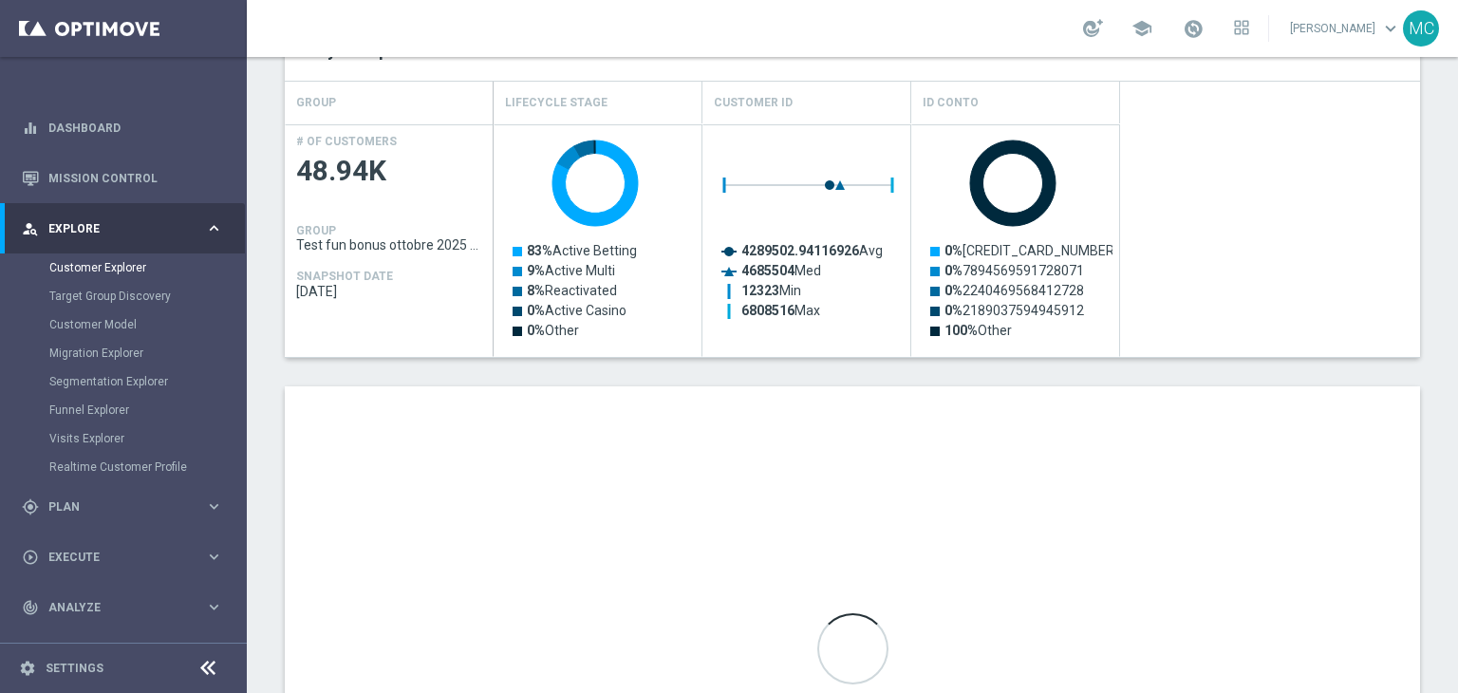
scroll to position [812, 0]
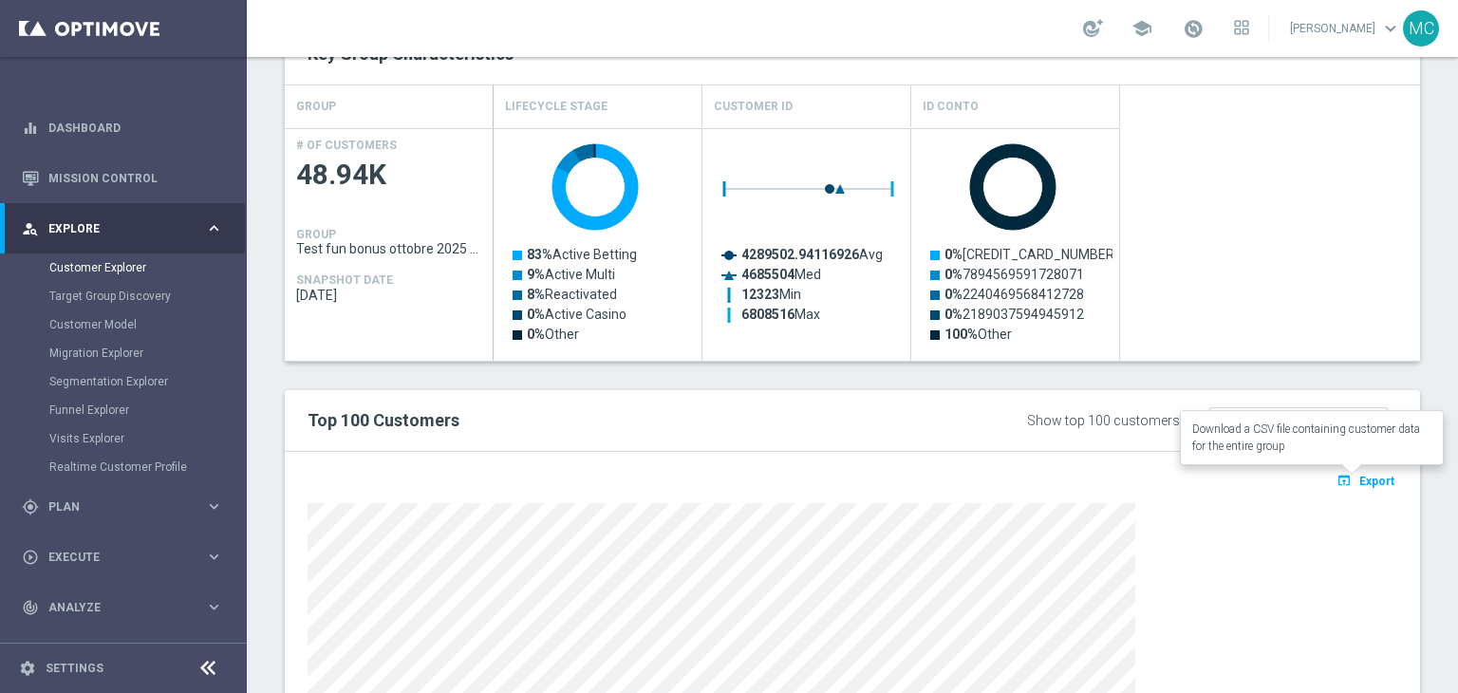
click at [1351, 486] on button "open_in_browser Export" at bounding box center [1365, 480] width 64 height 25
